Goal: Task Accomplishment & Management: Use online tool/utility

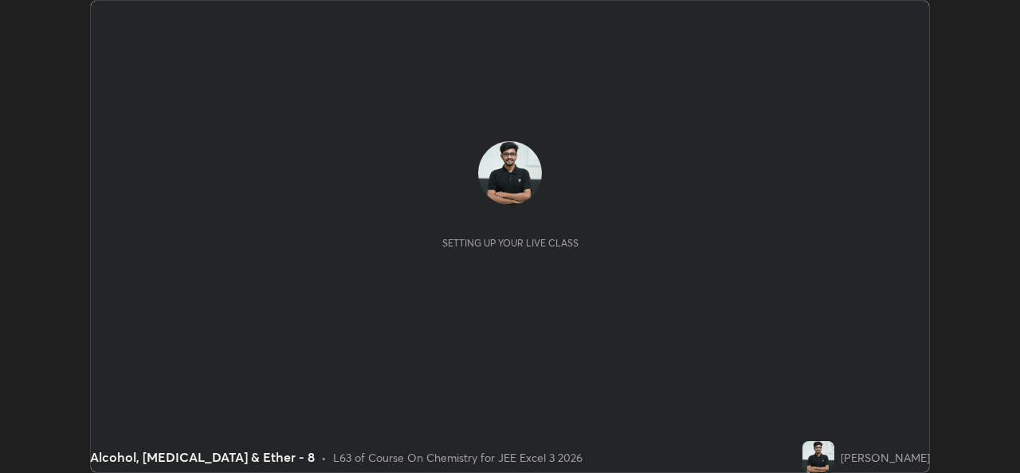
scroll to position [473, 1019]
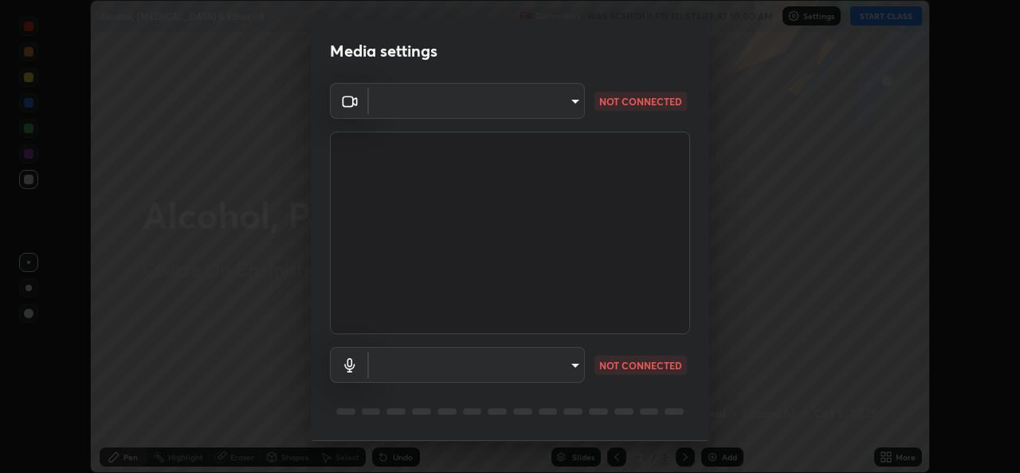
type input "de0b73f0980f6fa9b450921a8a2ec262589a733567298ed7cfed7de340c0f98a"
type input "ee5451cd7f557f866d24f5efd5cc95f4e676077231587f00bc09c28defbb90f9"
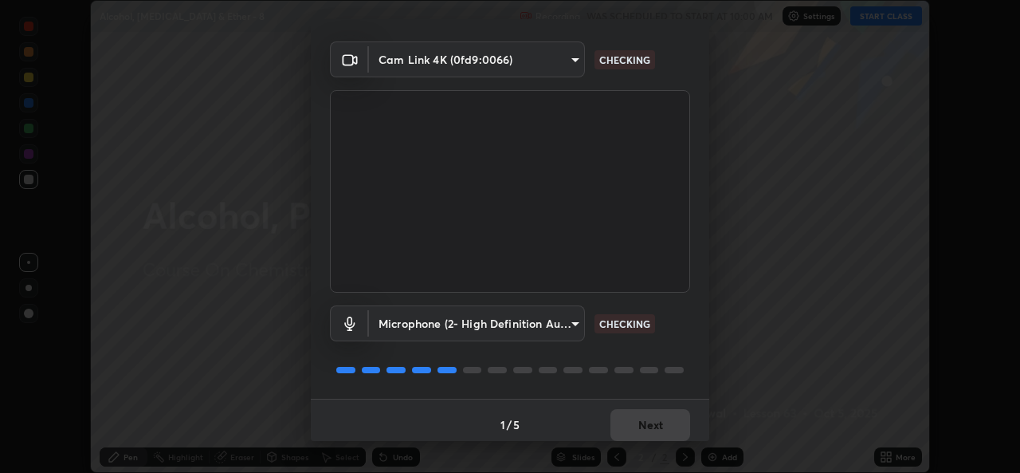
scroll to position [50, 0]
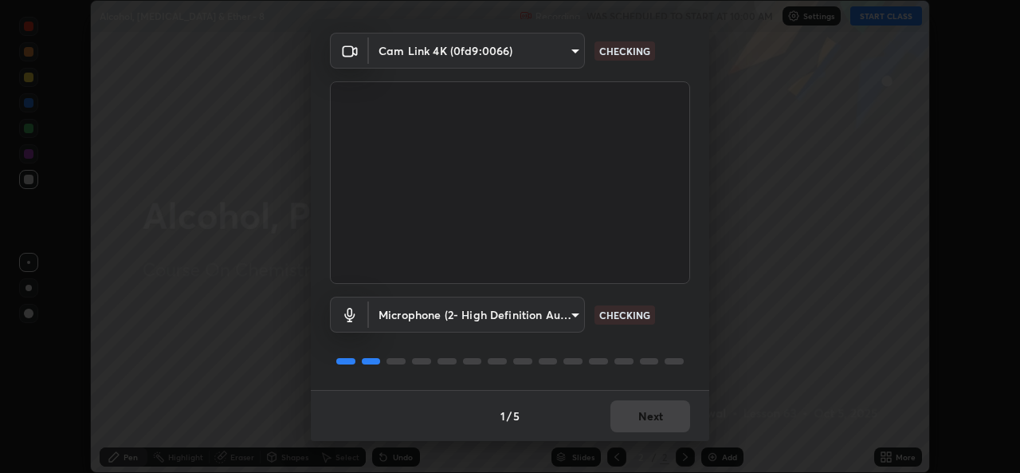
click at [553, 315] on body "Erase all Alcohol, [MEDICAL_DATA] & Ether - 8 Recording WAS SCHEDULED TO START …" at bounding box center [510, 236] width 1020 height 473
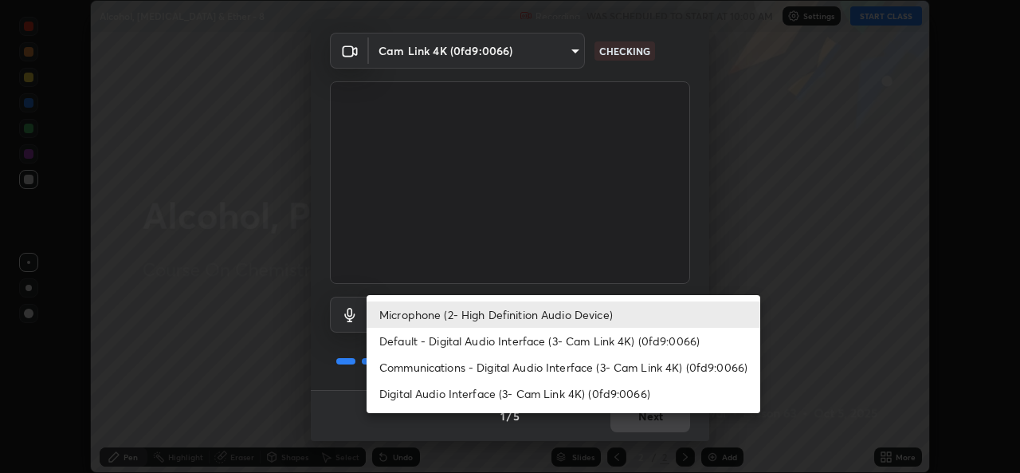
click at [568, 305] on li "Microphone (2- High Definition Audio Device)" at bounding box center [564, 314] width 394 height 26
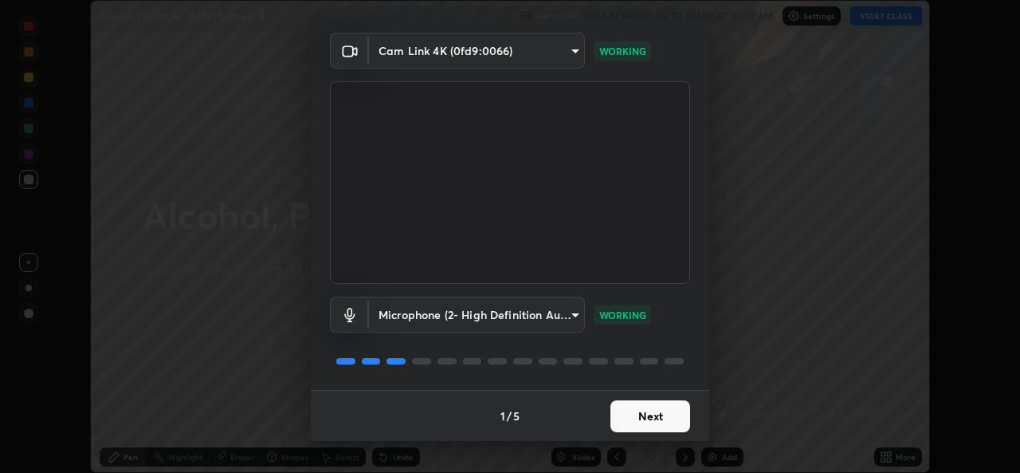
click at [629, 410] on button "Next" at bounding box center [650, 416] width 80 height 32
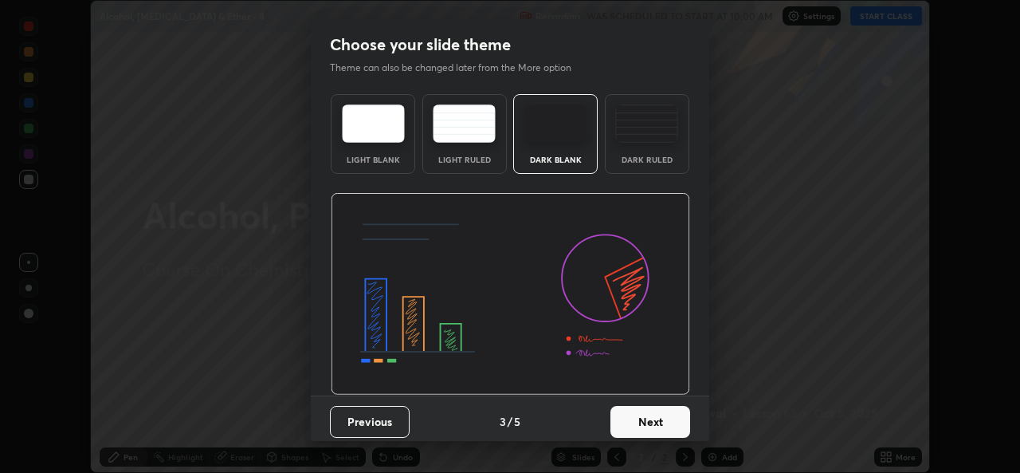
click at [628, 406] on button "Next" at bounding box center [650, 422] width 80 height 32
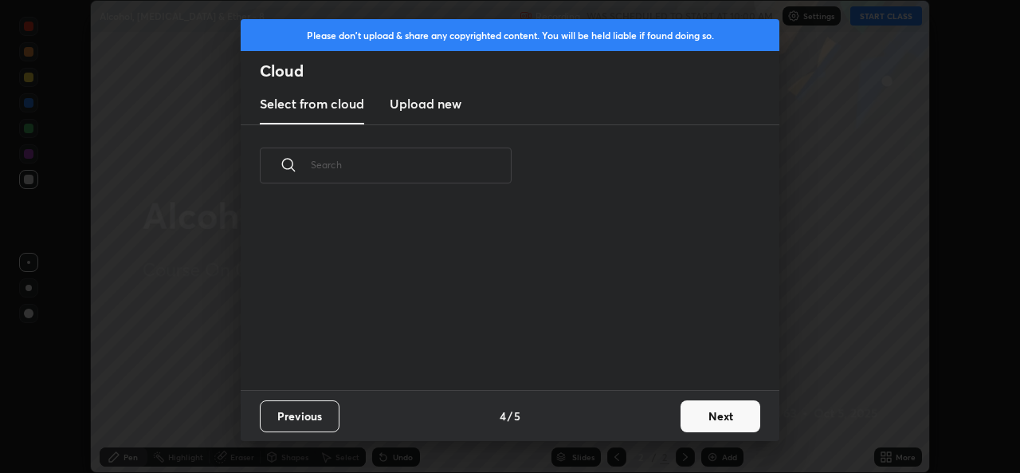
scroll to position [183, 512]
click at [723, 408] on button "Next" at bounding box center [721, 416] width 80 height 32
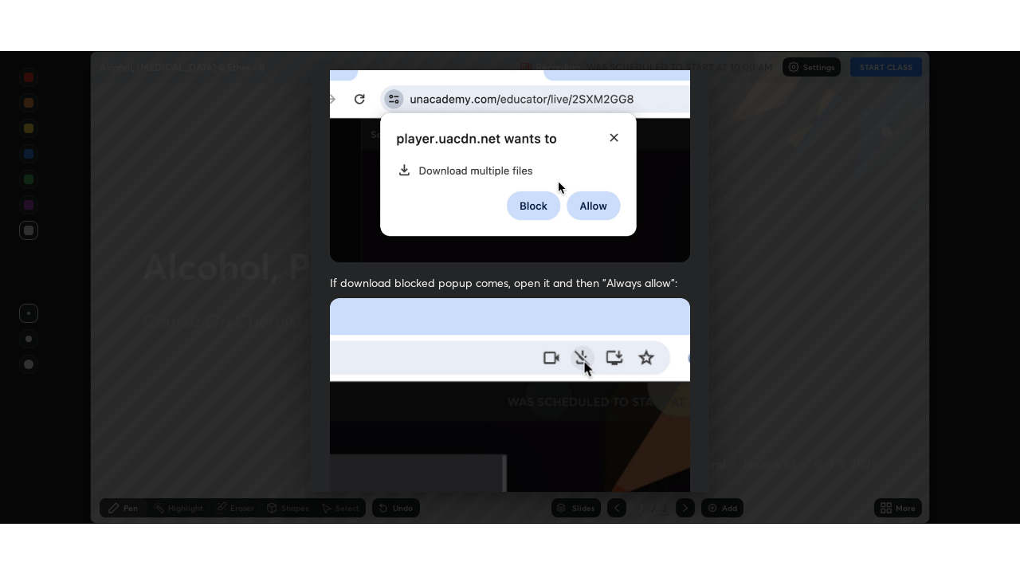
scroll to position [375, 0]
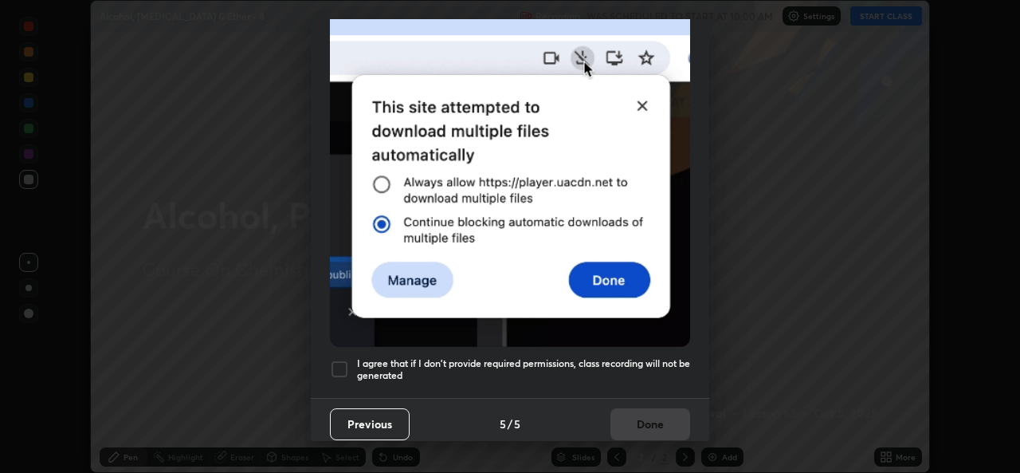
click at [340, 362] on div at bounding box center [339, 368] width 19 height 19
click at [634, 418] on button "Done" at bounding box center [650, 424] width 80 height 32
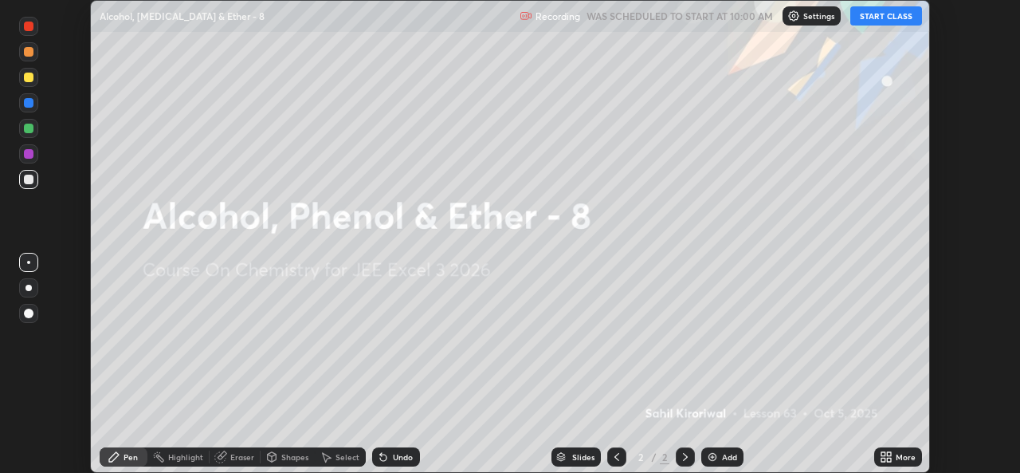
click at [897, 461] on div "More" at bounding box center [906, 457] width 20 height 8
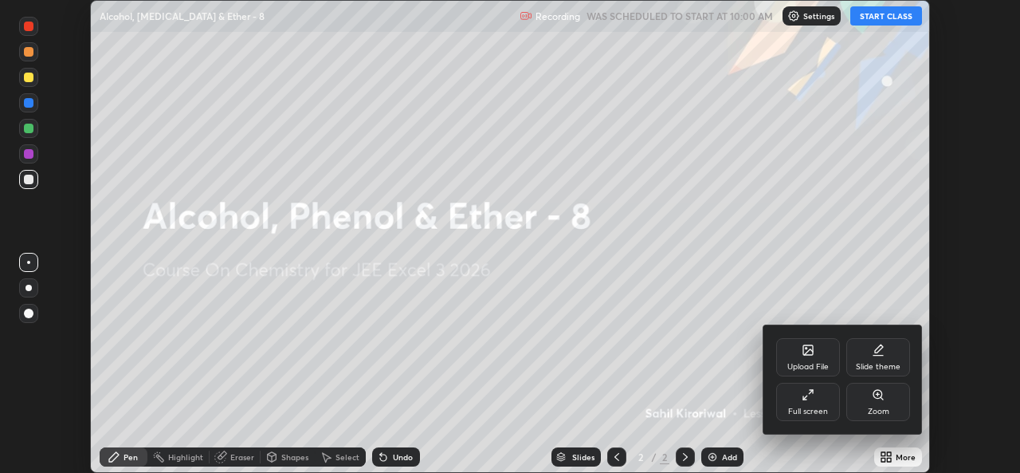
click at [817, 405] on div "Full screen" at bounding box center [808, 402] width 64 height 38
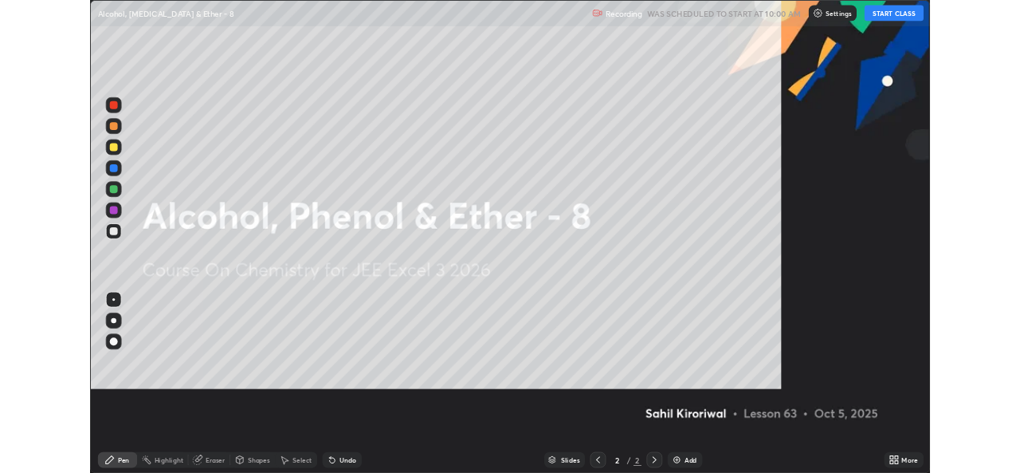
scroll to position [574, 1020]
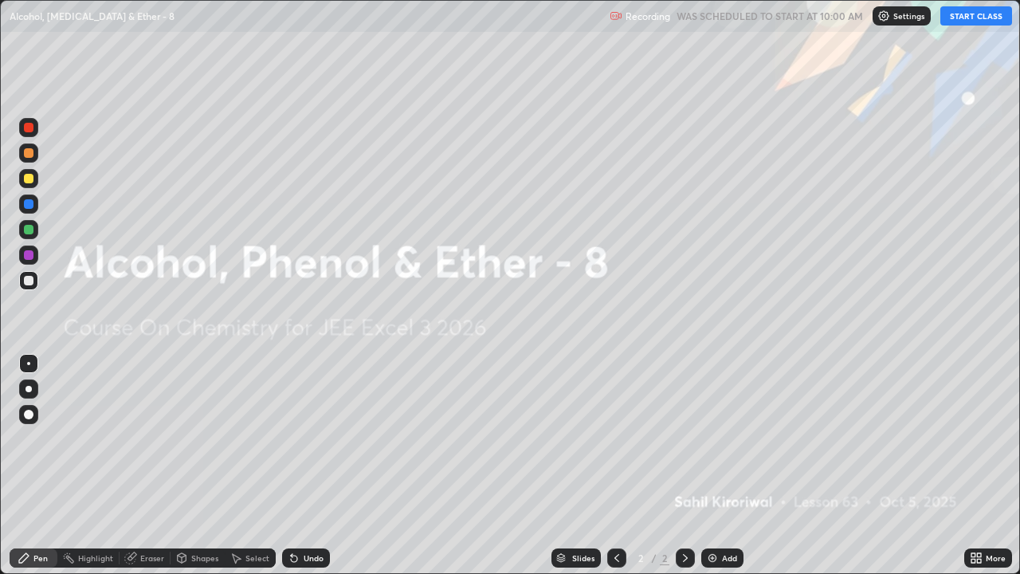
click at [724, 472] on div "Add" at bounding box center [722, 557] width 42 height 19
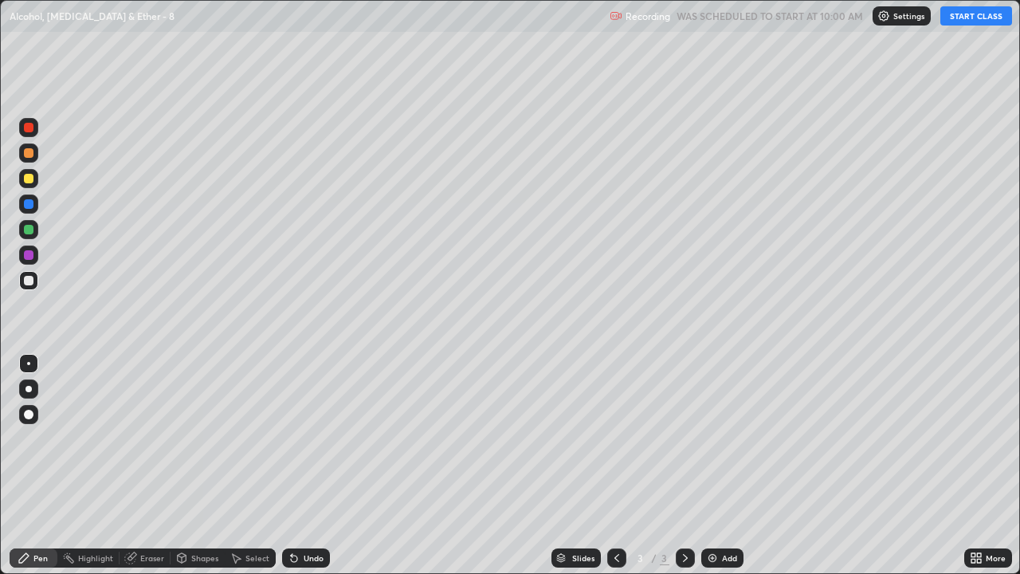
click at [970, 10] on button "START CLASS" at bounding box center [976, 15] width 72 height 19
click at [29, 177] on div at bounding box center [29, 179] width 10 height 10
click at [30, 174] on div at bounding box center [29, 179] width 10 height 10
click at [304, 472] on div "Undo" at bounding box center [314, 558] width 20 height 8
click at [32, 278] on div at bounding box center [29, 281] width 10 height 10
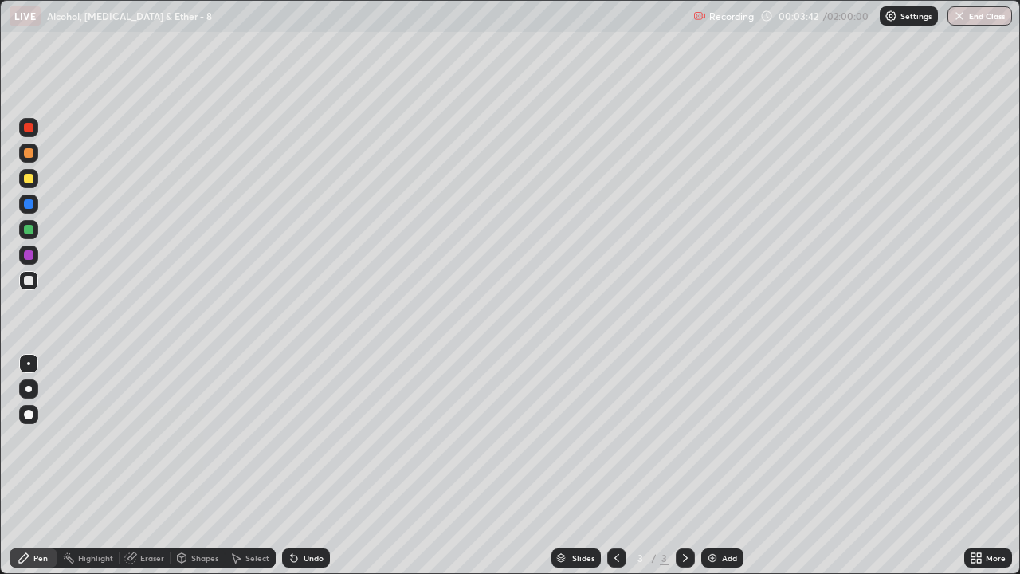
click at [318, 472] on div "Undo" at bounding box center [314, 558] width 20 height 8
click at [320, 472] on div "Undo" at bounding box center [314, 558] width 20 height 8
click at [317, 472] on div "Undo" at bounding box center [306, 557] width 48 height 19
click at [311, 472] on div "Undo" at bounding box center [314, 558] width 20 height 8
click at [308, 472] on div "Undo" at bounding box center [306, 557] width 48 height 19
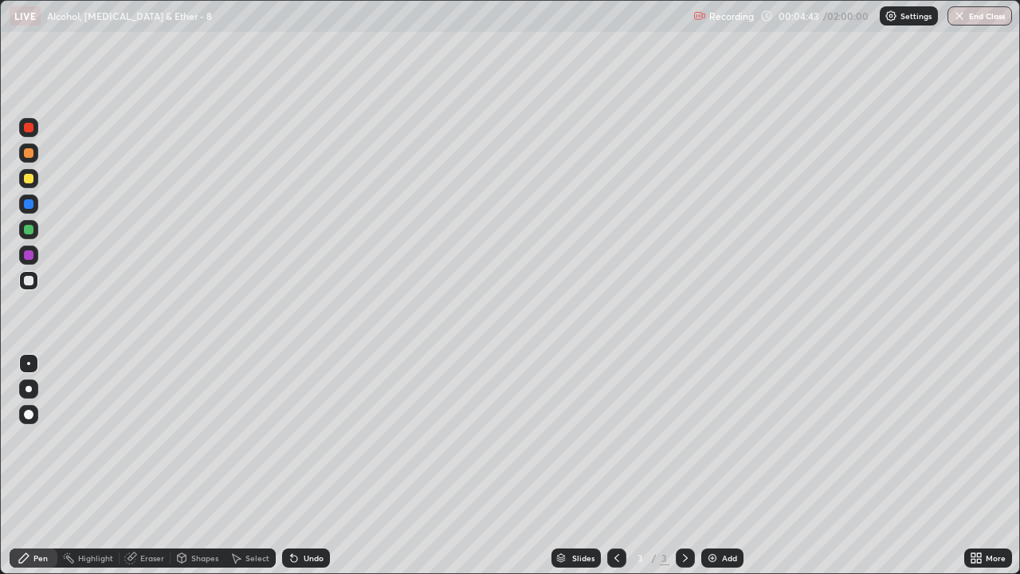
click at [304, 472] on div "Undo" at bounding box center [306, 557] width 48 height 19
click at [308, 472] on div "Undo" at bounding box center [306, 557] width 48 height 19
click at [316, 472] on div "Undo" at bounding box center [314, 558] width 20 height 8
click at [306, 472] on div "Undo" at bounding box center [306, 557] width 48 height 19
click at [34, 230] on div at bounding box center [28, 229] width 19 height 19
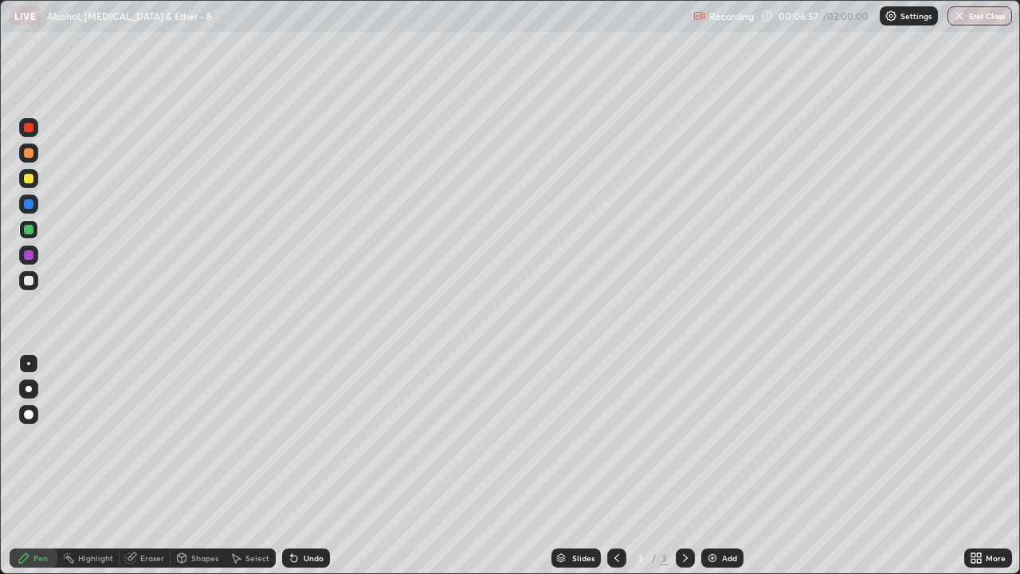
click at [724, 472] on div "Add" at bounding box center [729, 558] width 15 height 8
click at [29, 179] on div at bounding box center [29, 179] width 10 height 10
click at [312, 472] on div "Undo" at bounding box center [314, 558] width 20 height 8
click at [316, 472] on div "Undo" at bounding box center [306, 557] width 48 height 19
click at [311, 472] on div "Undo" at bounding box center [314, 558] width 20 height 8
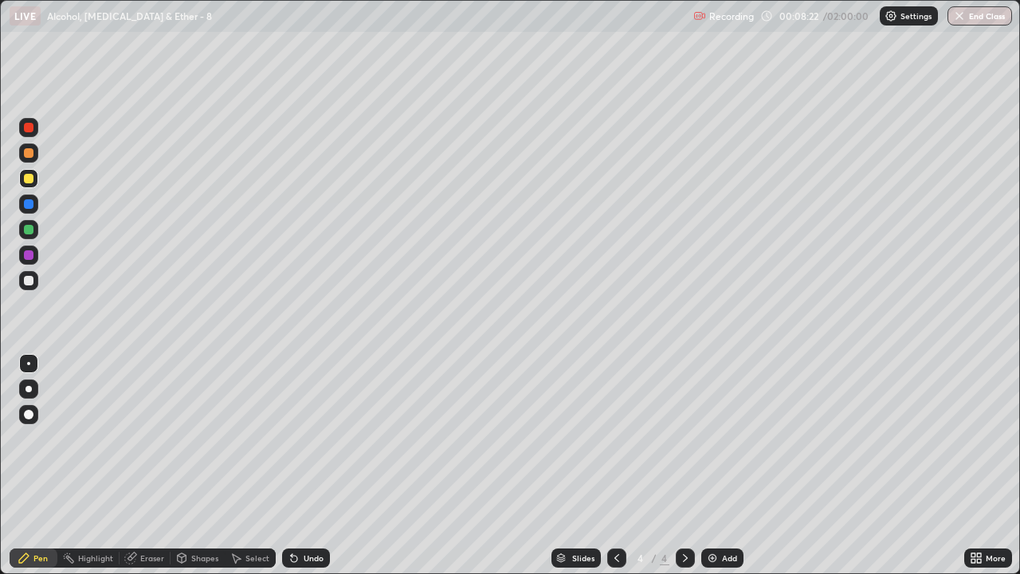
click at [311, 472] on div "Undo" at bounding box center [314, 558] width 20 height 8
click at [305, 472] on div "Undo" at bounding box center [314, 558] width 20 height 8
click at [307, 472] on div "Undo" at bounding box center [314, 558] width 20 height 8
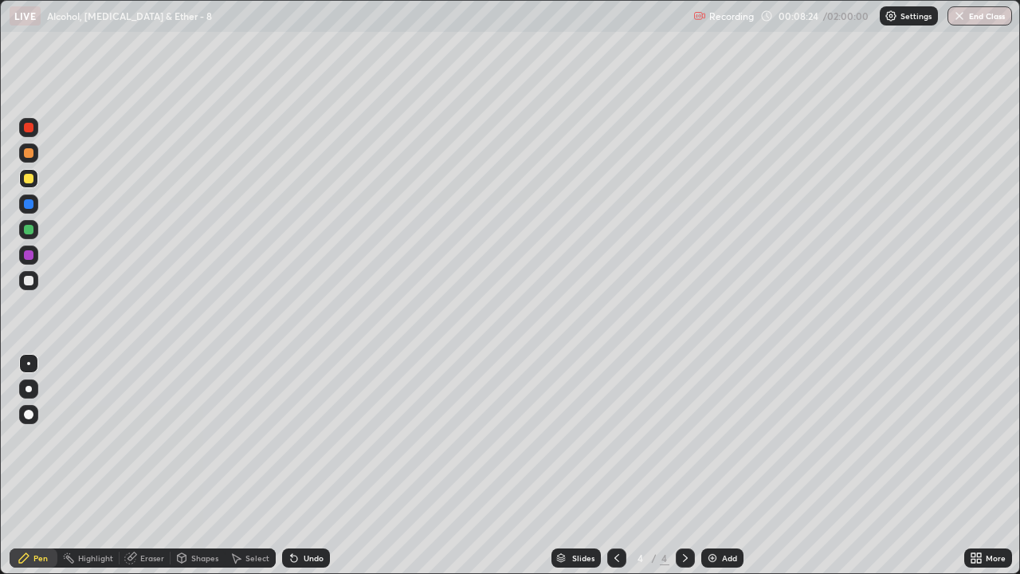
click at [305, 472] on div "Undo" at bounding box center [314, 558] width 20 height 8
click at [306, 472] on div "Undo" at bounding box center [314, 558] width 20 height 8
click at [36, 176] on div at bounding box center [28, 178] width 19 height 19
click at [159, 472] on div "Eraser" at bounding box center [152, 558] width 24 height 8
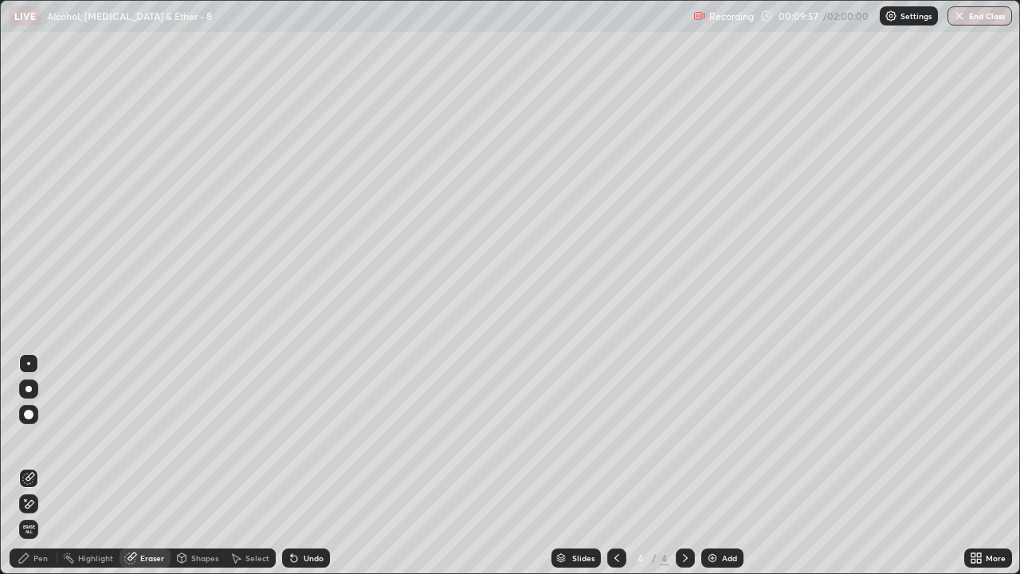
click at [40, 472] on div "Pen" at bounding box center [40, 558] width 14 height 8
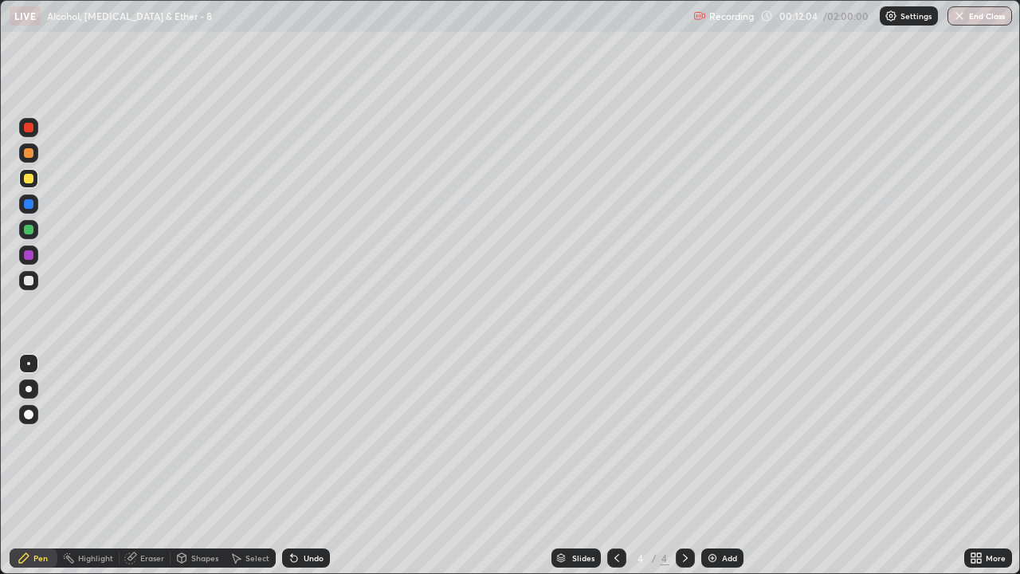
click at [322, 472] on div "Undo" at bounding box center [306, 557] width 48 height 19
click at [316, 472] on div "Undo" at bounding box center [314, 558] width 20 height 8
click at [313, 472] on div "Undo" at bounding box center [314, 558] width 20 height 8
click at [312, 472] on div "Undo" at bounding box center [314, 558] width 20 height 8
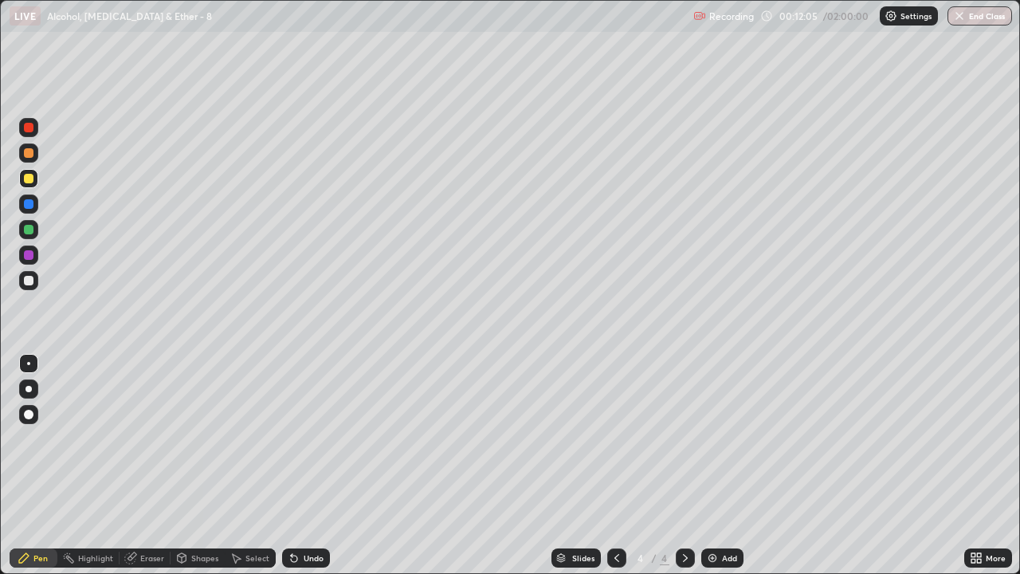
click at [316, 472] on div "Undo" at bounding box center [314, 558] width 20 height 8
click at [317, 472] on div "Undo" at bounding box center [314, 558] width 20 height 8
click at [319, 472] on div "Undo" at bounding box center [314, 558] width 20 height 8
click at [322, 472] on div "Undo" at bounding box center [306, 557] width 48 height 19
click at [320, 472] on div "Undo" at bounding box center [314, 558] width 20 height 8
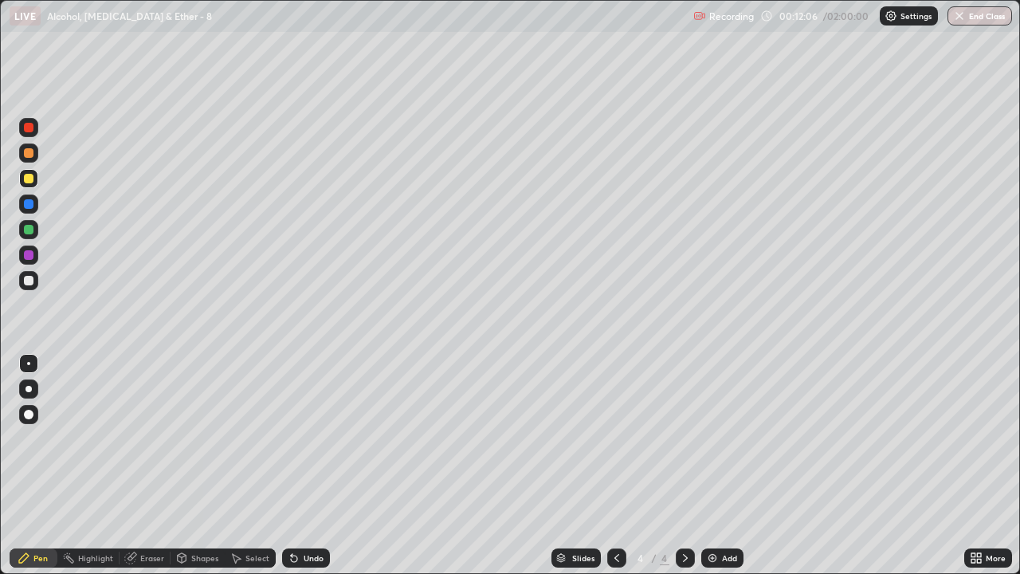
click at [320, 472] on div "Undo" at bounding box center [314, 558] width 20 height 8
click at [324, 472] on div "Undo" at bounding box center [306, 557] width 48 height 19
click at [326, 472] on div "Undo" at bounding box center [306, 557] width 48 height 19
click at [324, 472] on div "Undo" at bounding box center [306, 557] width 48 height 19
click at [323, 472] on div "Undo" at bounding box center [306, 557] width 48 height 19
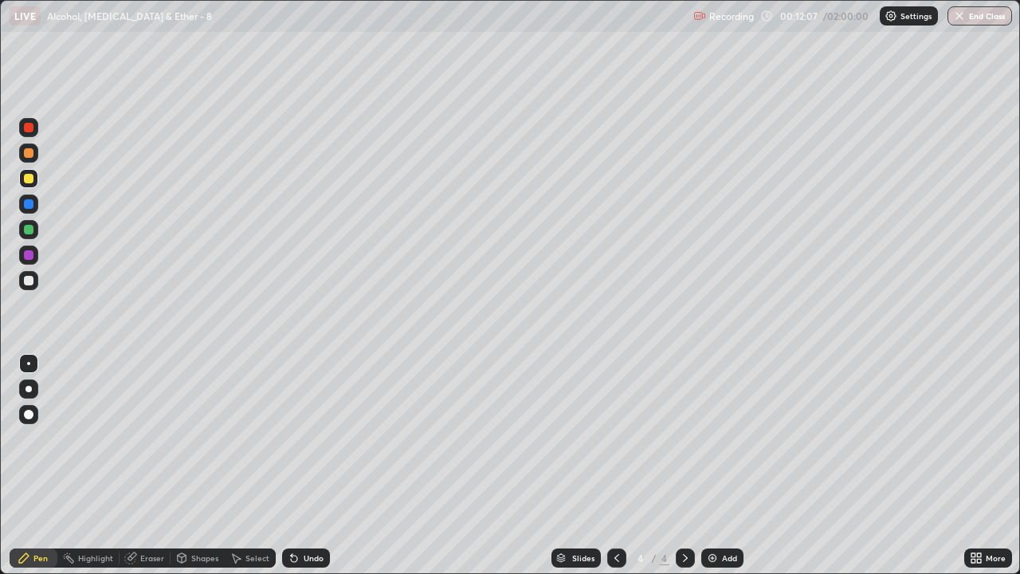
click at [325, 472] on div "Undo" at bounding box center [306, 557] width 48 height 19
click at [324, 472] on div "Undo" at bounding box center [306, 557] width 48 height 19
click at [328, 472] on div "Undo" at bounding box center [306, 557] width 48 height 19
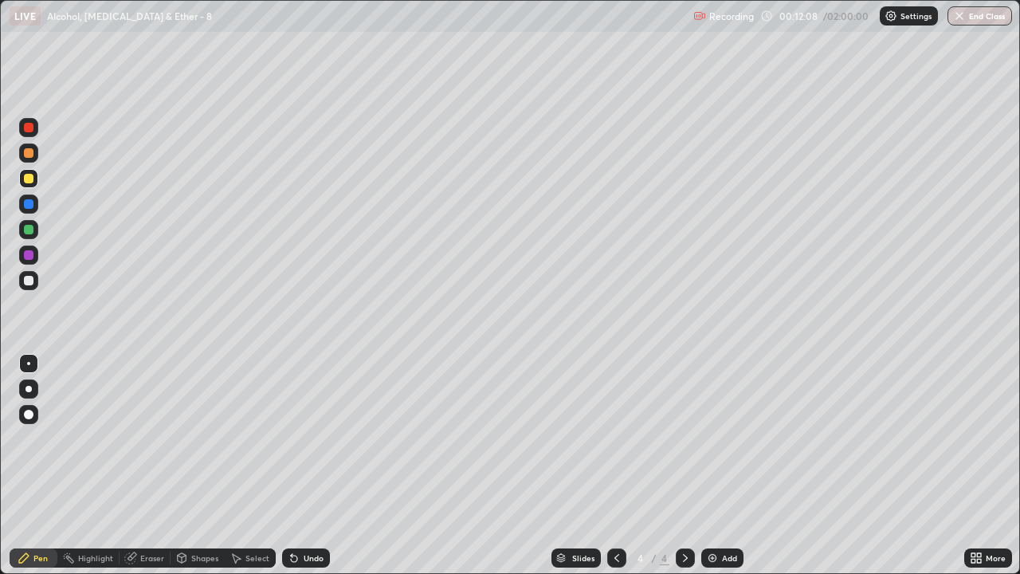
click at [327, 472] on div "Undo" at bounding box center [306, 557] width 48 height 19
click at [319, 472] on div "Undo" at bounding box center [314, 558] width 20 height 8
click at [316, 472] on div "Undo" at bounding box center [314, 558] width 20 height 8
click at [313, 472] on div "Undo" at bounding box center [306, 557] width 48 height 19
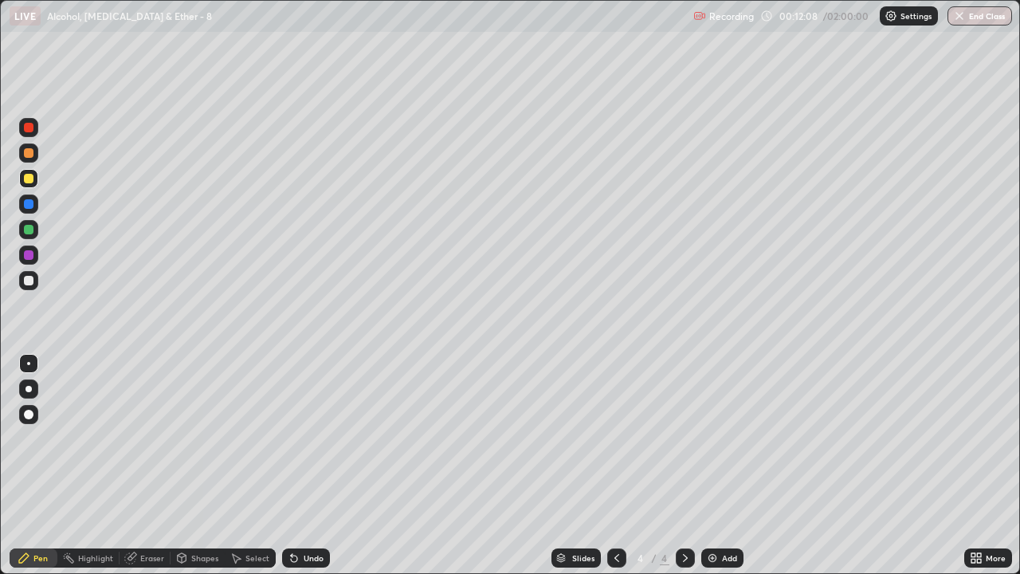
click at [313, 472] on div "Undo" at bounding box center [306, 557] width 48 height 19
click at [307, 472] on div "Undo" at bounding box center [306, 557] width 48 height 19
click at [306, 472] on div "Undo" at bounding box center [306, 557] width 48 height 19
click at [305, 472] on div "Undo" at bounding box center [306, 557] width 48 height 19
click at [303, 472] on div "Undo" at bounding box center [306, 557] width 48 height 19
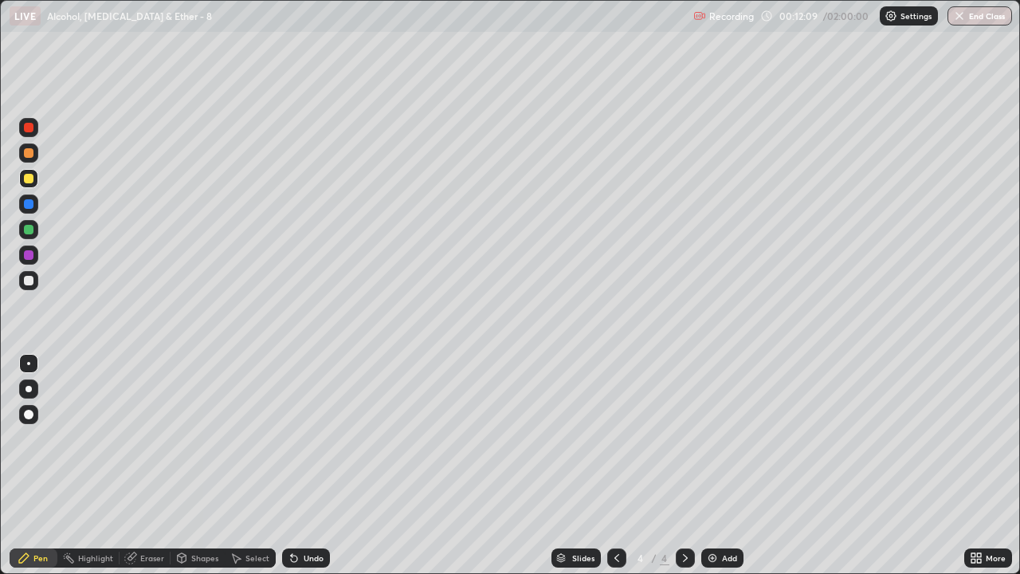
click at [304, 472] on div "Undo" at bounding box center [306, 557] width 48 height 19
click at [303, 472] on div "Undo" at bounding box center [306, 557] width 48 height 19
click at [306, 472] on div "Undo" at bounding box center [306, 557] width 48 height 19
click at [303, 472] on div "Undo" at bounding box center [306, 557] width 48 height 19
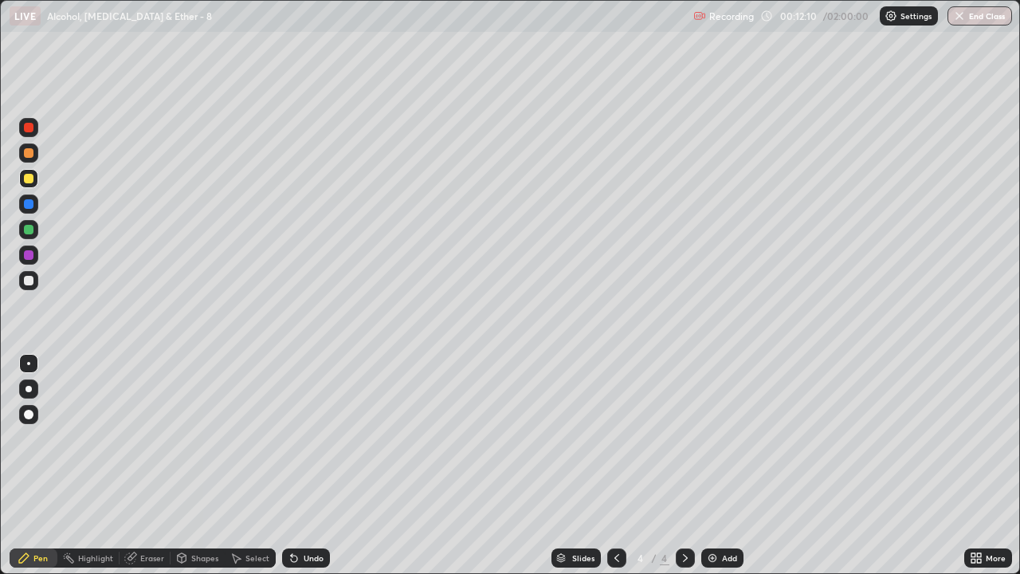
click at [304, 472] on div "Undo" at bounding box center [306, 557] width 48 height 19
click at [305, 472] on div "Undo" at bounding box center [306, 557] width 48 height 19
click at [301, 472] on div "Undo" at bounding box center [306, 557] width 48 height 19
click at [303, 472] on div "Undo" at bounding box center [306, 557] width 48 height 19
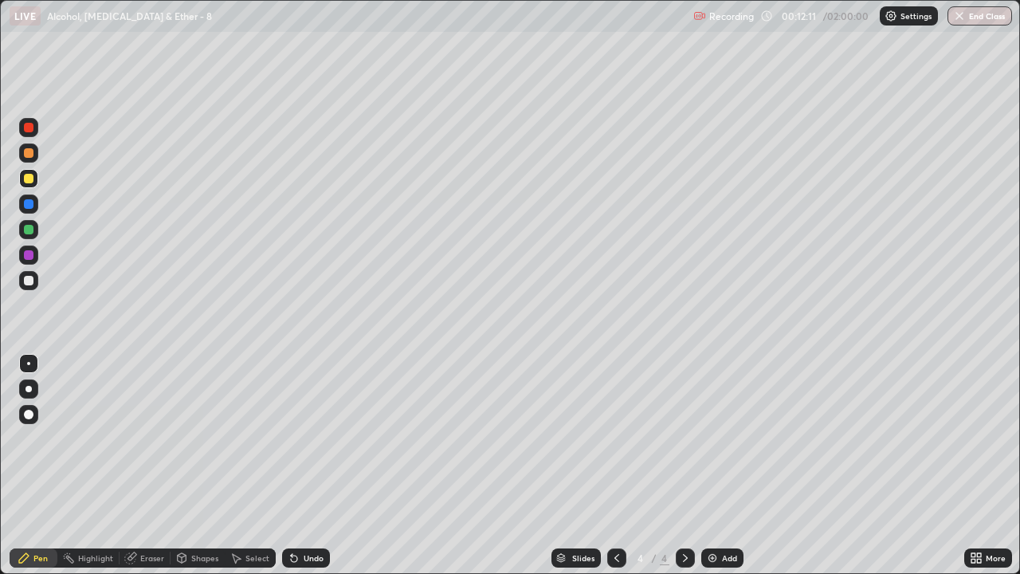
click at [303, 472] on div "Undo" at bounding box center [306, 557] width 48 height 19
click at [300, 472] on div "Undo" at bounding box center [306, 557] width 48 height 19
click at [302, 472] on div "Undo" at bounding box center [306, 557] width 48 height 19
click at [304, 472] on div "Undo" at bounding box center [306, 557] width 48 height 19
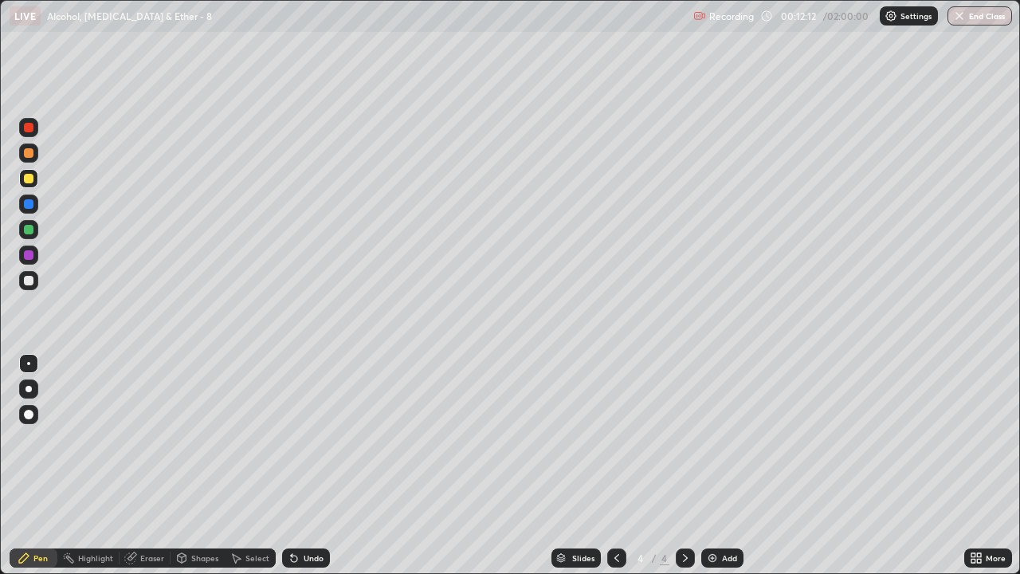
click at [304, 472] on div "Undo" at bounding box center [306, 557] width 48 height 19
click at [305, 472] on div "Undo" at bounding box center [306, 557] width 48 height 19
click at [307, 472] on div "Undo" at bounding box center [306, 557] width 48 height 19
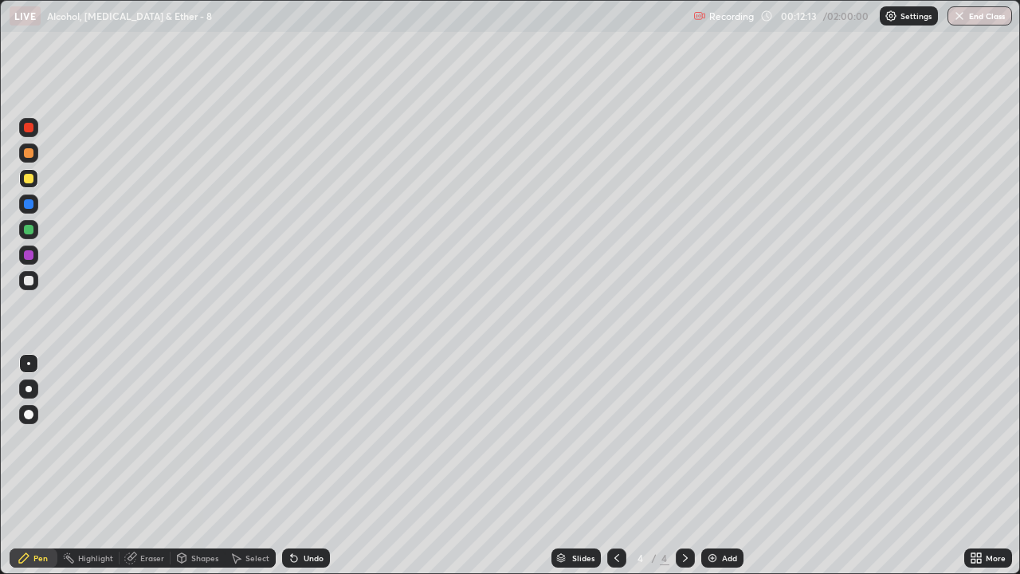
click at [305, 472] on div "Undo" at bounding box center [306, 557] width 48 height 19
click at [304, 472] on div "Undo" at bounding box center [306, 557] width 48 height 19
click at [303, 472] on div "Undo" at bounding box center [306, 557] width 48 height 19
click at [302, 472] on div "Undo" at bounding box center [306, 557] width 48 height 19
click at [301, 472] on div "Undo" at bounding box center [306, 557] width 48 height 19
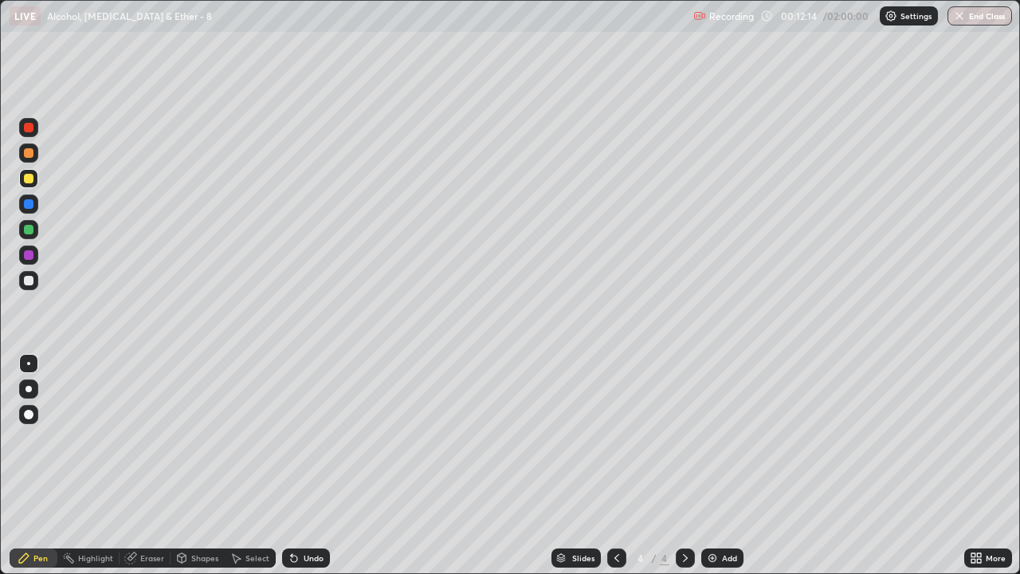
click at [302, 472] on div "Undo" at bounding box center [306, 557] width 48 height 19
click at [305, 472] on div "Undo" at bounding box center [306, 557] width 48 height 19
click at [304, 472] on div "Undo" at bounding box center [306, 557] width 48 height 19
click at [320, 472] on div "Undo" at bounding box center [314, 558] width 20 height 8
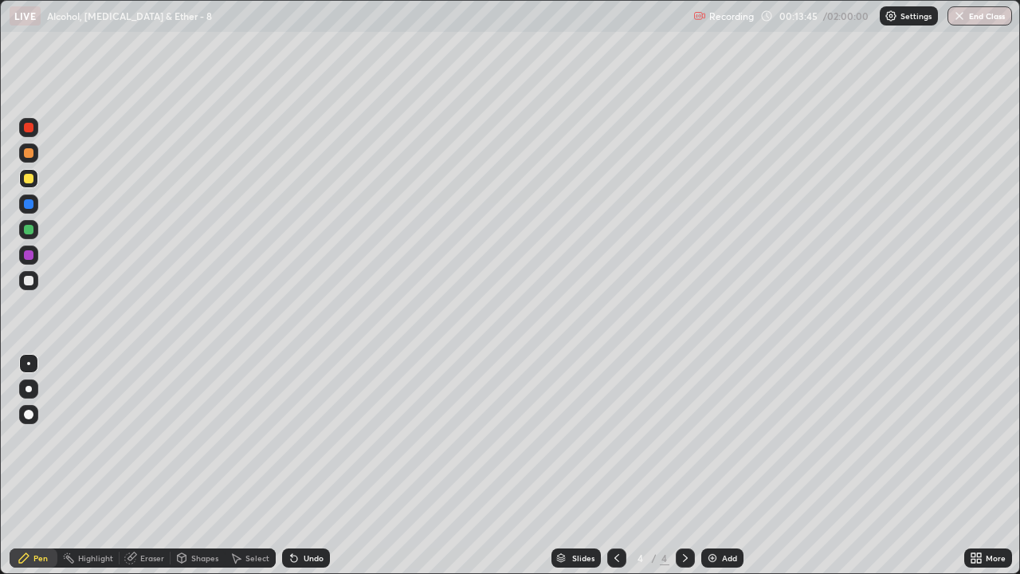
click at [320, 472] on div "Undo" at bounding box center [314, 558] width 20 height 8
click at [324, 472] on div "Undo" at bounding box center [306, 557] width 48 height 19
click at [327, 472] on div "Undo" at bounding box center [306, 557] width 48 height 19
click at [313, 472] on div "Undo" at bounding box center [314, 558] width 20 height 8
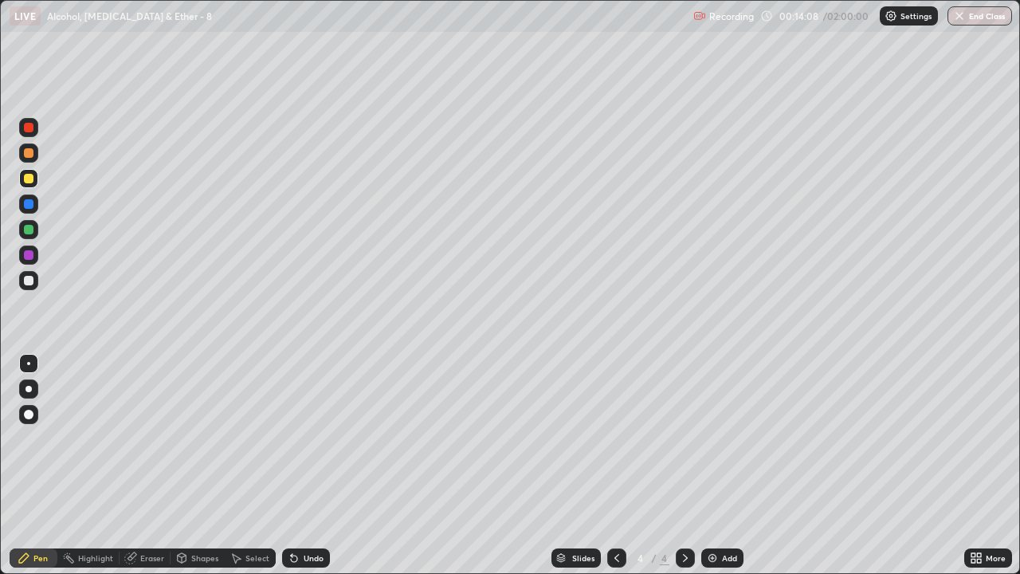
click at [311, 472] on div "Undo" at bounding box center [306, 557] width 48 height 19
click at [312, 472] on div "Undo" at bounding box center [306, 557] width 48 height 19
click at [313, 472] on div "Undo" at bounding box center [314, 558] width 20 height 8
click at [310, 472] on div "Undo" at bounding box center [314, 558] width 20 height 8
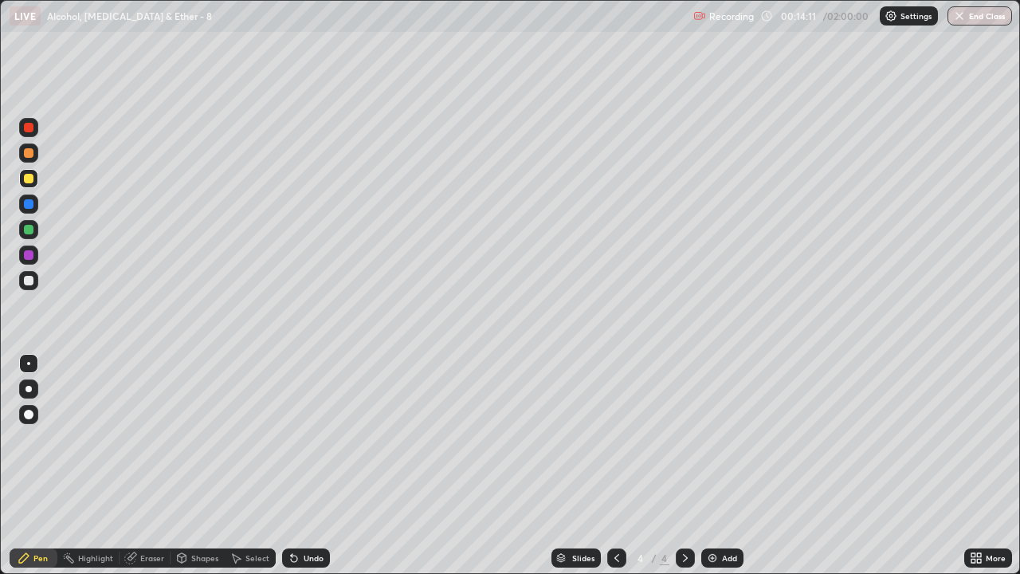
click at [310, 472] on div "Undo" at bounding box center [314, 558] width 20 height 8
click at [153, 472] on div "Eraser" at bounding box center [152, 558] width 24 height 8
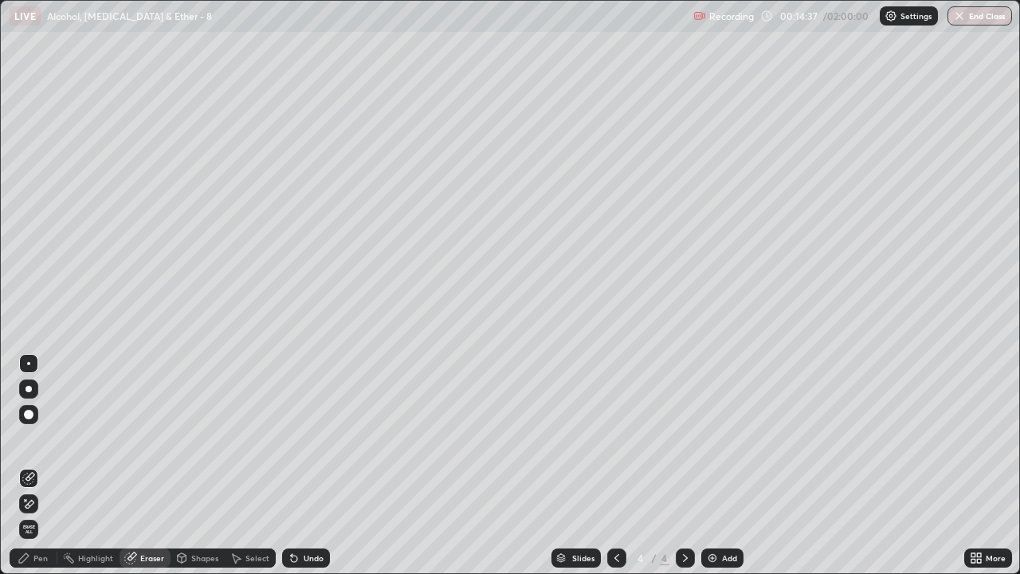
click at [38, 472] on div "Pen" at bounding box center [40, 558] width 14 height 8
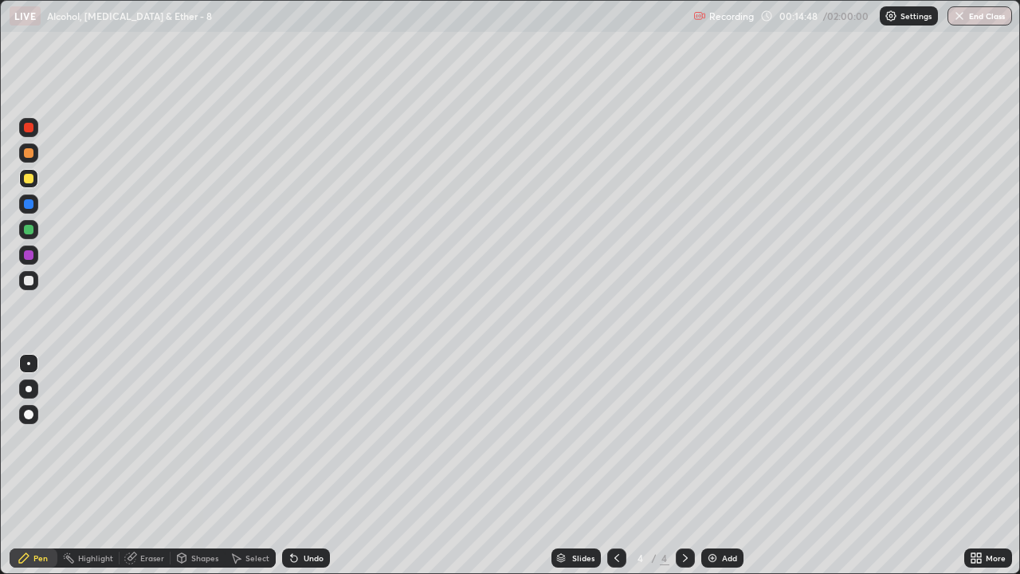
click at [153, 472] on div "Eraser" at bounding box center [152, 558] width 24 height 8
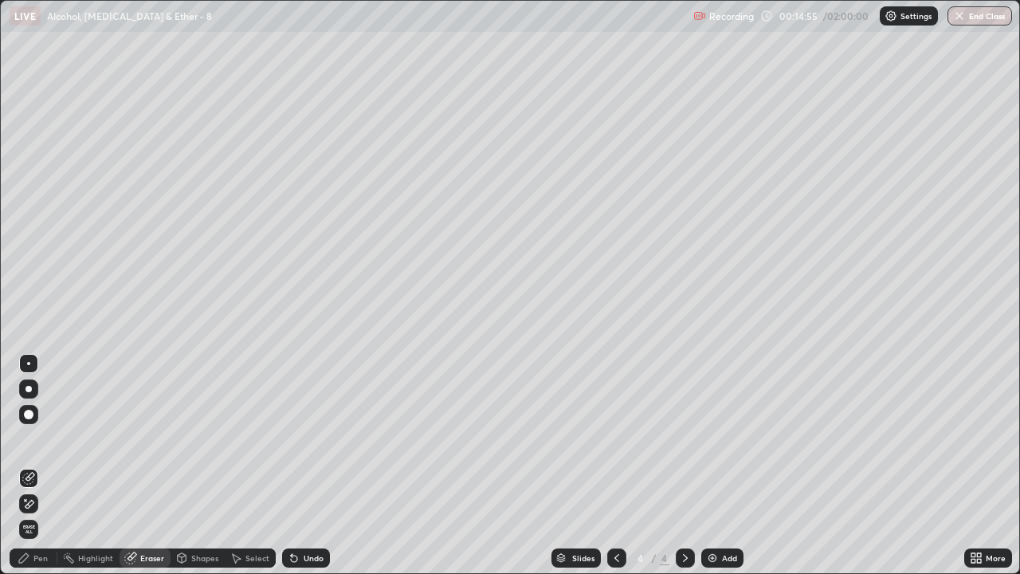
click at [42, 472] on div "Pen" at bounding box center [40, 558] width 14 height 8
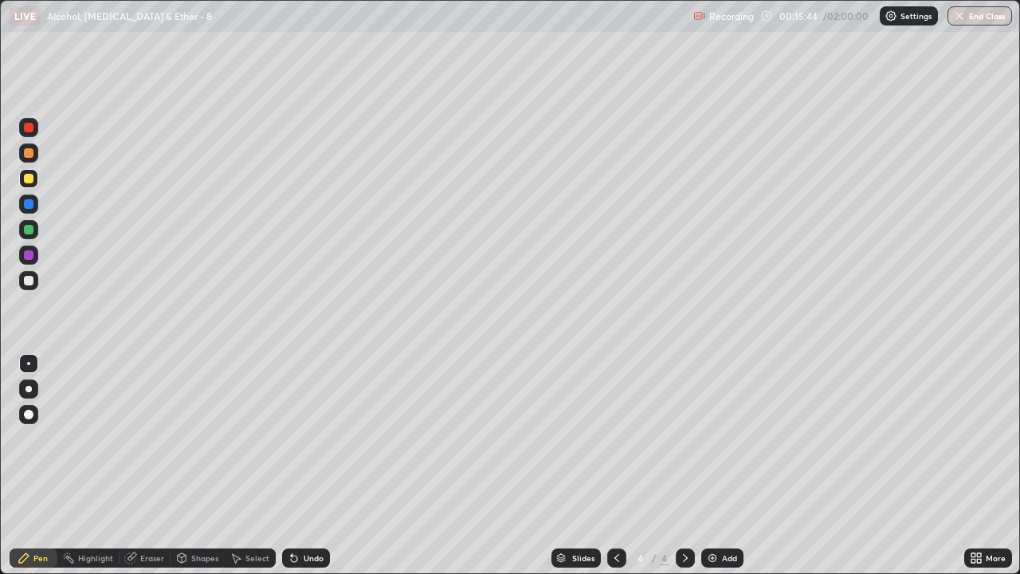
click at [146, 472] on div "Eraser" at bounding box center [152, 558] width 24 height 8
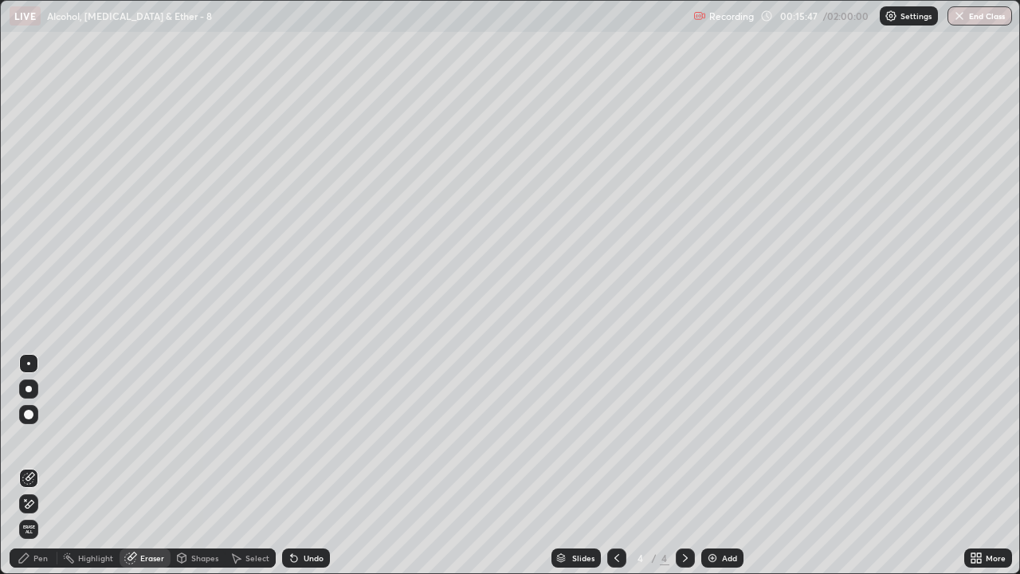
click at [32, 472] on div "Pen" at bounding box center [34, 557] width 48 height 19
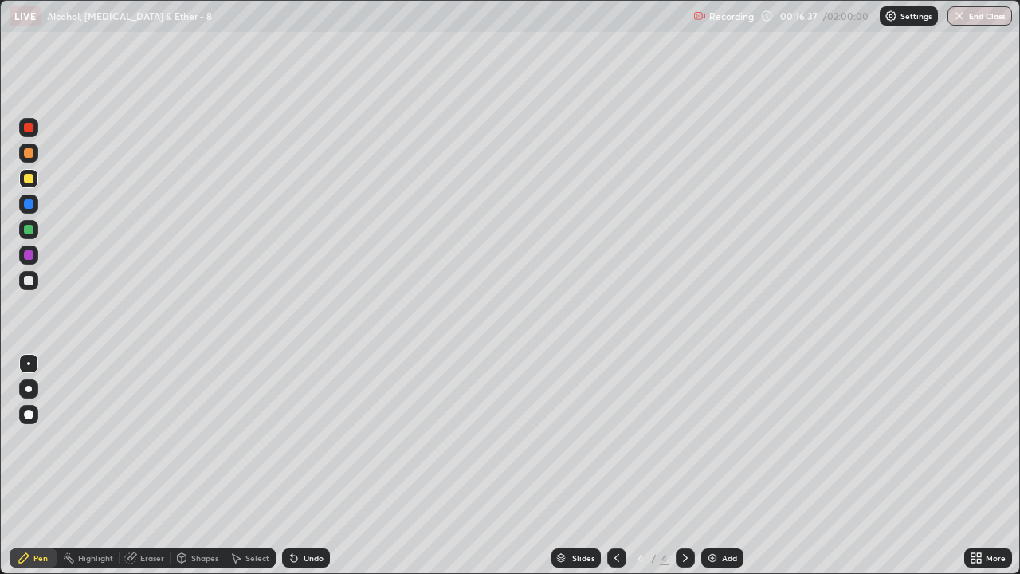
click at [312, 472] on div "Undo" at bounding box center [314, 558] width 20 height 8
click at [151, 472] on div "Eraser" at bounding box center [152, 558] width 24 height 8
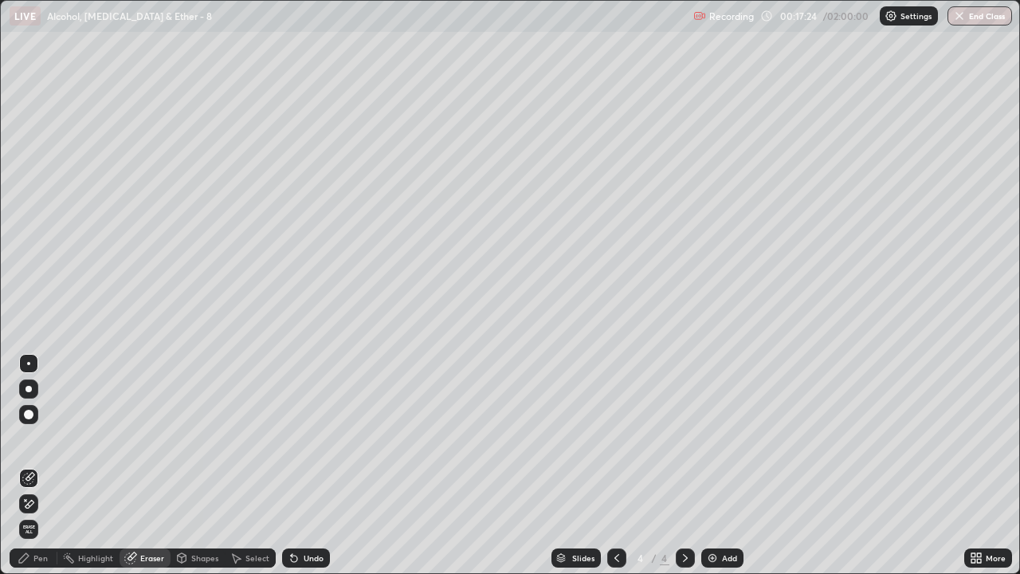
click at [141, 472] on div "Eraser" at bounding box center [152, 558] width 24 height 8
click at [34, 472] on icon at bounding box center [28, 504] width 13 height 14
click at [37, 472] on div "Pen" at bounding box center [34, 557] width 48 height 19
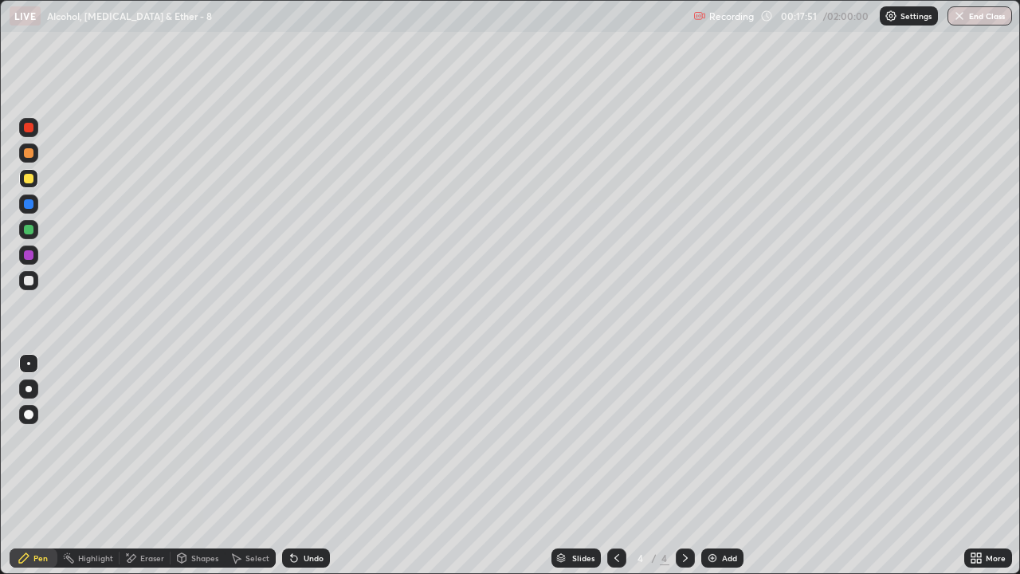
click at [151, 472] on div "Eraser" at bounding box center [152, 558] width 24 height 8
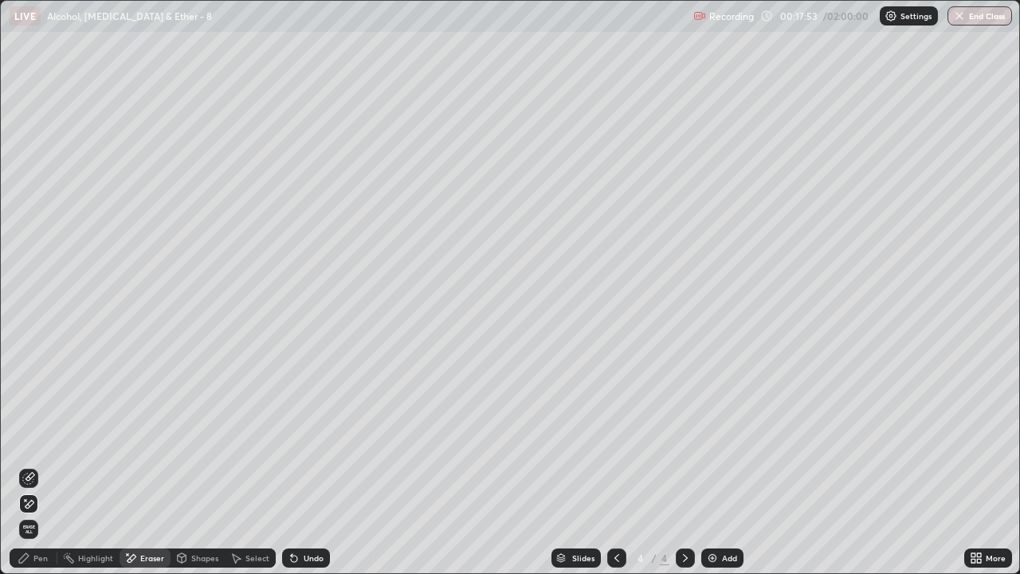
click at [26, 472] on icon at bounding box center [24, 557] width 13 height 13
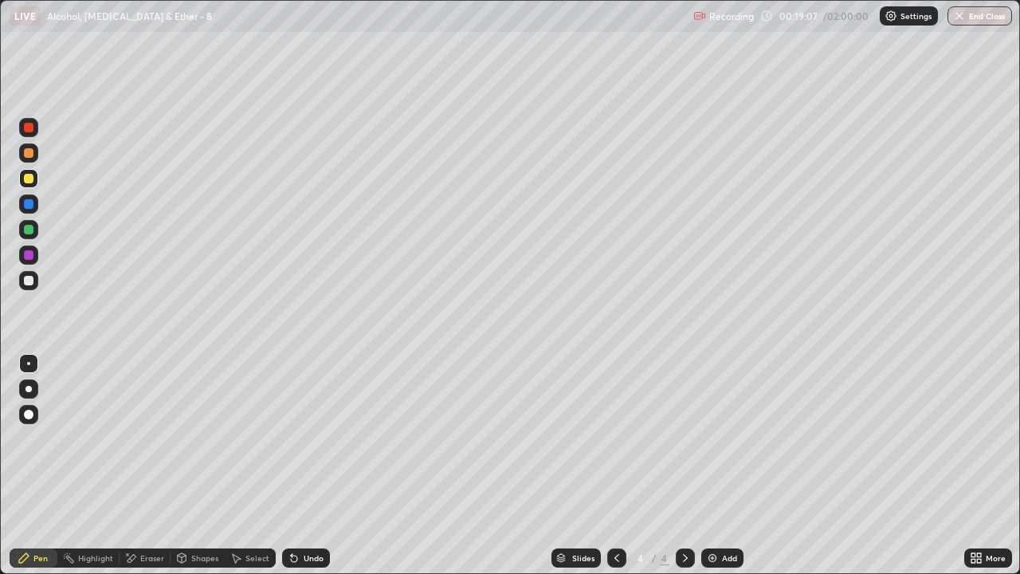
click at [143, 472] on div "Eraser" at bounding box center [152, 558] width 24 height 8
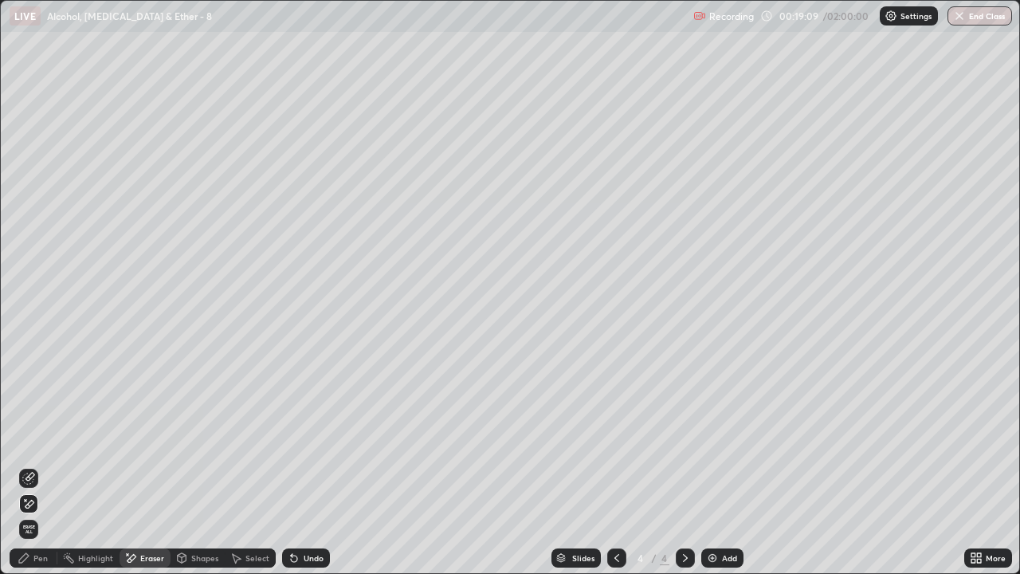
click at [36, 472] on div "Pen" at bounding box center [40, 558] width 14 height 8
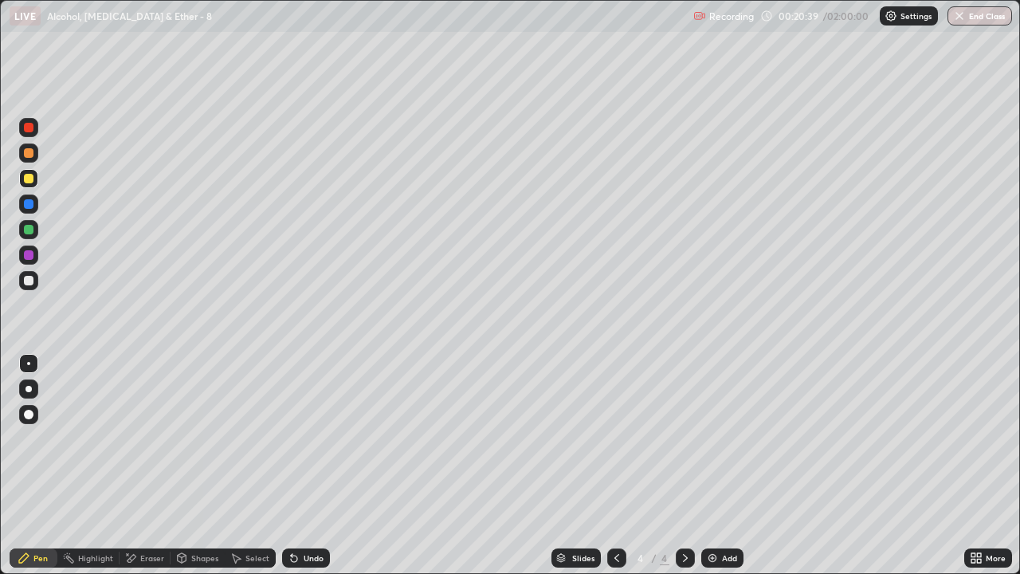
click at [306, 472] on div "Undo" at bounding box center [314, 558] width 20 height 8
click at [728, 472] on div "Add" at bounding box center [722, 557] width 42 height 19
click at [24, 229] on div at bounding box center [29, 230] width 10 height 10
click at [33, 228] on div at bounding box center [29, 230] width 10 height 10
click at [28, 230] on div at bounding box center [29, 230] width 10 height 10
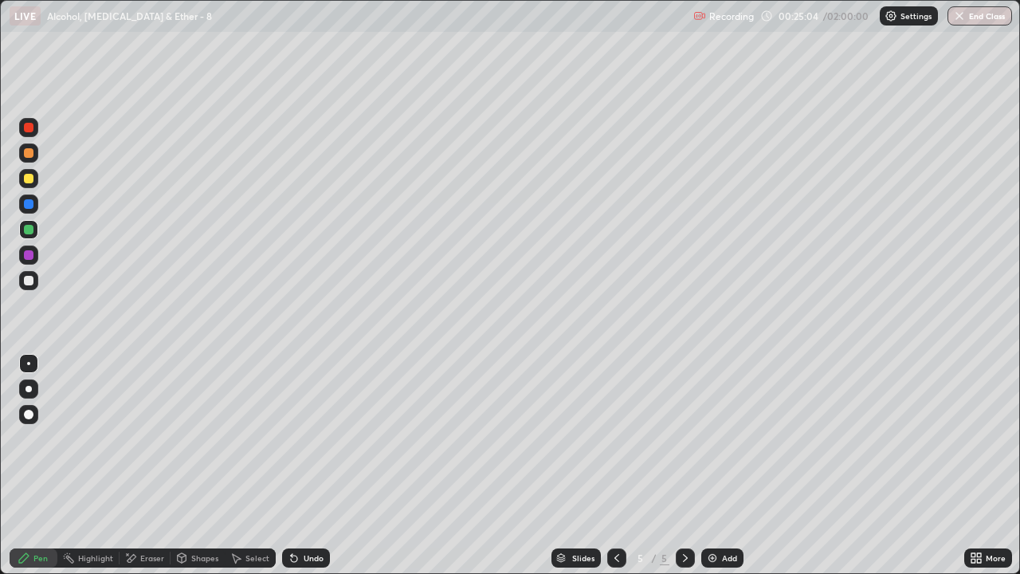
click at [313, 472] on div "Undo" at bounding box center [306, 557] width 48 height 19
click at [313, 472] on div "Undo" at bounding box center [314, 558] width 20 height 8
click at [314, 472] on div "Undo" at bounding box center [314, 558] width 20 height 8
click at [32, 175] on div at bounding box center [29, 179] width 10 height 10
click at [304, 472] on div "Undo" at bounding box center [314, 558] width 20 height 8
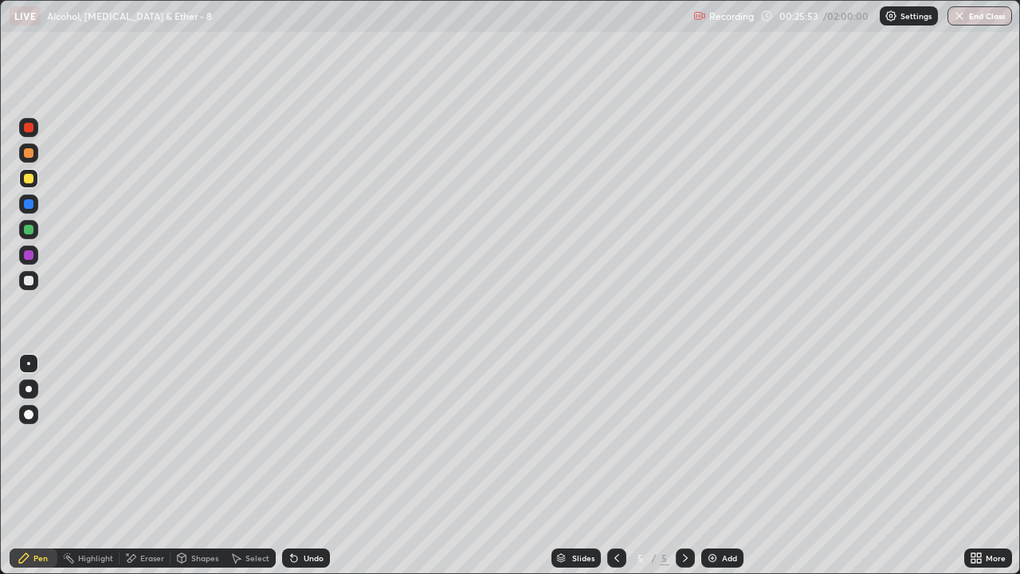
click at [309, 472] on div "Undo" at bounding box center [314, 558] width 20 height 8
click at [719, 472] on div "Add" at bounding box center [722, 557] width 42 height 19
click at [292, 472] on icon at bounding box center [294, 558] width 6 height 6
click at [615, 472] on icon at bounding box center [616, 557] width 13 height 13
click at [147, 472] on div "Eraser" at bounding box center [152, 558] width 24 height 8
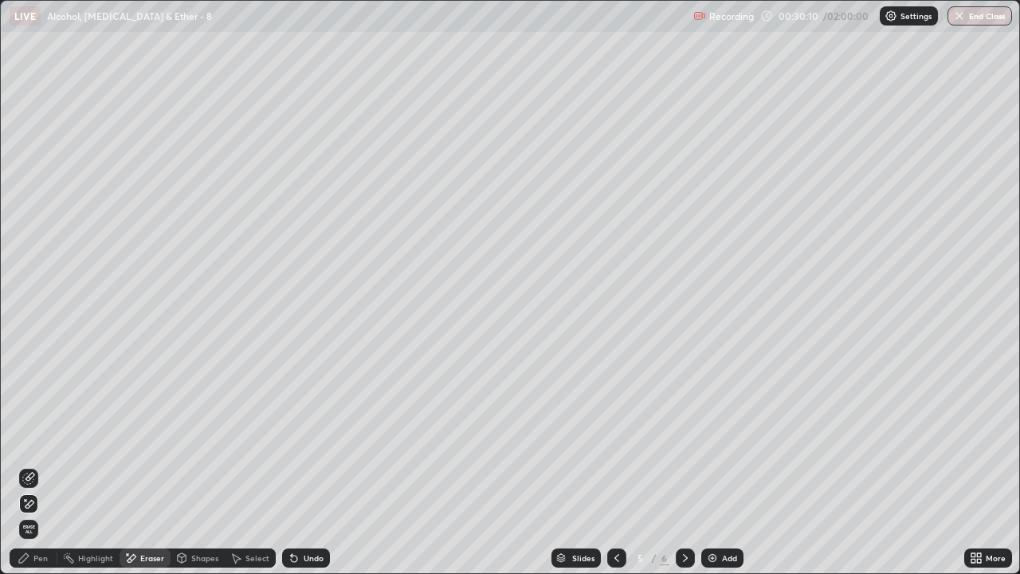
click at [18, 472] on div "Pen" at bounding box center [34, 557] width 48 height 19
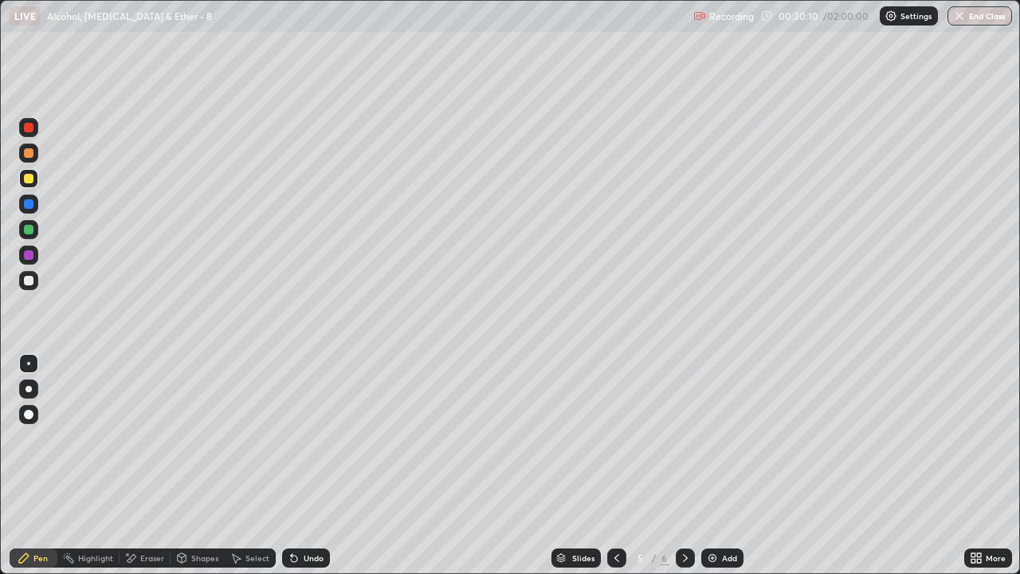
click at [24, 182] on div at bounding box center [28, 178] width 19 height 19
click at [684, 472] on icon at bounding box center [685, 557] width 13 height 13
click at [725, 472] on div "Add" at bounding box center [729, 558] width 15 height 8
click at [309, 472] on div "Undo" at bounding box center [314, 558] width 20 height 8
click at [315, 472] on div "Undo" at bounding box center [314, 558] width 20 height 8
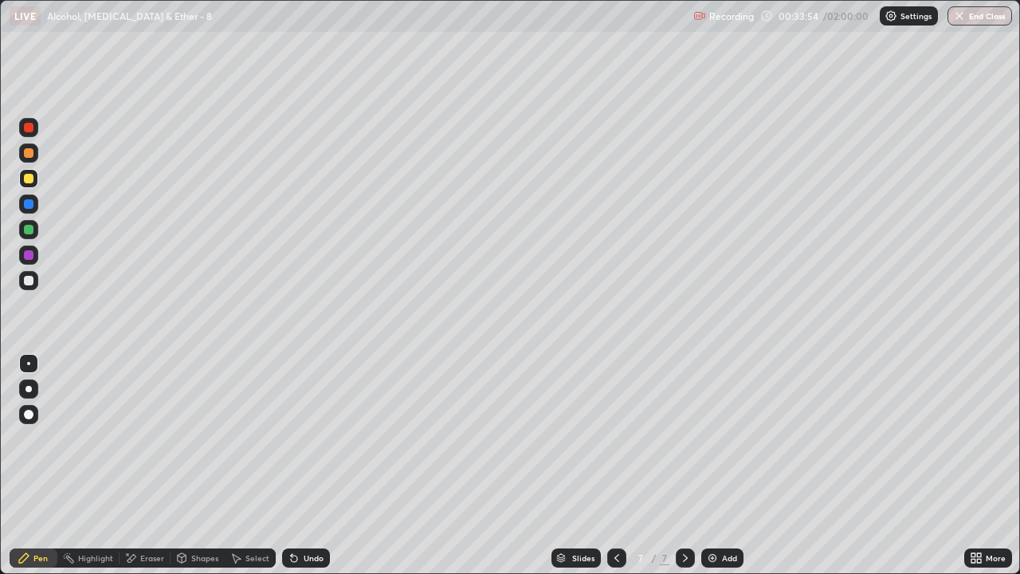
click at [312, 472] on div "Undo" at bounding box center [314, 558] width 20 height 8
click at [308, 472] on div "Undo" at bounding box center [314, 558] width 20 height 8
click at [304, 472] on div "Undo" at bounding box center [314, 558] width 20 height 8
click at [307, 472] on div "Undo" at bounding box center [314, 558] width 20 height 8
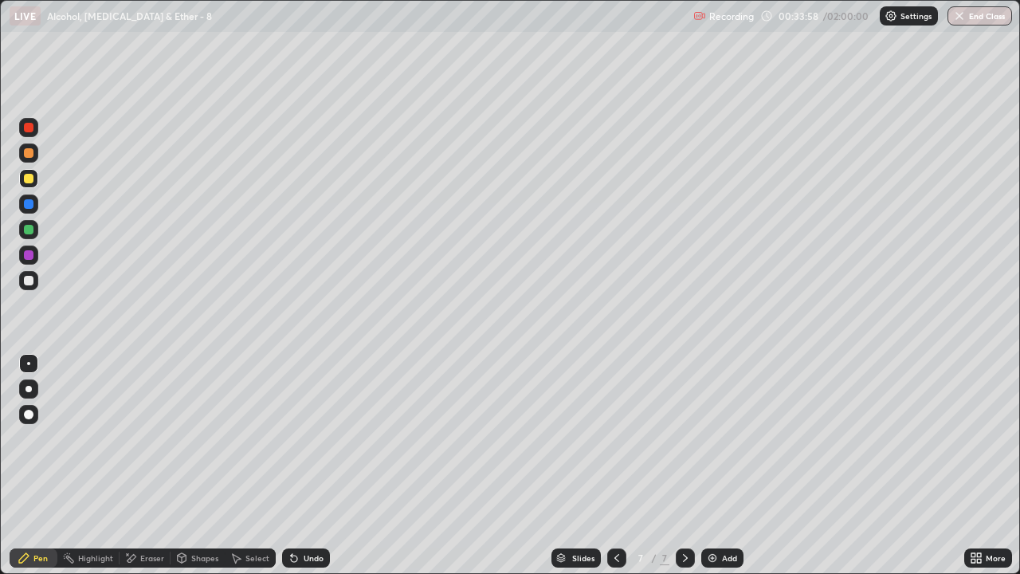
click at [304, 472] on div "Undo" at bounding box center [306, 557] width 48 height 19
click at [305, 472] on div "Undo" at bounding box center [306, 557] width 48 height 19
click at [312, 472] on div "Undo" at bounding box center [314, 558] width 20 height 8
click at [308, 472] on div "Undo" at bounding box center [314, 558] width 20 height 8
click at [253, 472] on div "Select" at bounding box center [257, 558] width 24 height 8
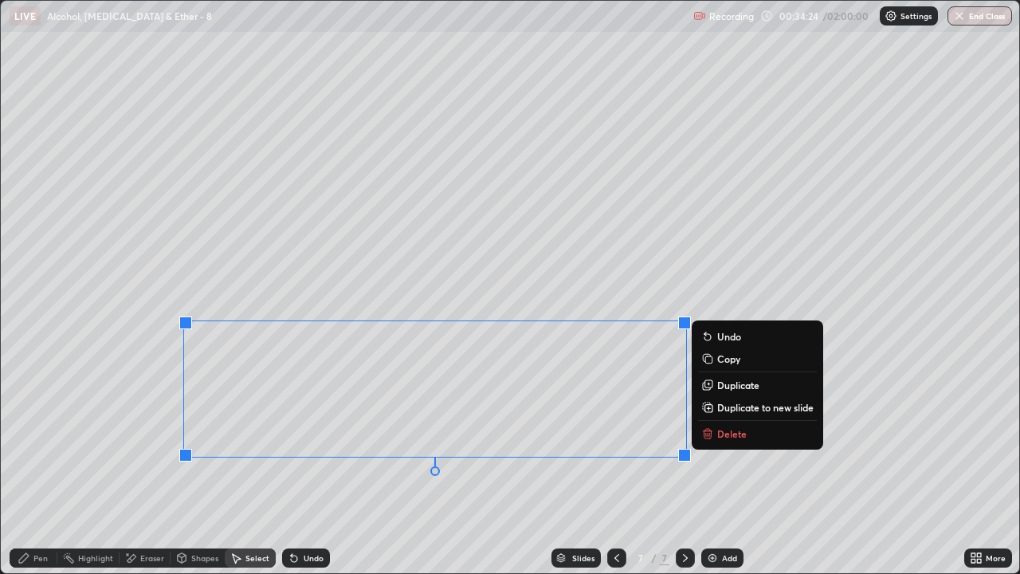
click at [748, 410] on p "Duplicate to new slide" at bounding box center [765, 407] width 96 height 13
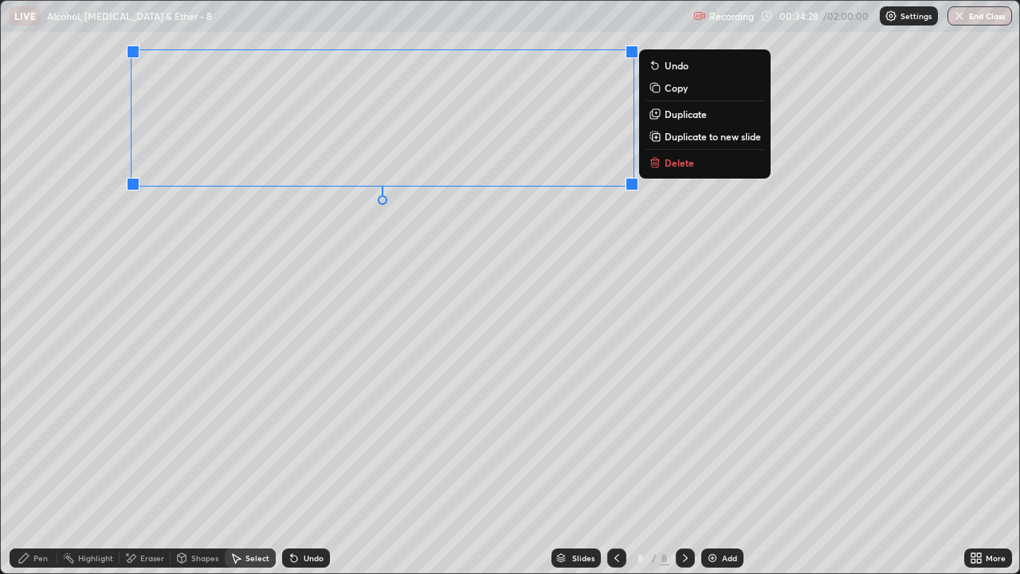
click at [400, 279] on div "0 ° Undo Copy Duplicate Duplicate to new slide Delete" at bounding box center [510, 287] width 1019 height 572
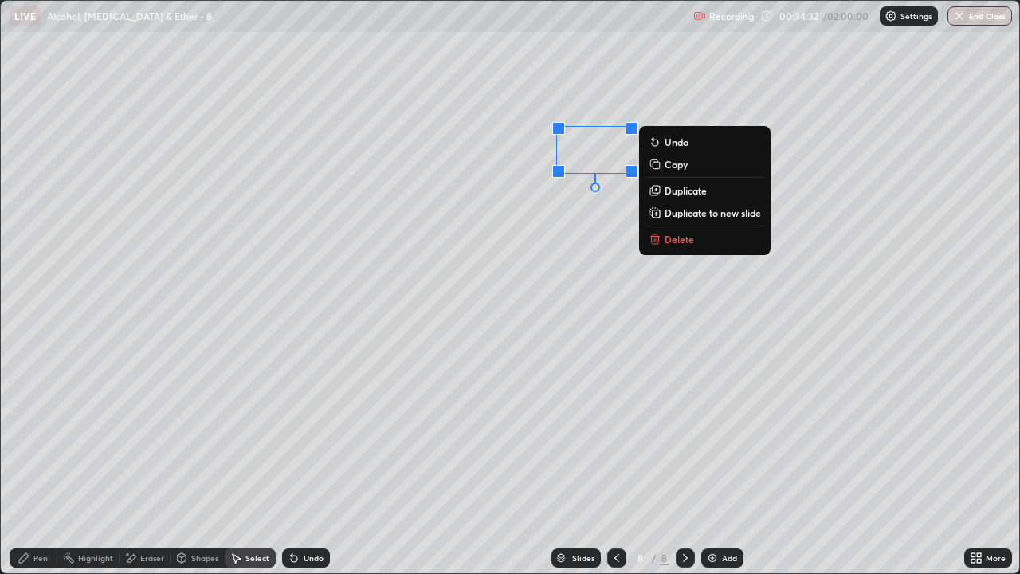
click at [680, 240] on p "Delete" at bounding box center [679, 239] width 29 height 13
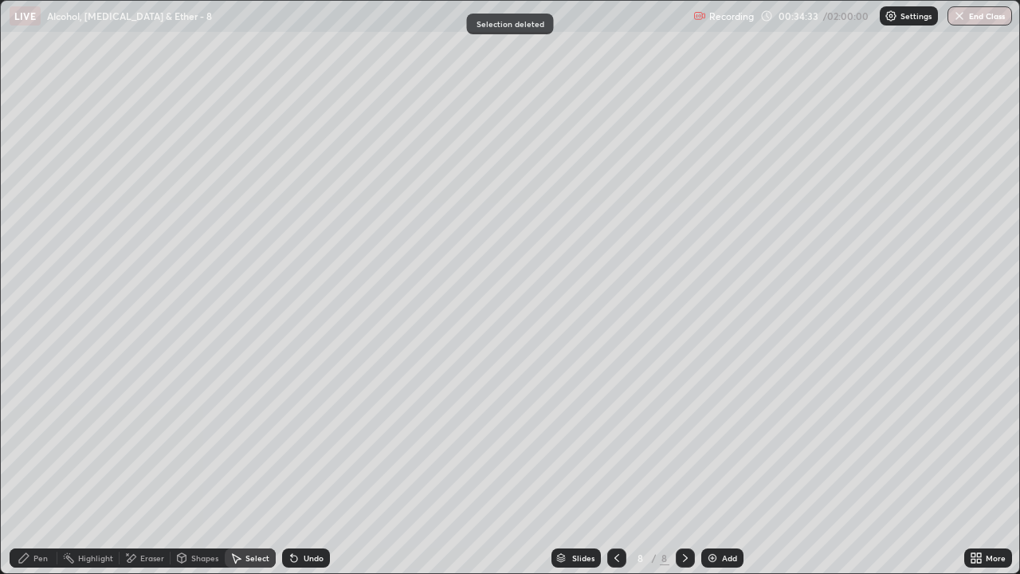
click at [43, 472] on div "Pen" at bounding box center [40, 558] width 14 height 8
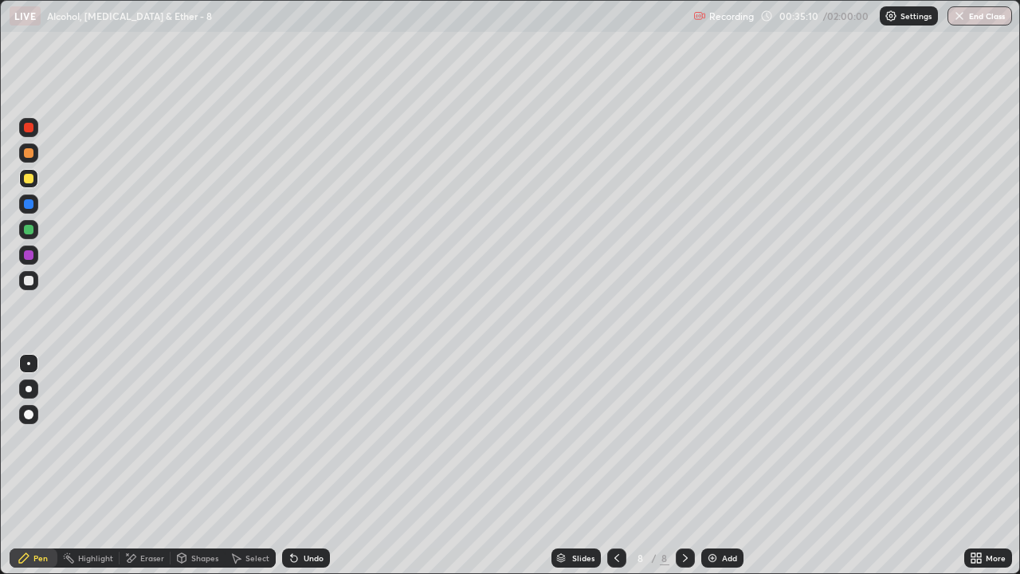
click at [30, 232] on div at bounding box center [29, 230] width 10 height 10
click at [316, 472] on div "Undo" at bounding box center [314, 558] width 20 height 8
click at [312, 472] on div "Undo" at bounding box center [314, 558] width 20 height 8
click at [309, 472] on div "Undo" at bounding box center [314, 558] width 20 height 8
click at [312, 472] on div "Undo" at bounding box center [306, 557] width 48 height 19
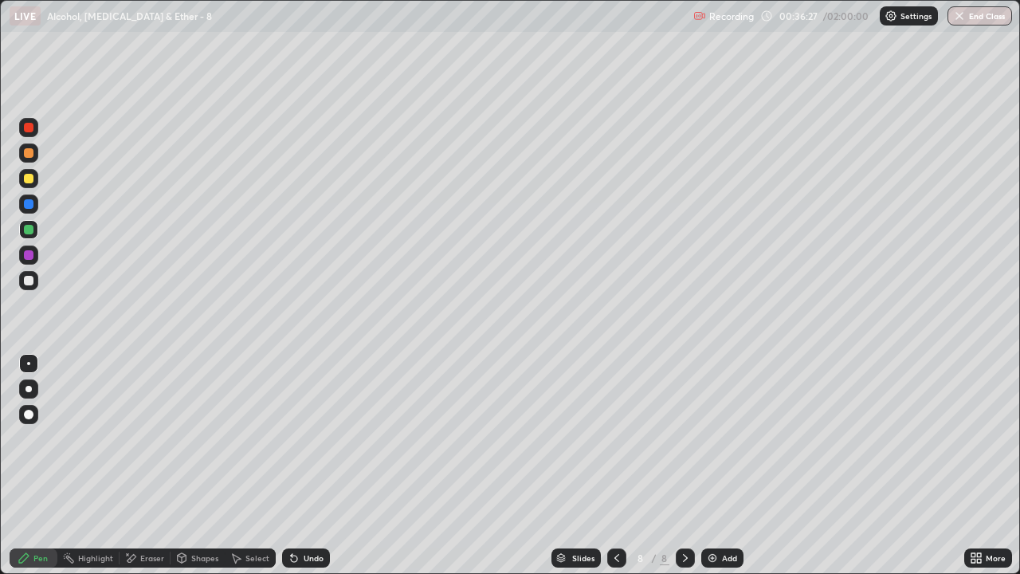
click at [311, 472] on div "Undo" at bounding box center [314, 558] width 20 height 8
click at [304, 472] on div "Undo" at bounding box center [314, 558] width 20 height 8
click at [305, 472] on div "Undo" at bounding box center [306, 557] width 48 height 19
click at [29, 179] on div at bounding box center [29, 179] width 10 height 10
click at [312, 472] on div "Undo" at bounding box center [314, 558] width 20 height 8
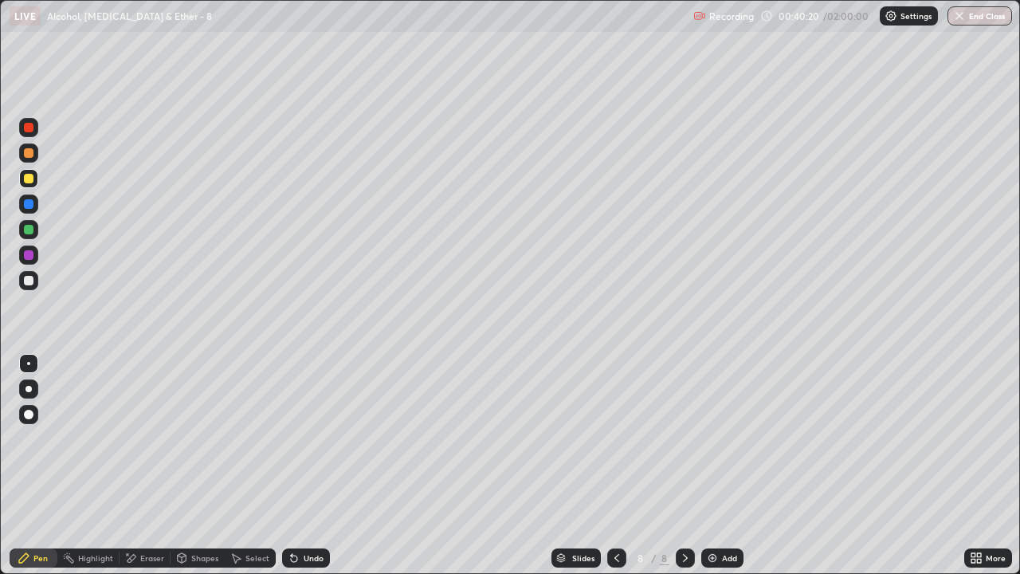
click at [25, 230] on div at bounding box center [29, 230] width 10 height 10
click at [306, 472] on div "Undo" at bounding box center [306, 557] width 48 height 19
click at [298, 472] on div "Undo" at bounding box center [306, 557] width 48 height 19
click at [296, 472] on icon at bounding box center [294, 557] width 13 height 13
click at [297, 472] on icon at bounding box center [294, 557] width 13 height 13
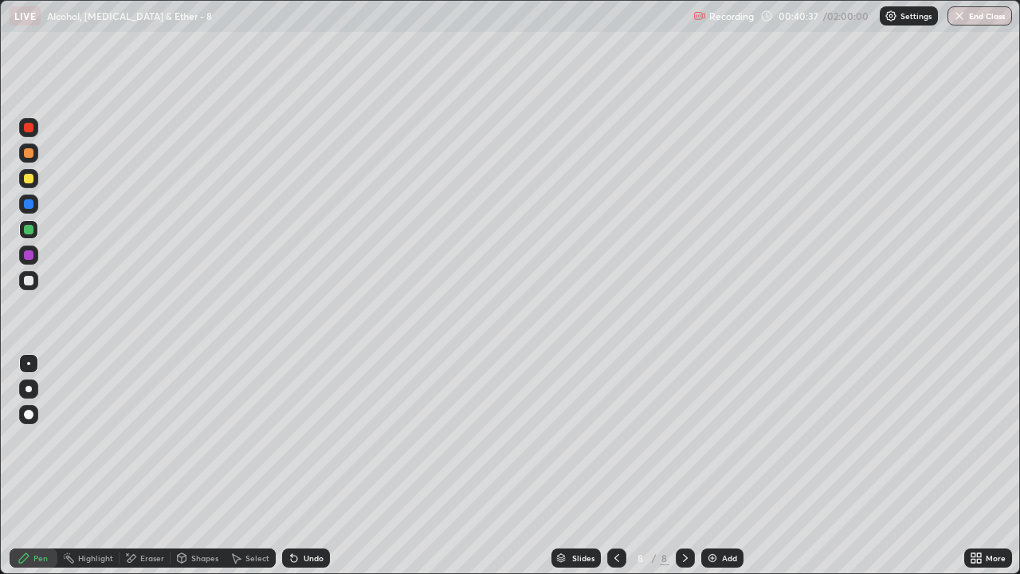
click at [299, 472] on div "Undo" at bounding box center [306, 557] width 48 height 19
click at [298, 472] on div "Undo" at bounding box center [306, 557] width 48 height 19
click at [732, 472] on div "Add" at bounding box center [729, 558] width 15 height 8
click at [29, 178] on div at bounding box center [29, 179] width 10 height 10
click at [152, 472] on div "Eraser" at bounding box center [152, 558] width 24 height 8
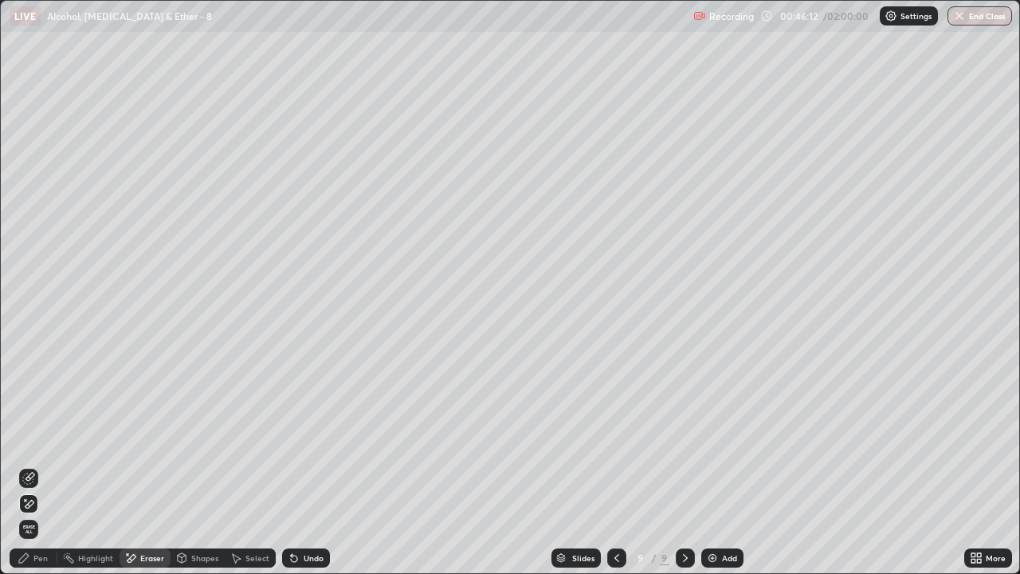
click at [305, 472] on div "Undo" at bounding box center [314, 558] width 20 height 8
click at [309, 472] on div "Undo" at bounding box center [306, 557] width 48 height 19
click at [305, 472] on div "Undo" at bounding box center [314, 558] width 20 height 8
click at [35, 472] on div "Pen" at bounding box center [40, 558] width 14 height 8
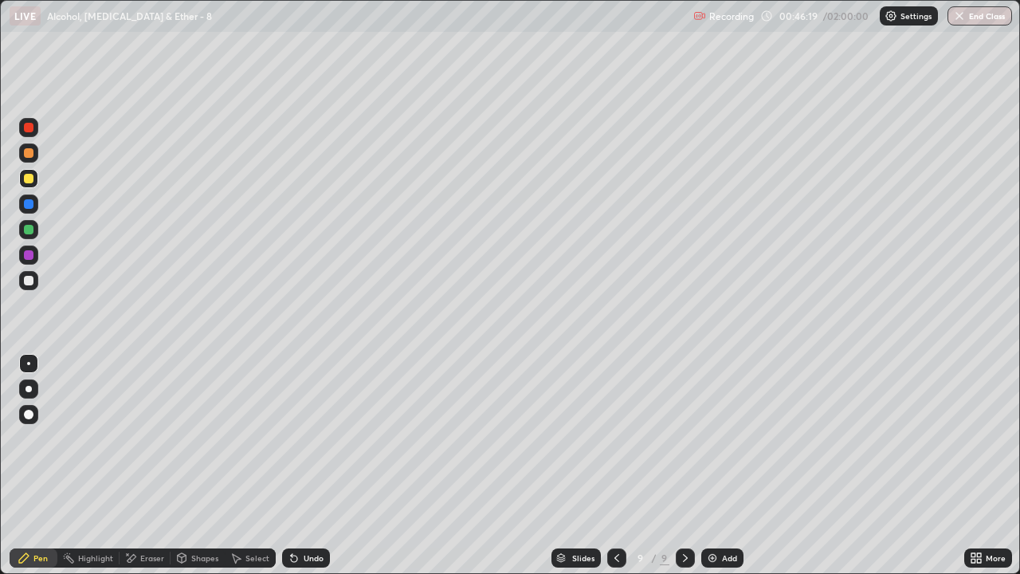
click at [29, 279] on div at bounding box center [29, 281] width 10 height 10
click at [143, 472] on div "Eraser" at bounding box center [152, 558] width 24 height 8
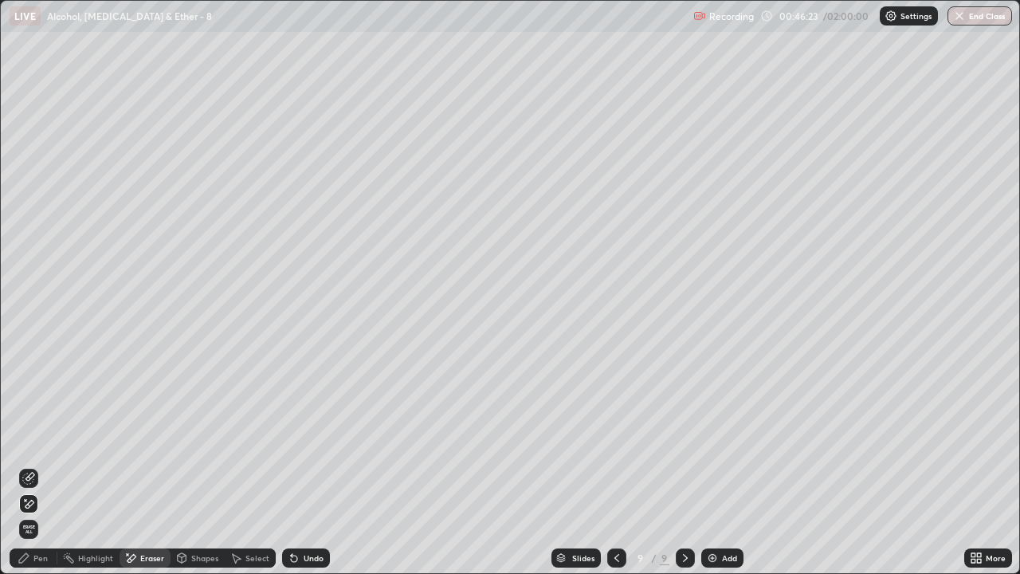
click at [25, 472] on icon at bounding box center [24, 557] width 13 height 13
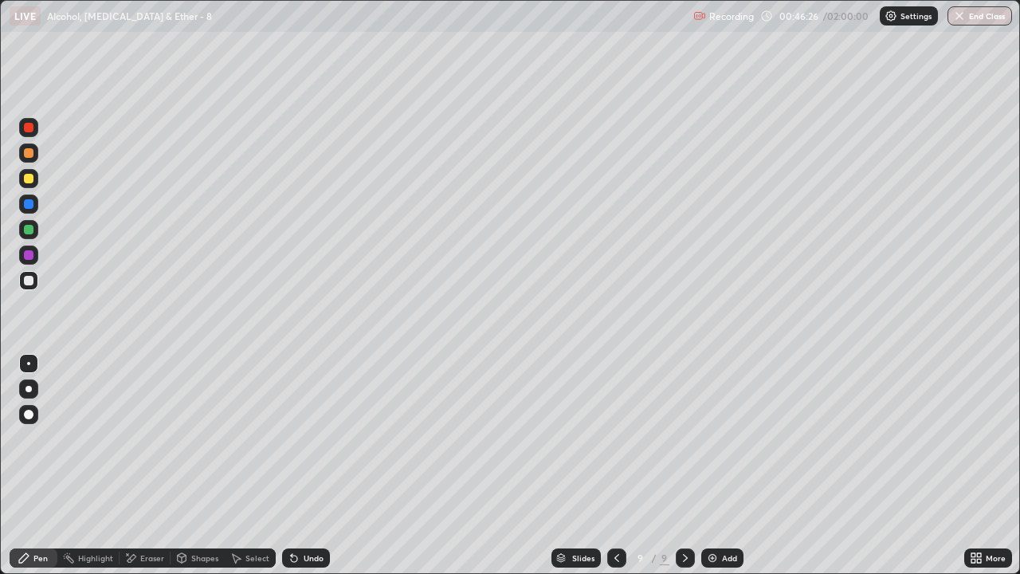
click at [28, 178] on div at bounding box center [29, 179] width 10 height 10
click at [36, 278] on div at bounding box center [28, 280] width 19 height 19
click at [150, 472] on div "Eraser" at bounding box center [152, 558] width 24 height 8
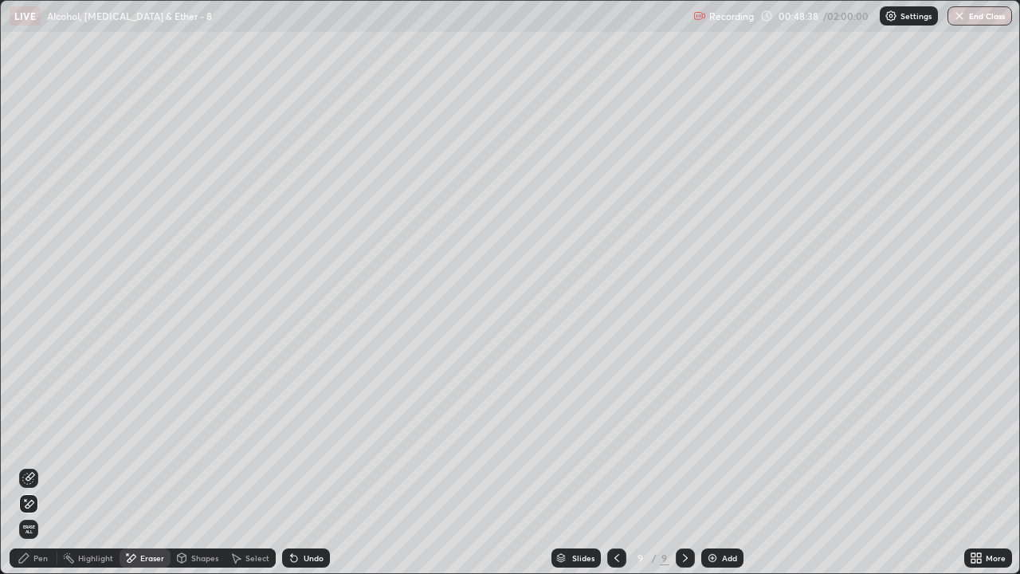
click at [26, 472] on icon at bounding box center [24, 557] width 13 height 13
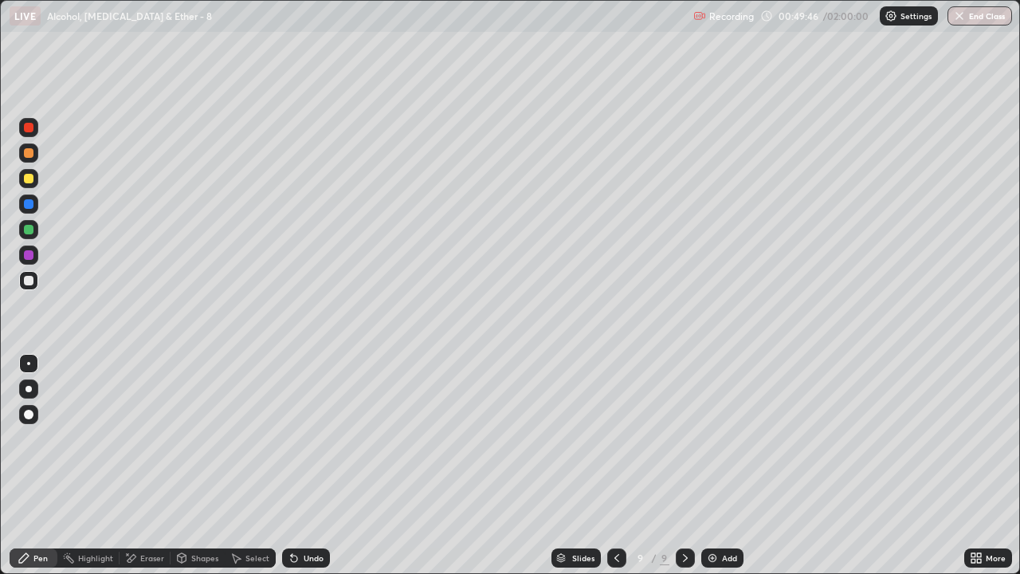
click at [731, 472] on div "Add" at bounding box center [729, 558] width 15 height 8
click at [147, 472] on div "Eraser" at bounding box center [145, 557] width 51 height 19
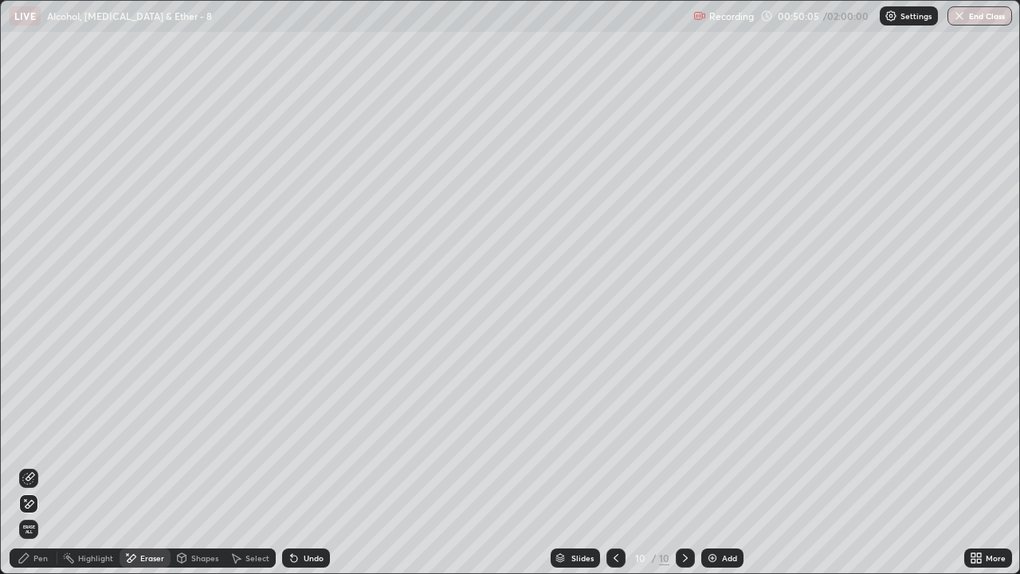
click at [26, 472] on icon at bounding box center [24, 558] width 10 height 10
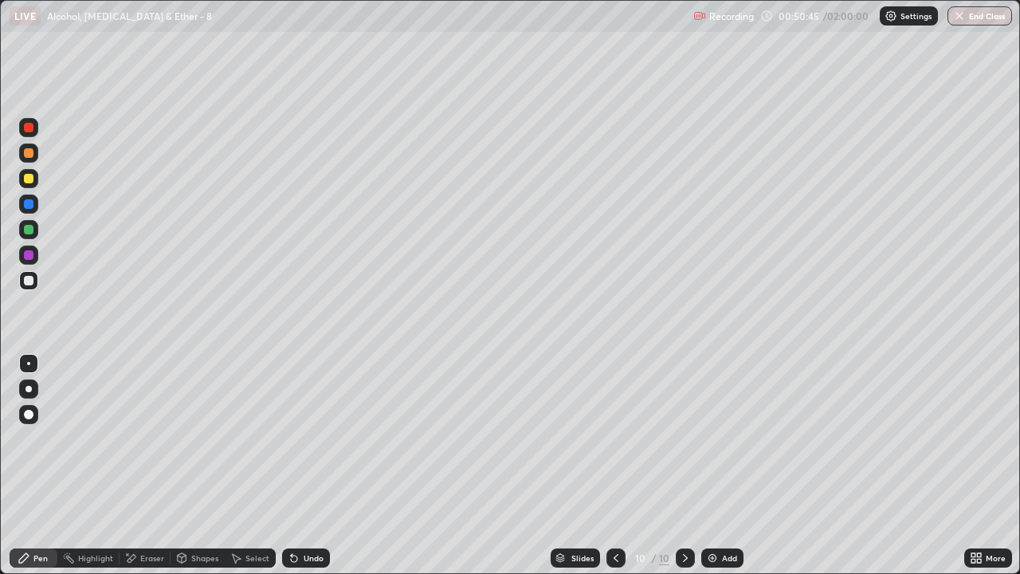
click at [32, 181] on div at bounding box center [29, 179] width 10 height 10
click at [30, 229] on div at bounding box center [29, 230] width 10 height 10
click at [29, 279] on div at bounding box center [29, 281] width 10 height 10
click at [33, 227] on div at bounding box center [29, 230] width 10 height 10
click at [32, 283] on div at bounding box center [29, 281] width 10 height 10
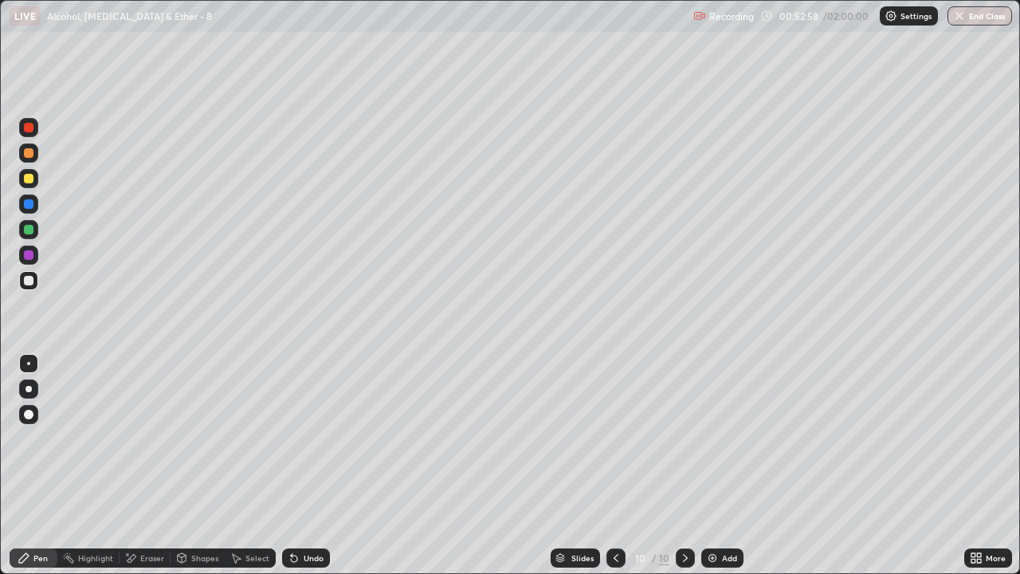
click at [299, 472] on div "Undo" at bounding box center [306, 557] width 48 height 19
click at [309, 472] on div "Undo" at bounding box center [314, 558] width 20 height 8
click at [308, 472] on div "Undo" at bounding box center [314, 558] width 20 height 8
click at [305, 472] on div "Undo" at bounding box center [306, 557] width 48 height 19
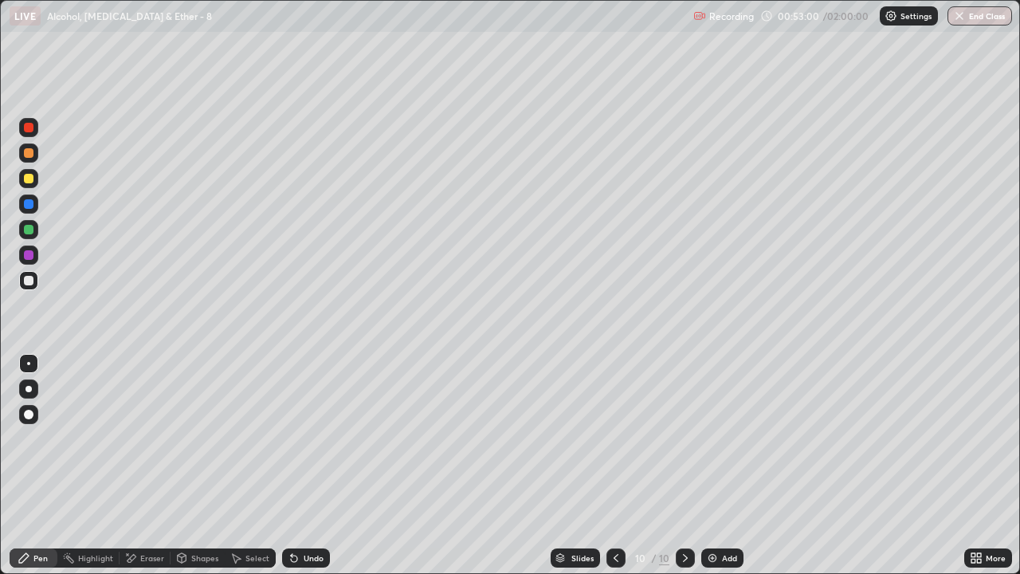
click at [305, 472] on div "Undo" at bounding box center [306, 557] width 48 height 19
click at [304, 472] on div "Undo" at bounding box center [314, 558] width 20 height 8
click at [29, 179] on div at bounding box center [29, 179] width 10 height 10
click at [31, 230] on div at bounding box center [29, 230] width 10 height 10
click at [155, 472] on div "Eraser" at bounding box center [152, 558] width 24 height 8
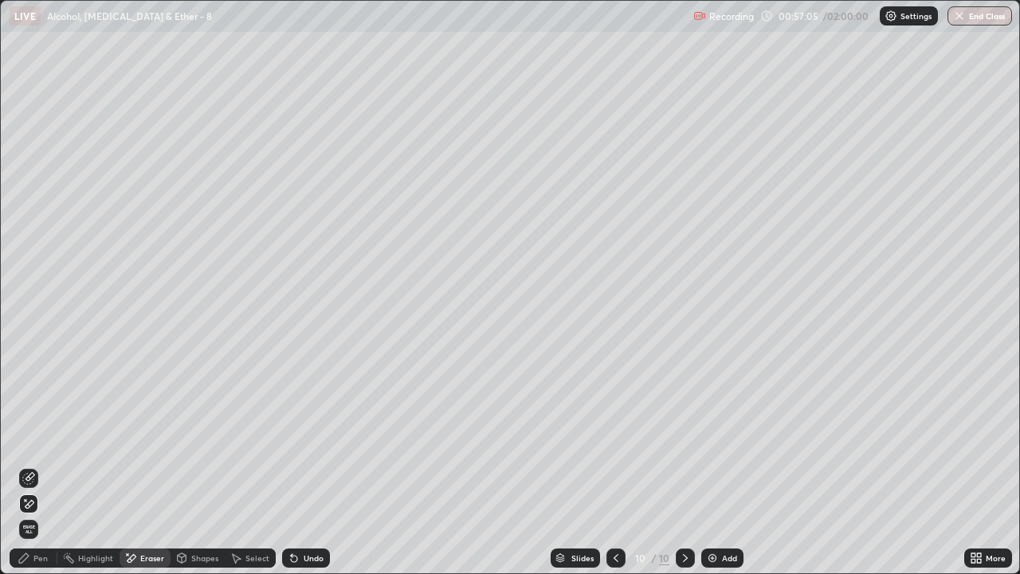
click at [45, 472] on div "Pen" at bounding box center [40, 558] width 14 height 8
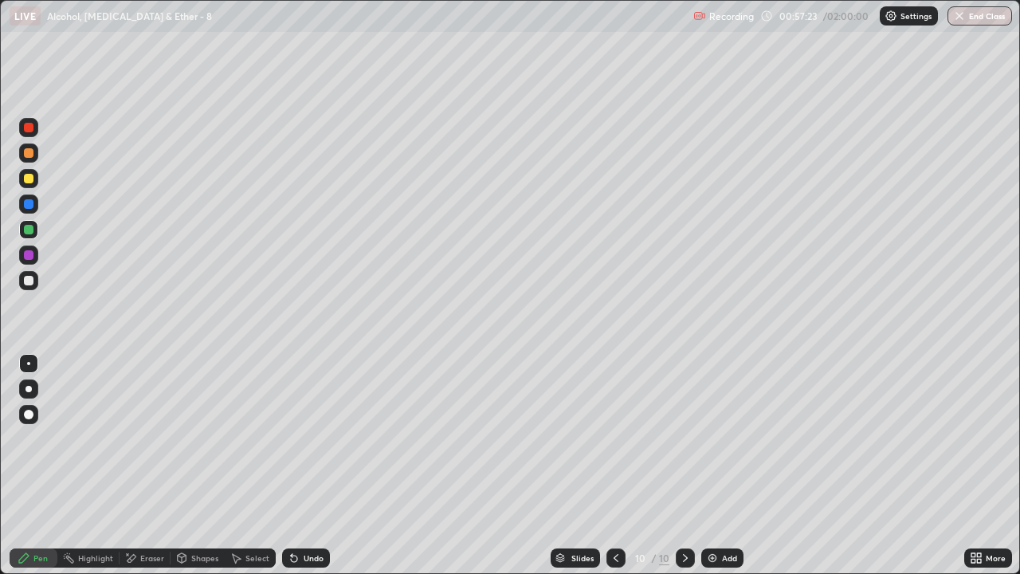
click at [607, 472] on div at bounding box center [615, 557] width 19 height 19
click at [26, 230] on div at bounding box center [29, 230] width 10 height 10
click at [684, 472] on icon at bounding box center [685, 557] width 13 height 13
click at [720, 472] on div "Add" at bounding box center [722, 557] width 42 height 19
click at [29, 178] on div at bounding box center [29, 179] width 10 height 10
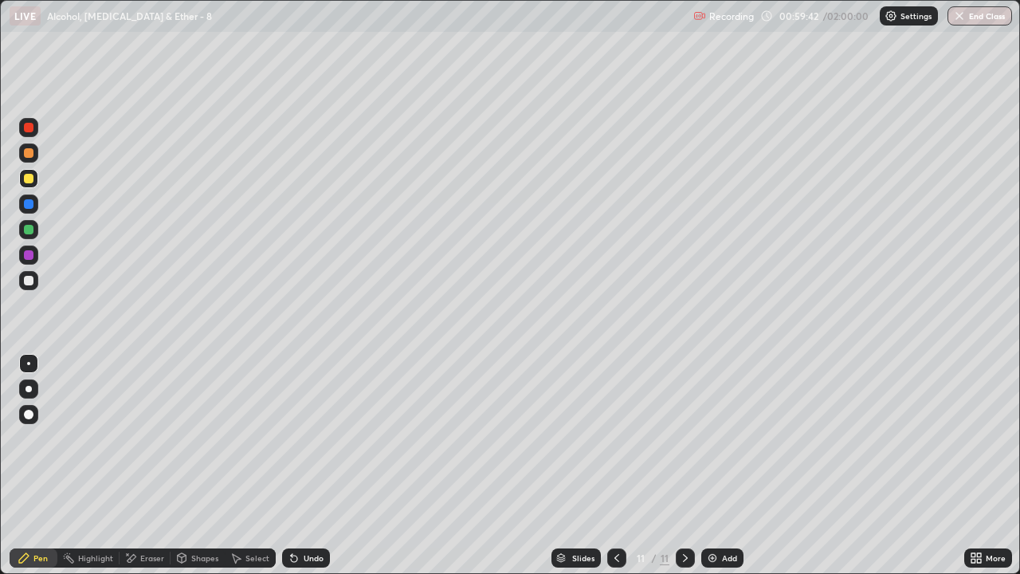
click at [315, 472] on div "Undo" at bounding box center [314, 558] width 20 height 8
click at [308, 472] on div "Undo" at bounding box center [314, 558] width 20 height 8
click at [304, 472] on div "Undo" at bounding box center [314, 558] width 20 height 8
click at [297, 472] on icon at bounding box center [294, 557] width 13 height 13
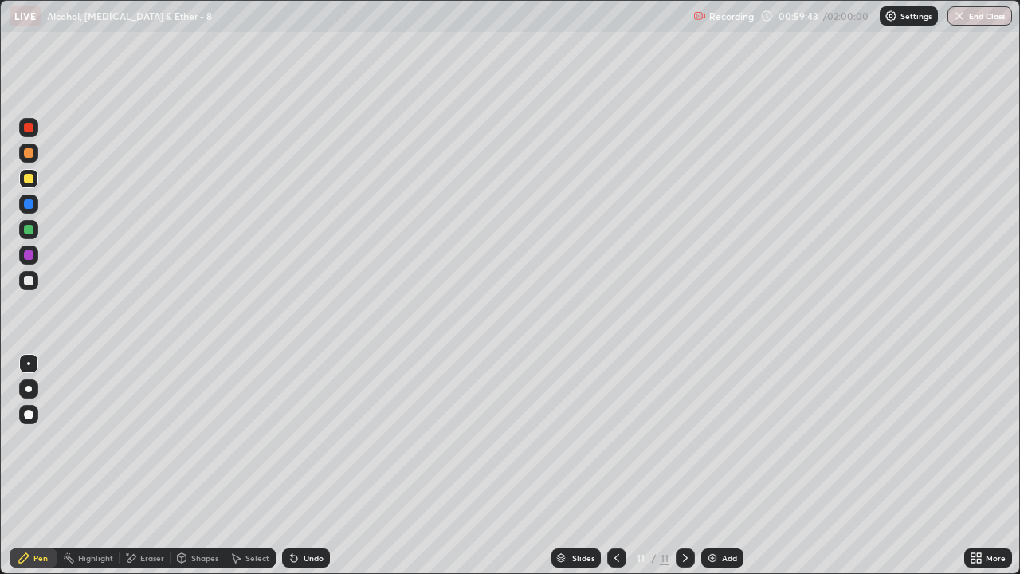
click at [297, 472] on icon at bounding box center [294, 557] width 13 height 13
click at [292, 472] on div "Undo" at bounding box center [306, 557] width 48 height 19
click at [321, 472] on div "Undo" at bounding box center [306, 557] width 48 height 19
click at [29, 222] on div at bounding box center [28, 229] width 19 height 19
click at [308, 472] on div "Undo" at bounding box center [314, 558] width 20 height 8
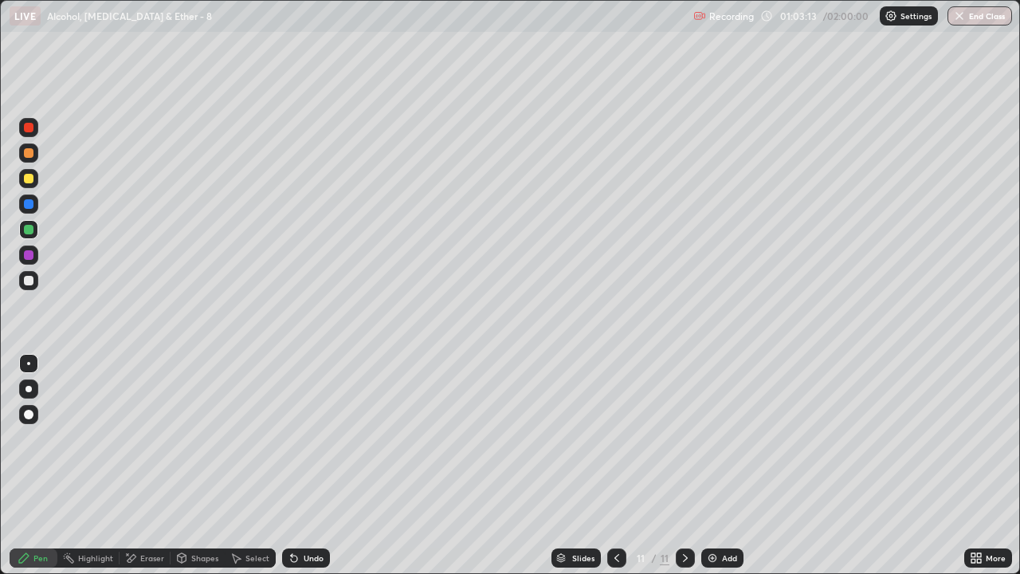
click at [732, 472] on div "Add" at bounding box center [729, 558] width 15 height 8
click at [29, 178] on div at bounding box center [29, 179] width 10 height 10
click at [310, 472] on div "Undo" at bounding box center [314, 558] width 20 height 8
click at [716, 472] on img at bounding box center [712, 557] width 13 height 13
click at [29, 230] on div at bounding box center [29, 230] width 10 height 10
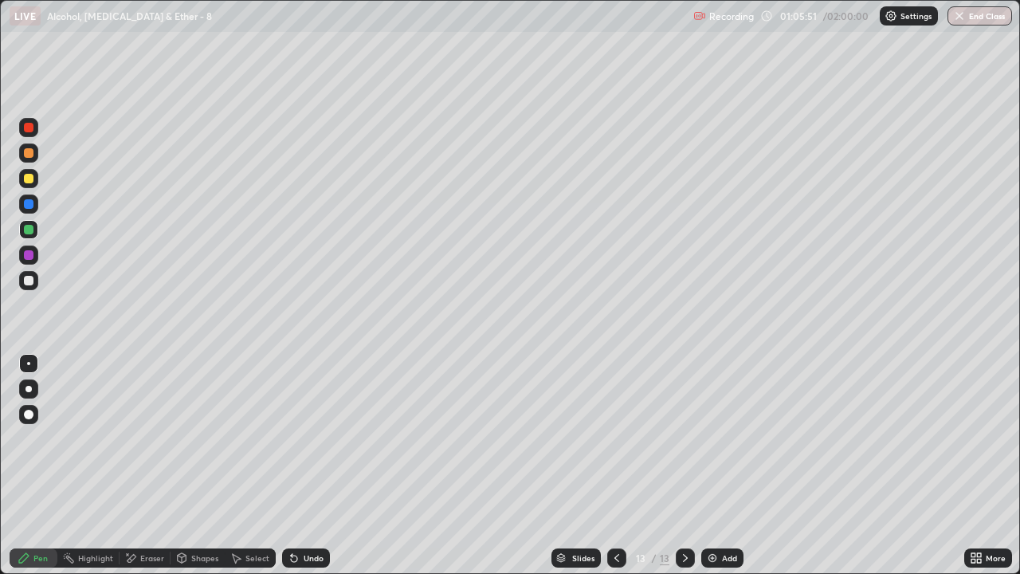
click at [37, 176] on div at bounding box center [28, 178] width 19 height 19
click at [616, 472] on div at bounding box center [616, 557] width 19 height 19
click at [614, 472] on icon at bounding box center [616, 557] width 13 height 13
click at [685, 472] on icon at bounding box center [685, 557] width 13 height 13
click at [684, 472] on icon at bounding box center [685, 557] width 13 height 13
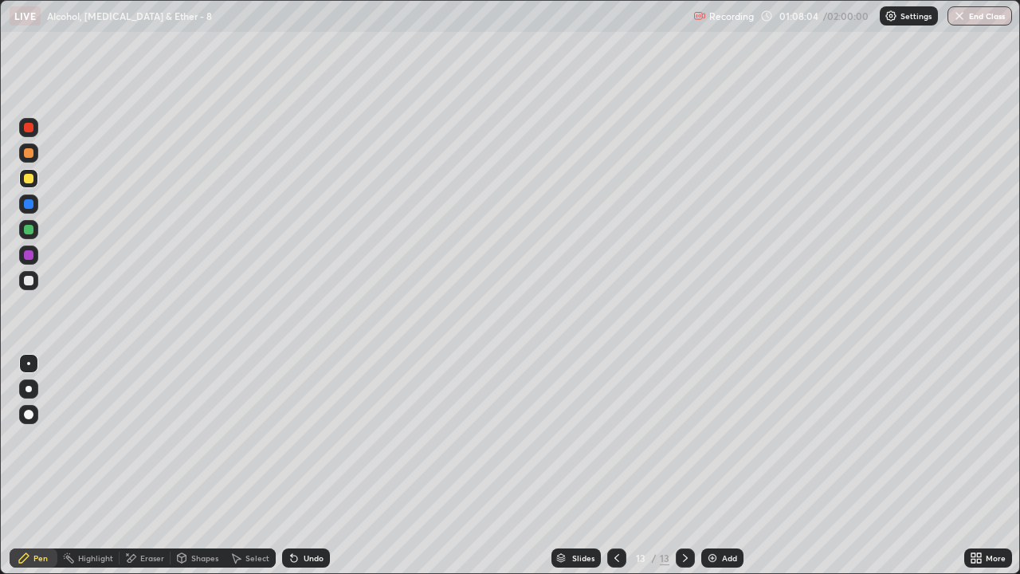
click at [685, 472] on div at bounding box center [685, 557] width 19 height 19
click at [725, 472] on div "Add" at bounding box center [729, 558] width 15 height 8
click at [304, 472] on div "Undo" at bounding box center [314, 558] width 20 height 8
click at [308, 472] on div "Undo" at bounding box center [314, 558] width 20 height 8
click at [305, 472] on div "Undo" at bounding box center [314, 558] width 20 height 8
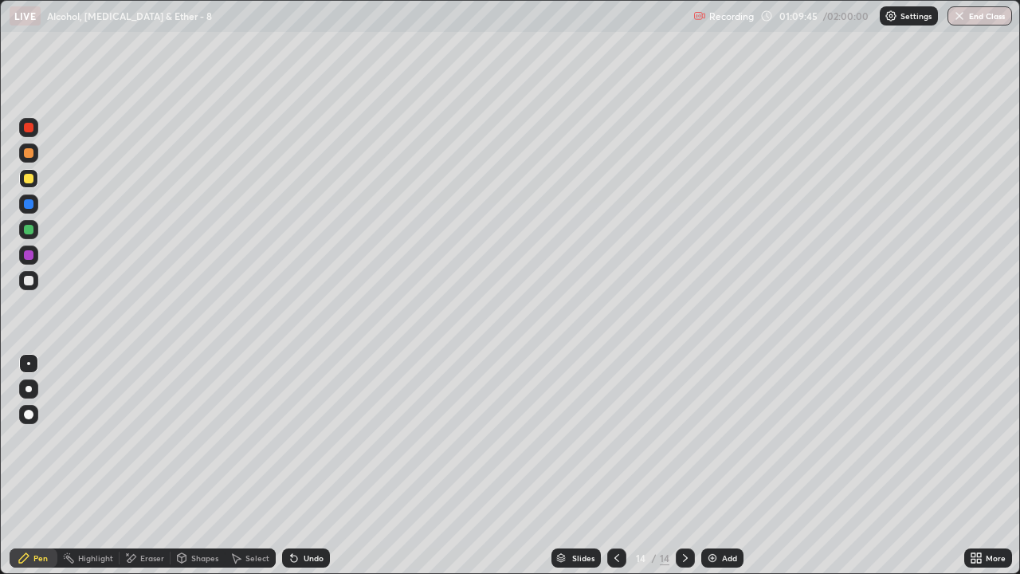
click at [304, 472] on div "Undo" at bounding box center [314, 558] width 20 height 8
click at [308, 472] on div "Undo" at bounding box center [314, 558] width 20 height 8
click at [311, 472] on div "Undo" at bounding box center [314, 558] width 20 height 8
click at [724, 472] on div "Add" at bounding box center [729, 558] width 15 height 8
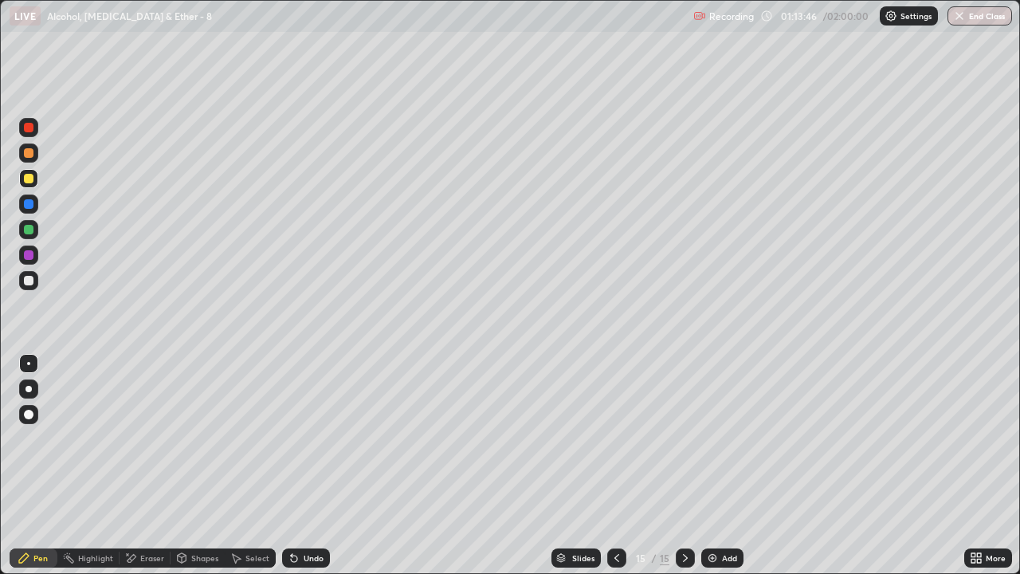
click at [36, 179] on div at bounding box center [28, 178] width 19 height 19
click at [152, 472] on div "Eraser" at bounding box center [152, 558] width 24 height 8
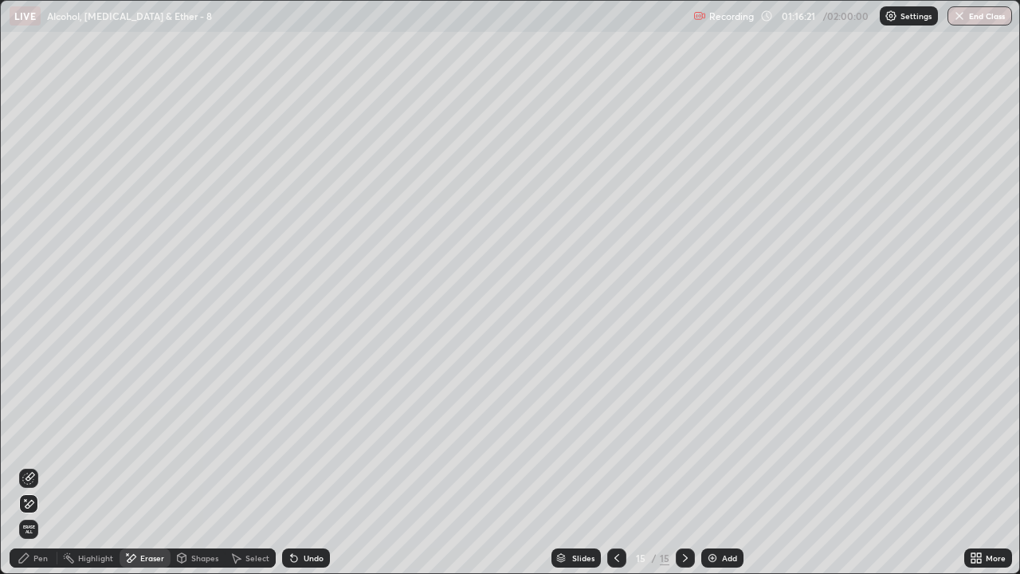
click at [34, 472] on div "Pen" at bounding box center [40, 558] width 14 height 8
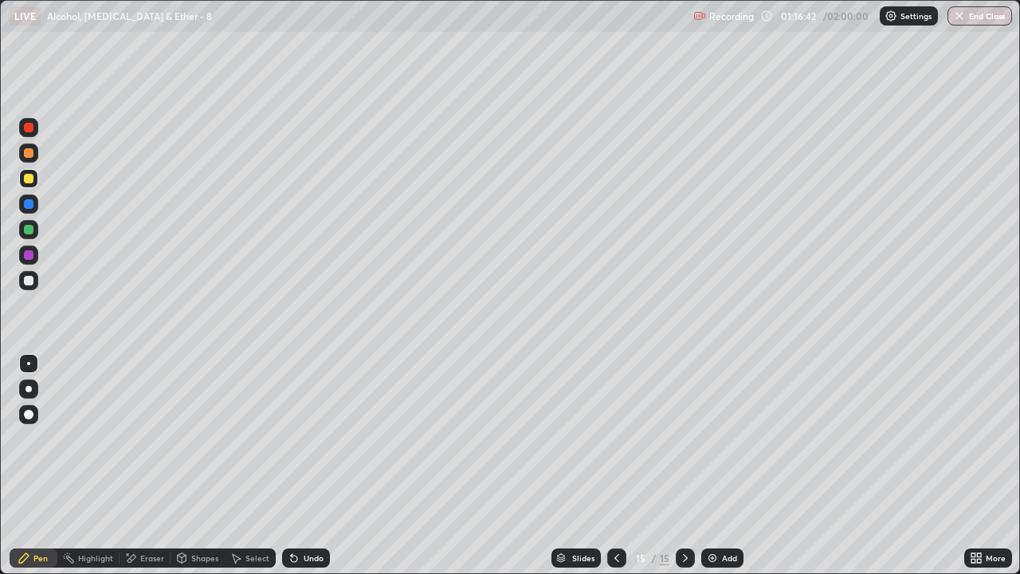
click at [296, 472] on icon at bounding box center [294, 557] width 13 height 13
click at [299, 472] on div "Undo" at bounding box center [306, 557] width 48 height 19
click at [312, 472] on div "Undo" at bounding box center [314, 558] width 20 height 8
click at [313, 472] on div "Undo" at bounding box center [314, 558] width 20 height 8
click at [310, 472] on div "Undo" at bounding box center [306, 557] width 48 height 19
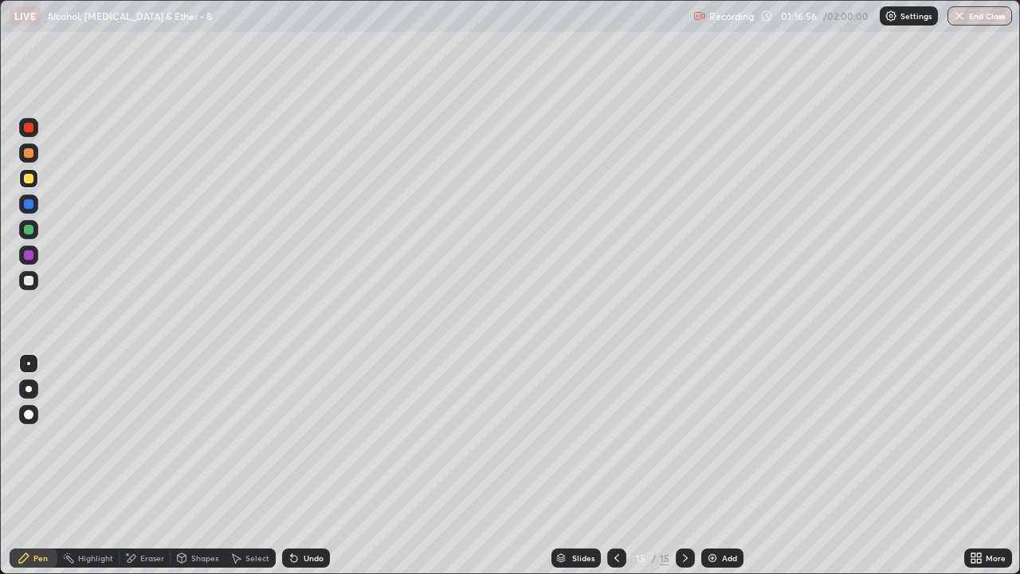
click at [302, 472] on div "Undo" at bounding box center [306, 557] width 48 height 19
click at [719, 472] on div "Add" at bounding box center [722, 557] width 42 height 19
click at [313, 472] on div "Undo" at bounding box center [306, 557] width 48 height 19
click at [1003, 472] on div "More" at bounding box center [988, 557] width 48 height 19
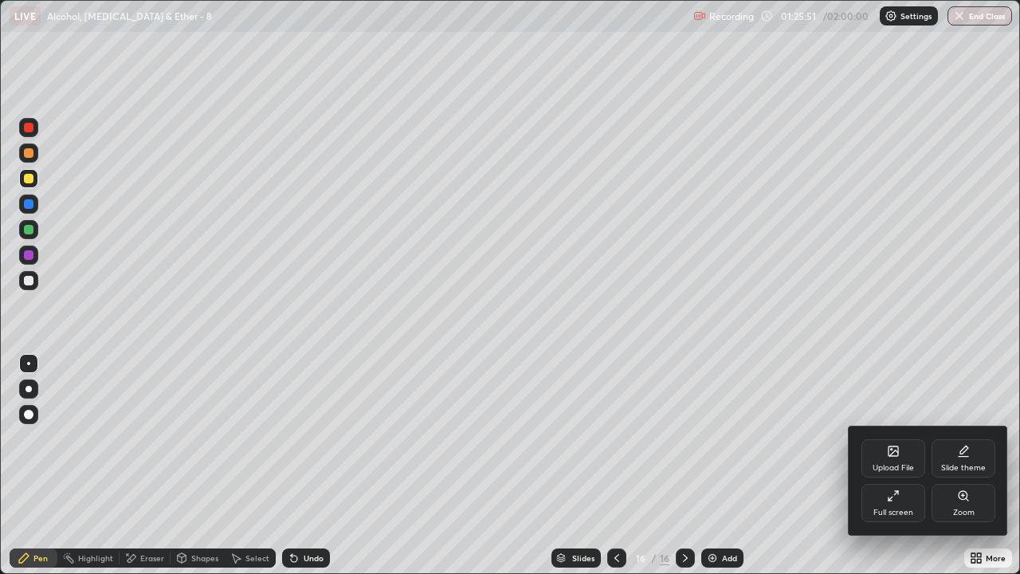
click at [878, 472] on div "Full screen" at bounding box center [894, 503] width 64 height 38
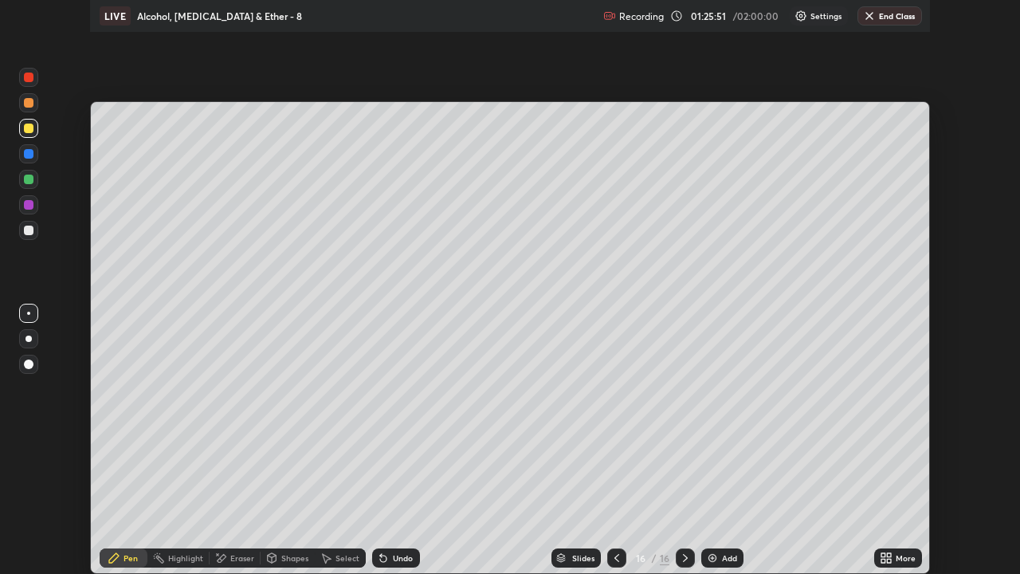
scroll to position [79223, 78675]
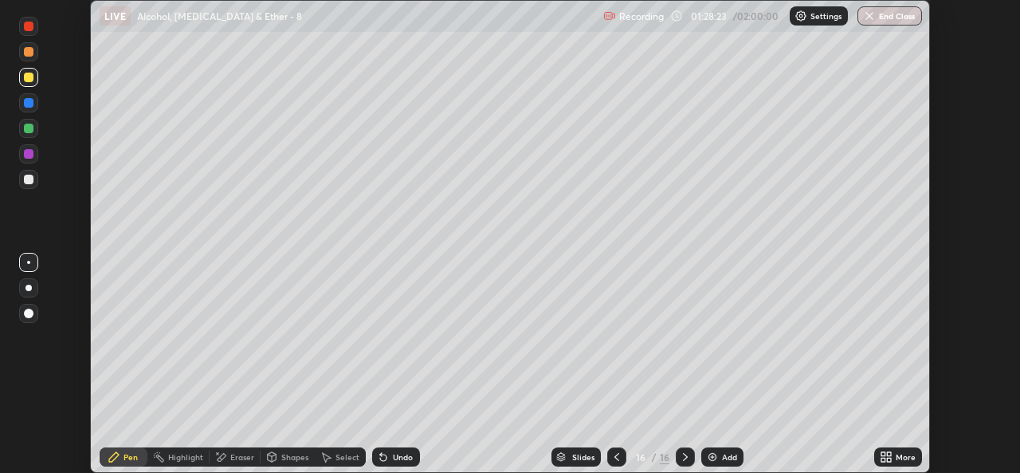
click at [889, 453] on icon at bounding box center [889, 454] width 4 height 4
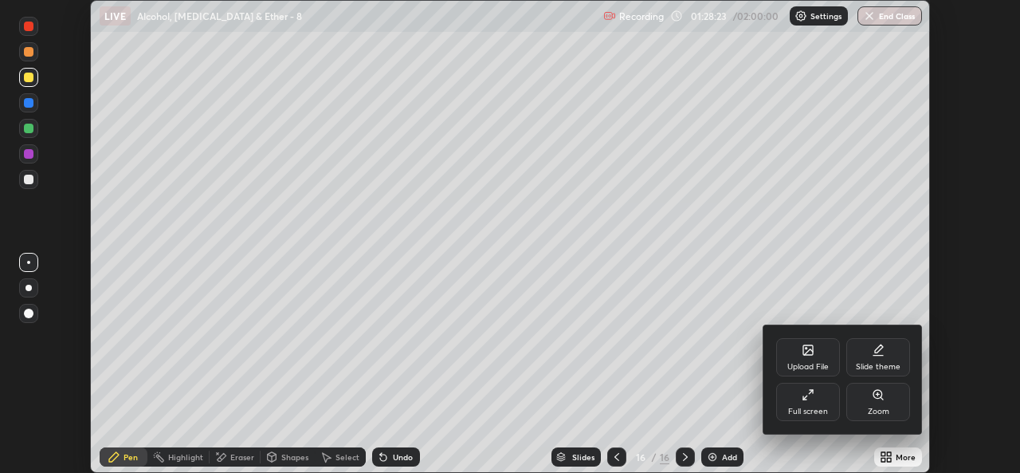
click at [811, 400] on icon at bounding box center [808, 394] width 13 height 13
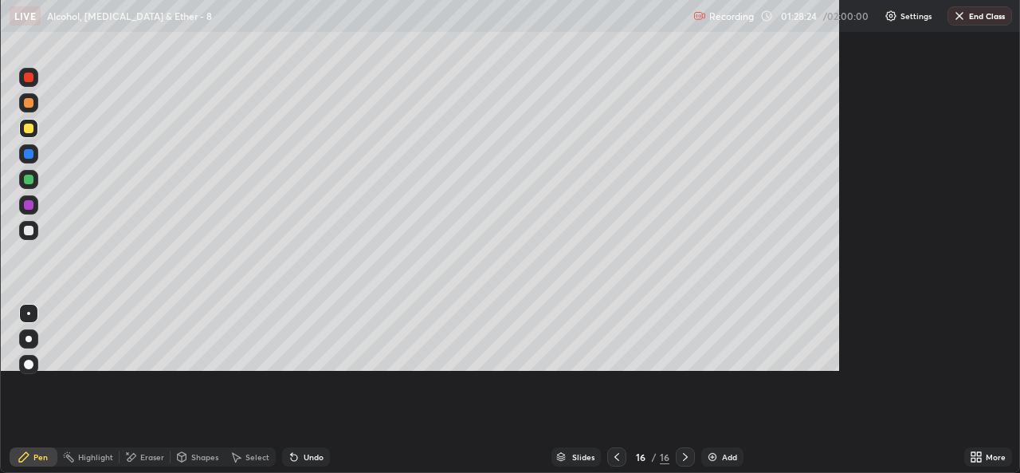
scroll to position [574, 1020]
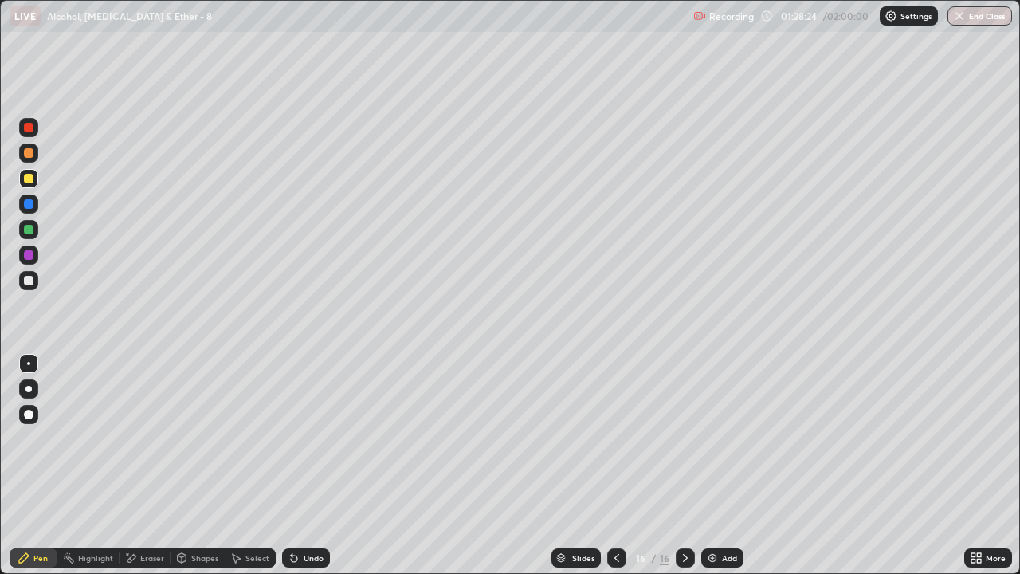
click at [722, 472] on div "Add" at bounding box center [729, 558] width 15 height 8
click at [29, 179] on div at bounding box center [29, 179] width 10 height 10
click at [305, 472] on div "Undo" at bounding box center [314, 558] width 20 height 8
click at [716, 472] on img at bounding box center [712, 557] width 13 height 13
click at [308, 472] on div "Undo" at bounding box center [306, 557] width 48 height 19
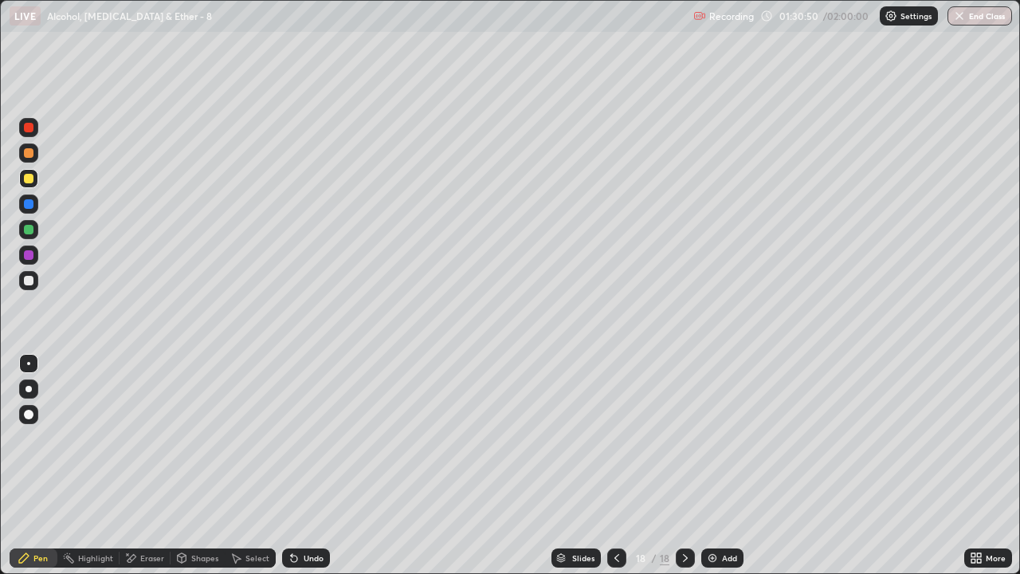
click at [304, 472] on div "Undo" at bounding box center [314, 558] width 20 height 8
click at [608, 472] on div at bounding box center [616, 557] width 19 height 19
click at [683, 472] on icon at bounding box center [685, 557] width 13 height 13
click at [247, 472] on div "Select" at bounding box center [257, 558] width 24 height 8
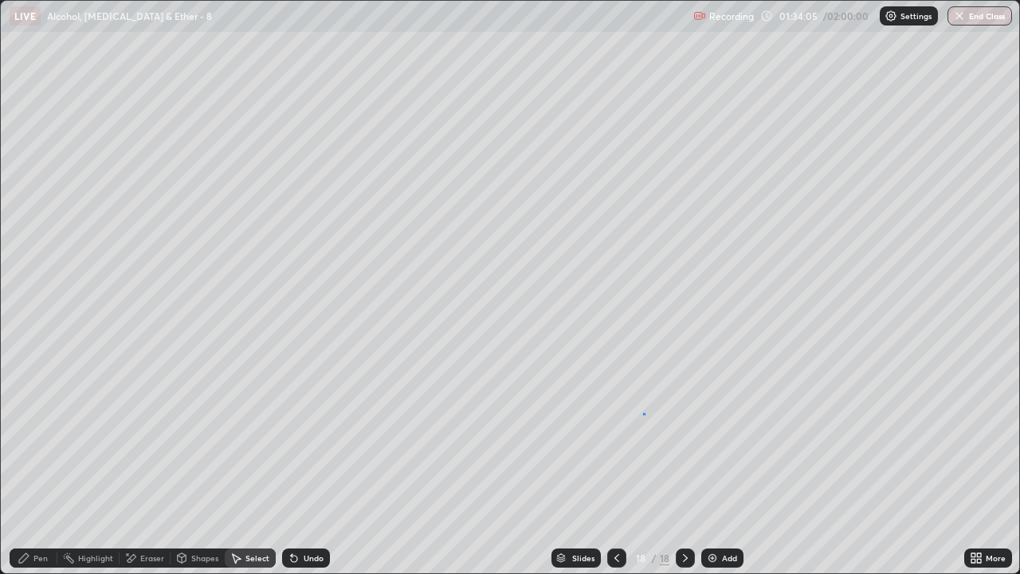
click at [643, 414] on div "0 ° Undo Copy Duplicate Duplicate to new slide Delete" at bounding box center [510, 287] width 1019 height 572
click at [155, 472] on div "Eraser" at bounding box center [152, 558] width 24 height 8
click at [29, 472] on div "Pen" at bounding box center [34, 557] width 48 height 19
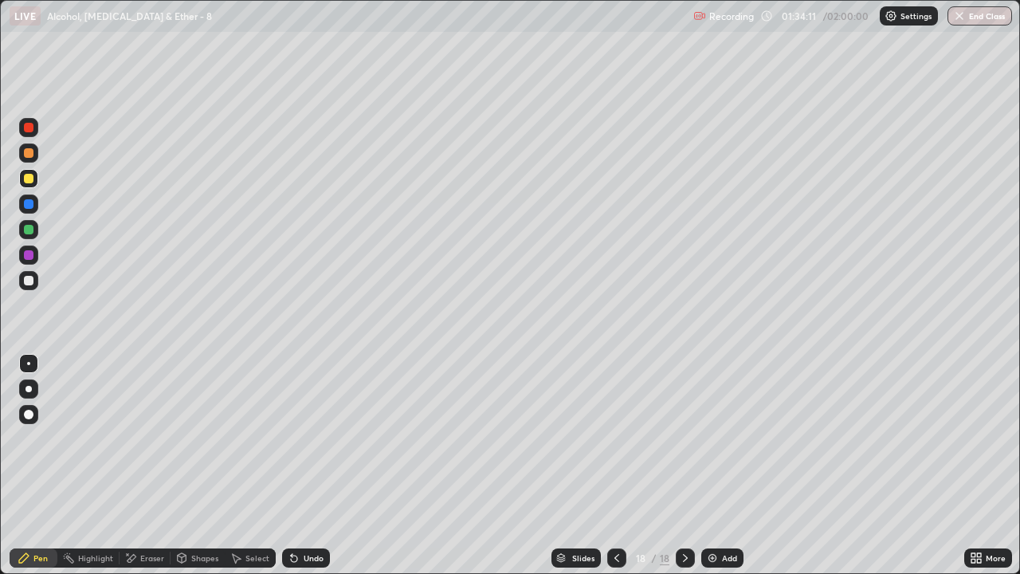
click at [35, 286] on div at bounding box center [28, 280] width 19 height 19
click at [717, 472] on div "Add" at bounding box center [722, 557] width 42 height 19
click at [304, 472] on div "Undo" at bounding box center [314, 558] width 20 height 8
click at [312, 472] on div "Undo" at bounding box center [314, 558] width 20 height 8
click at [319, 472] on div "Undo" at bounding box center [314, 558] width 20 height 8
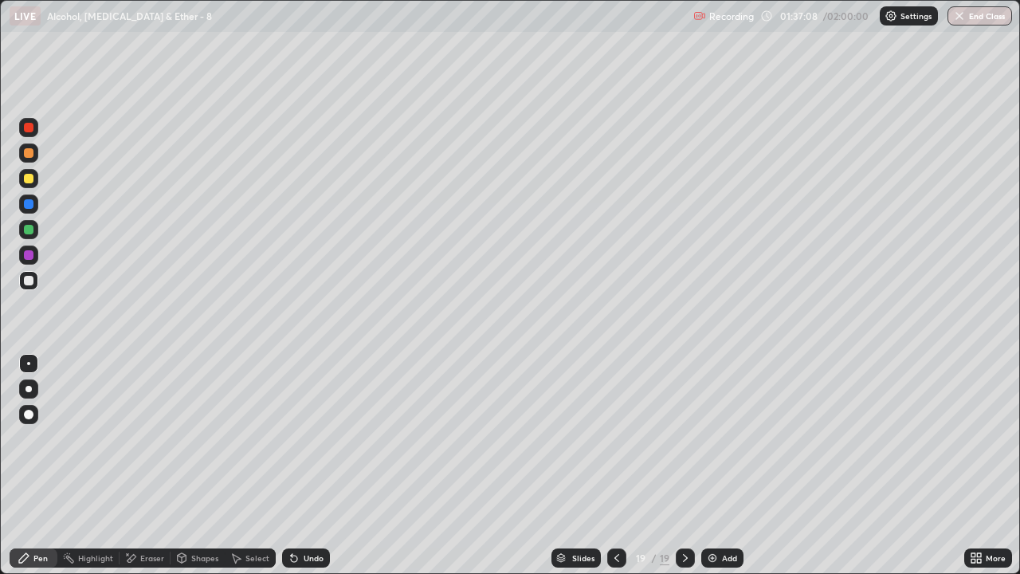
click at [313, 472] on div "Undo" at bounding box center [314, 558] width 20 height 8
click at [312, 472] on div "Undo" at bounding box center [314, 558] width 20 height 8
click at [307, 472] on div "Undo" at bounding box center [306, 557] width 48 height 19
click at [309, 472] on div "Undo" at bounding box center [314, 558] width 20 height 8
click at [615, 472] on icon at bounding box center [616, 558] width 5 height 8
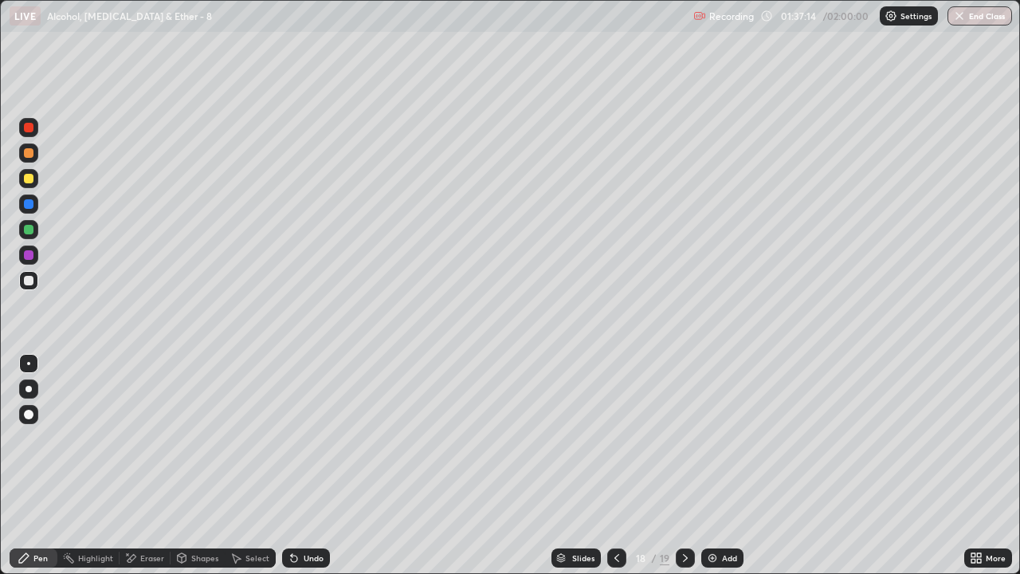
click at [684, 472] on icon at bounding box center [685, 557] width 13 height 13
click at [295, 472] on icon at bounding box center [294, 557] width 13 height 13
click at [318, 472] on div "Undo" at bounding box center [314, 558] width 20 height 8
click at [296, 472] on div "Undo" at bounding box center [306, 557] width 48 height 19
click at [987, 472] on div "More" at bounding box center [996, 558] width 20 height 8
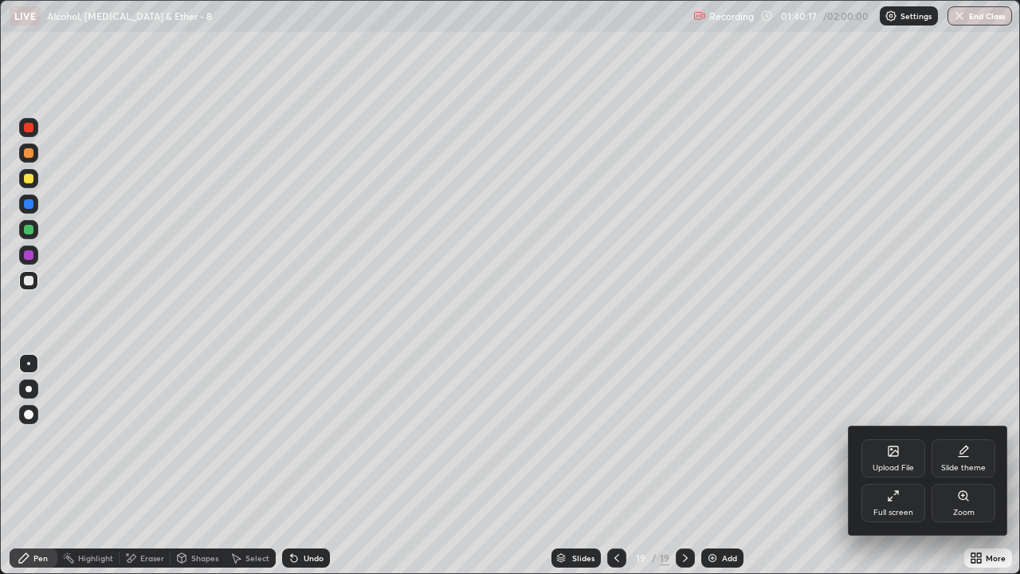
click at [906, 472] on div "Full screen" at bounding box center [894, 503] width 64 height 38
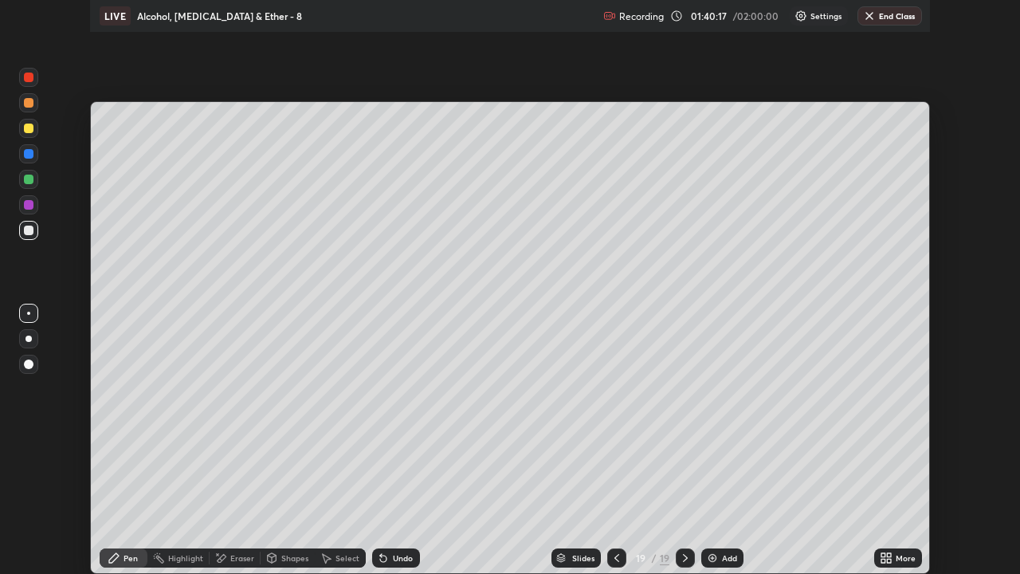
scroll to position [79223, 78675]
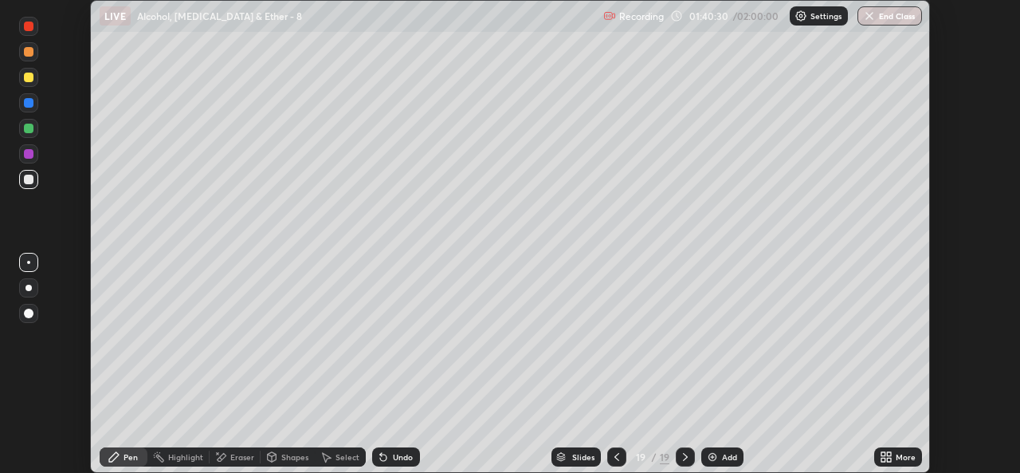
click at [901, 453] on div "More" at bounding box center [906, 457] width 20 height 8
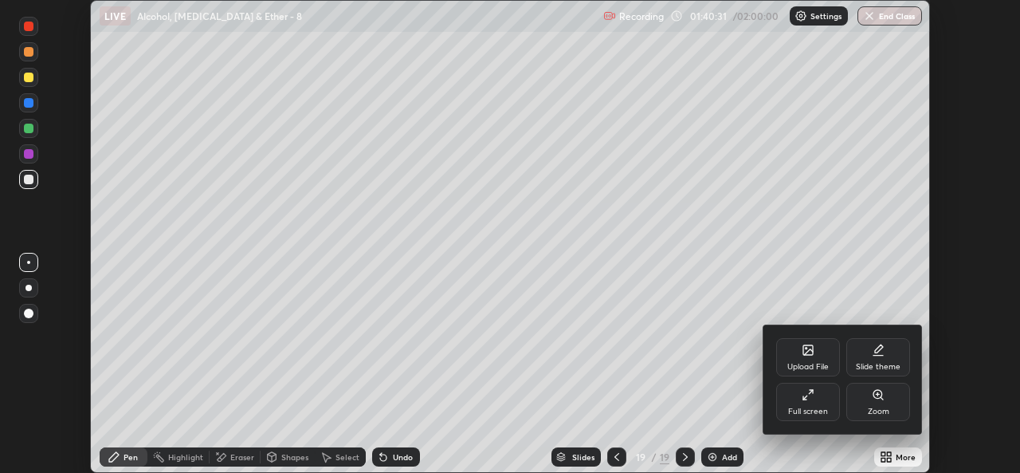
click at [817, 403] on div "Full screen" at bounding box center [808, 402] width 64 height 38
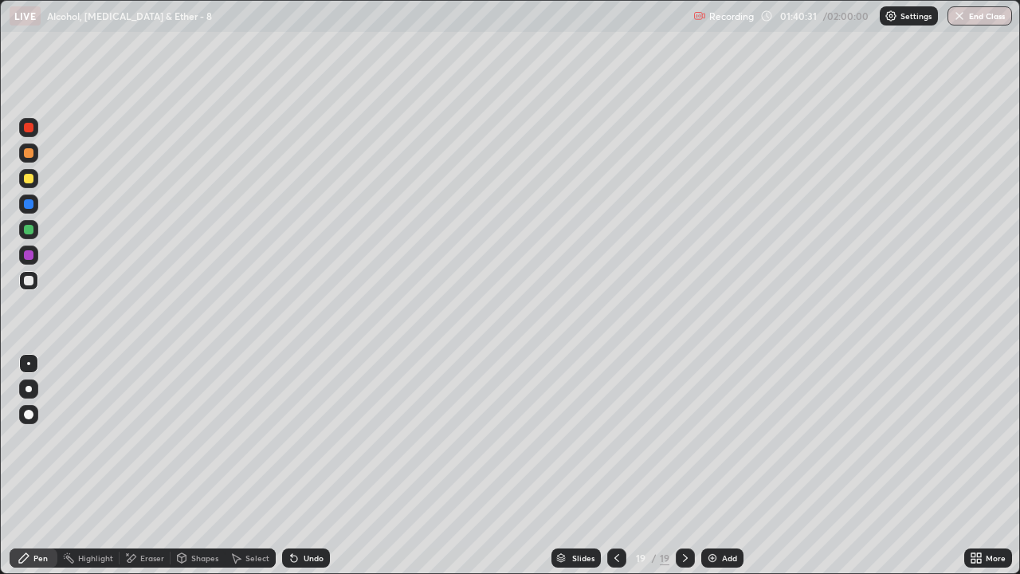
scroll to position [574, 1020]
click at [724, 472] on div "Add" at bounding box center [722, 557] width 42 height 19
click at [29, 178] on div at bounding box center [29, 179] width 10 height 10
click at [717, 472] on img at bounding box center [713, 557] width 13 height 13
click at [309, 472] on div "Undo" at bounding box center [314, 558] width 20 height 8
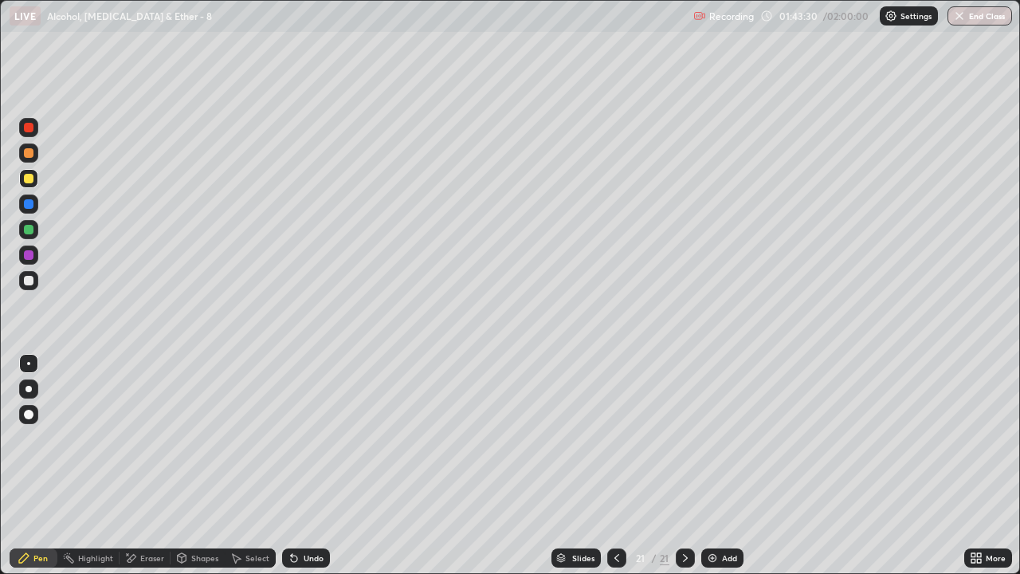
click at [304, 472] on div "Undo" at bounding box center [314, 558] width 20 height 8
click at [315, 472] on div "Undo" at bounding box center [314, 558] width 20 height 8
click at [310, 472] on div "Undo" at bounding box center [314, 558] width 20 height 8
click at [308, 472] on div "Undo" at bounding box center [314, 558] width 20 height 8
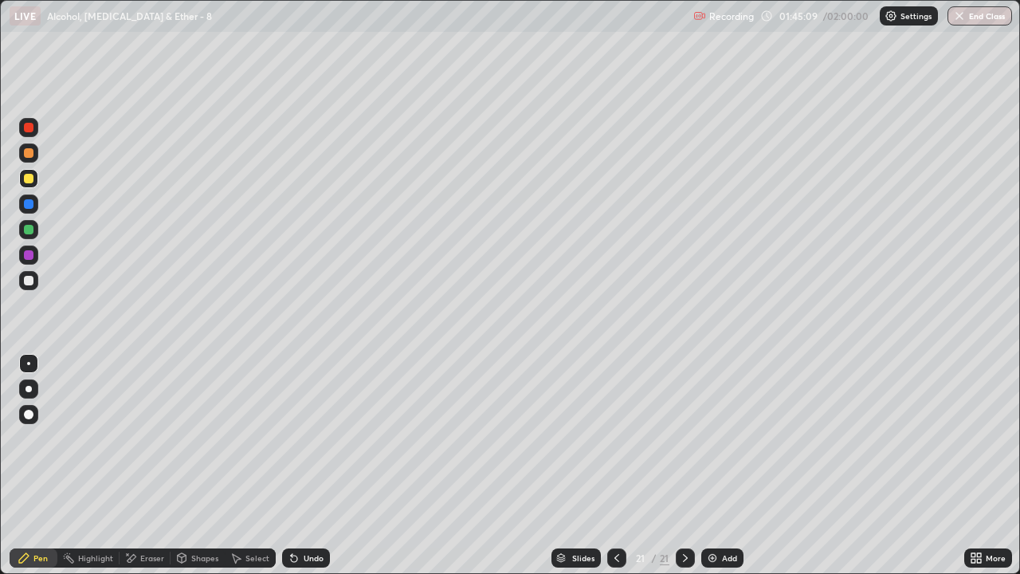
click at [308, 472] on div "Undo" at bounding box center [306, 557] width 48 height 19
click at [304, 472] on div "Undo" at bounding box center [306, 557] width 48 height 19
click at [299, 472] on div "Undo" at bounding box center [306, 557] width 48 height 19
click at [292, 472] on icon at bounding box center [294, 558] width 6 height 6
click at [296, 472] on icon at bounding box center [294, 557] width 13 height 13
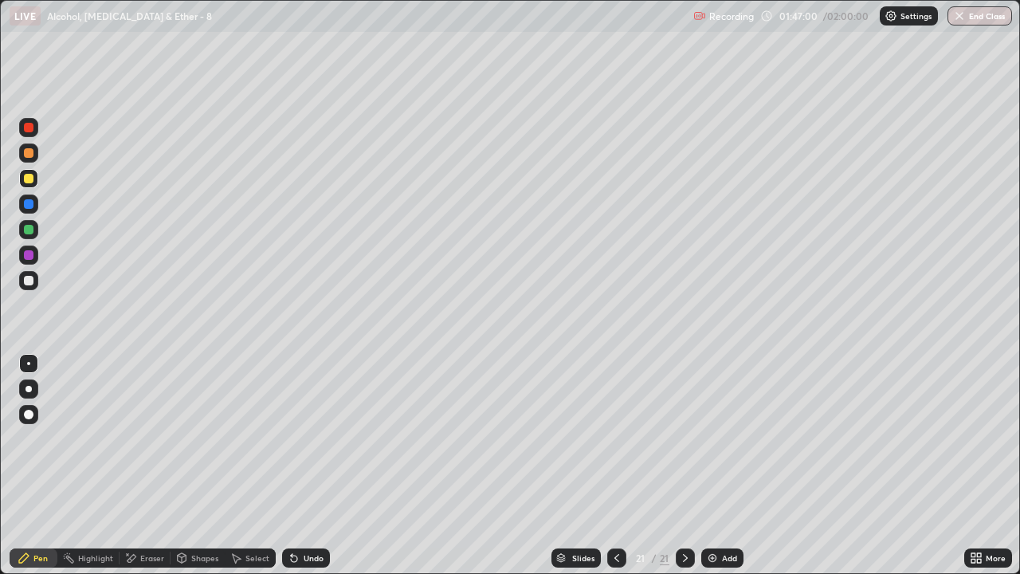
click at [304, 472] on div "Undo" at bounding box center [314, 558] width 20 height 8
click at [720, 472] on div "Add" at bounding box center [722, 557] width 42 height 19
click at [150, 472] on div "Eraser" at bounding box center [152, 558] width 24 height 8
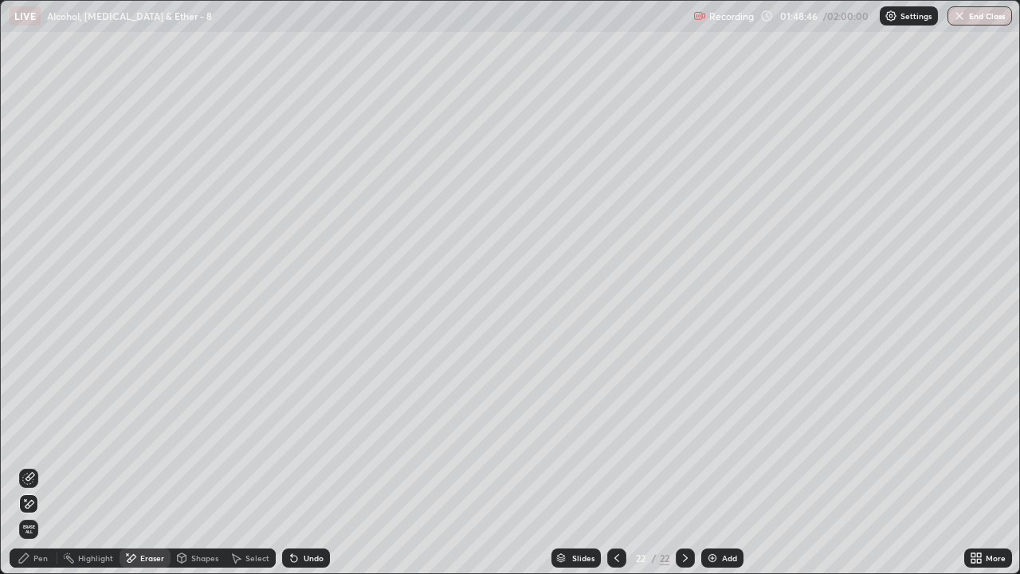
click at [46, 472] on div "Pen" at bounding box center [40, 558] width 14 height 8
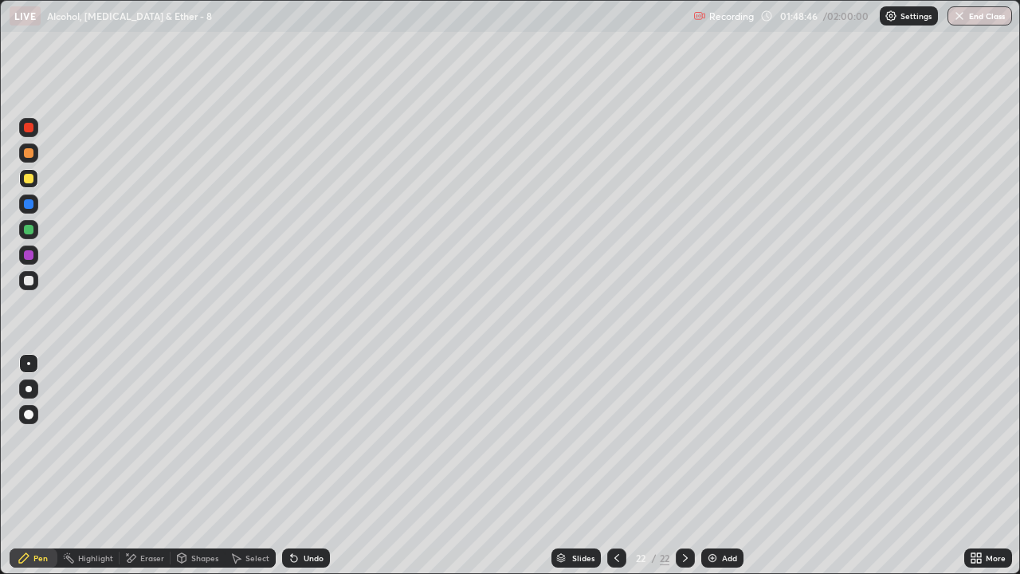
click at [35, 175] on div at bounding box center [28, 178] width 19 height 19
click at [614, 472] on icon at bounding box center [616, 557] width 13 height 13
click at [616, 472] on icon at bounding box center [616, 558] width 5 height 8
click at [687, 472] on div at bounding box center [685, 557] width 19 height 19
click at [687, 472] on icon at bounding box center [685, 557] width 13 height 13
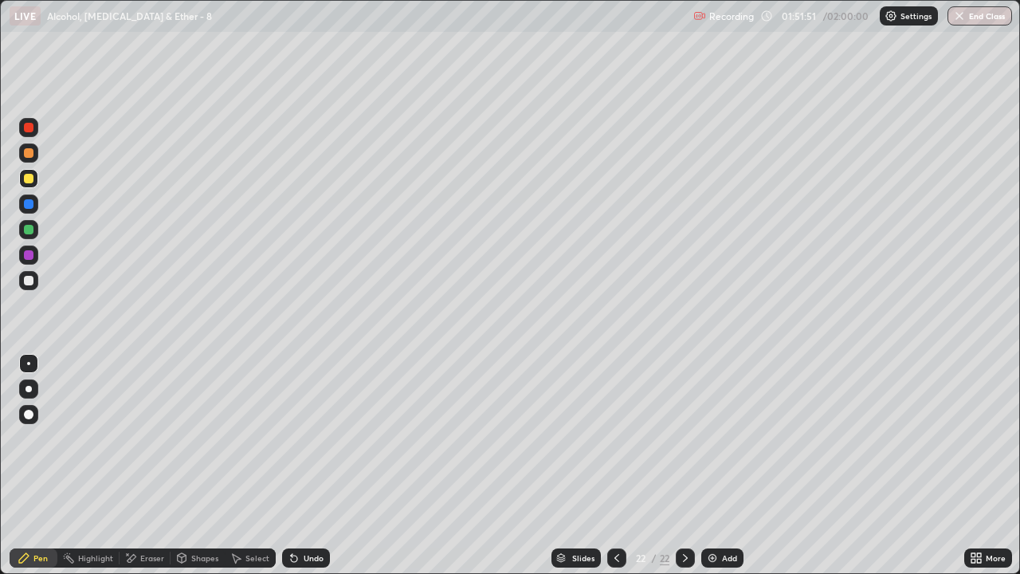
click at [717, 472] on img at bounding box center [712, 557] width 13 height 13
click at [299, 472] on div "Undo" at bounding box center [306, 557] width 48 height 19
click at [318, 472] on div "Undo" at bounding box center [314, 558] width 20 height 8
click at [316, 472] on div "Undo" at bounding box center [314, 558] width 20 height 8
click at [623, 472] on div at bounding box center [615, 558] width 19 height 32
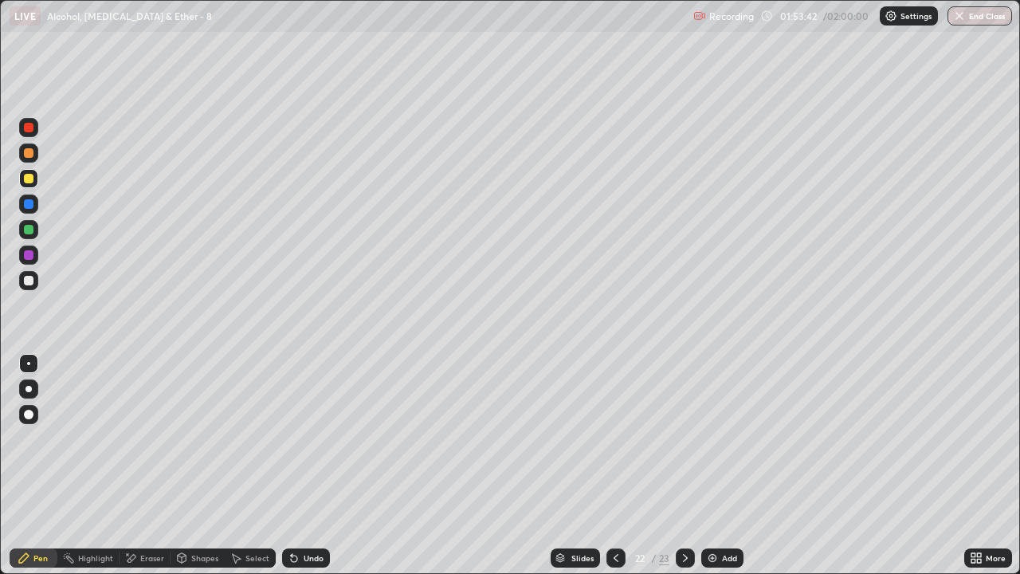
click at [684, 472] on icon at bounding box center [685, 557] width 13 height 13
click at [994, 18] on button "End Class" at bounding box center [980, 15] width 65 height 19
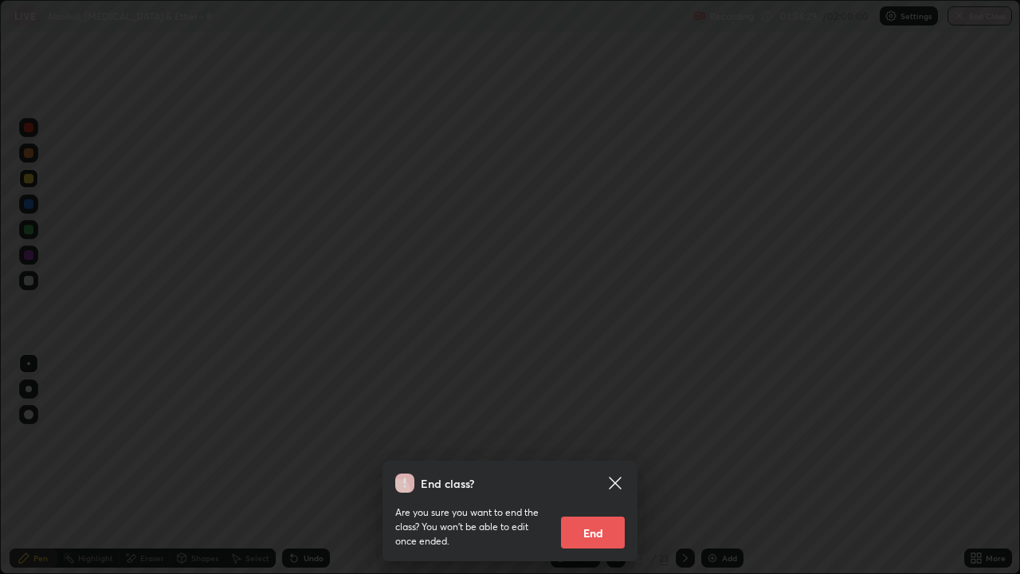
click at [595, 472] on button "End" at bounding box center [593, 532] width 64 height 32
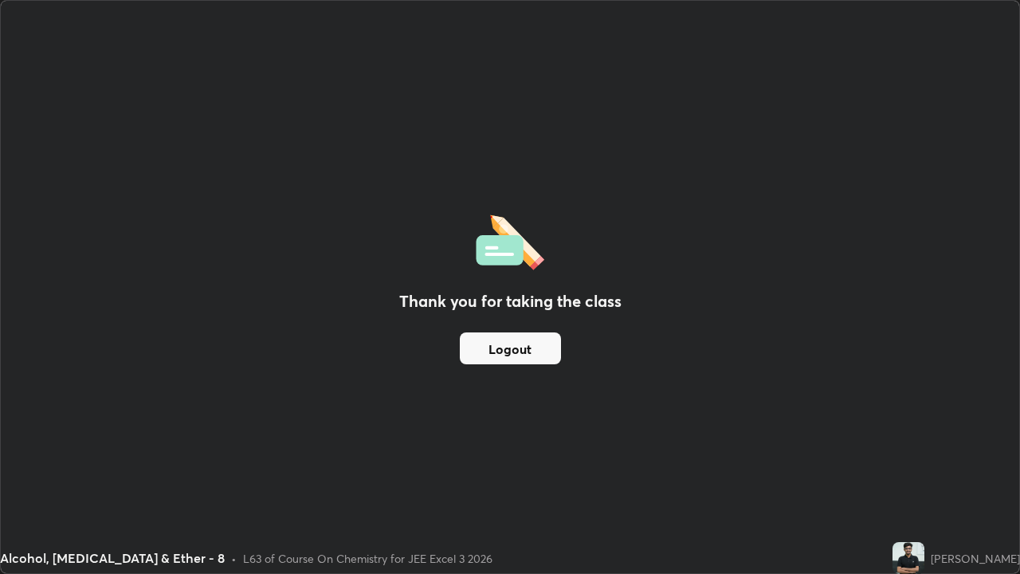
click at [536, 352] on button "Logout" at bounding box center [510, 348] width 101 height 32
